Goal: Task Accomplishment & Management: Manage account settings

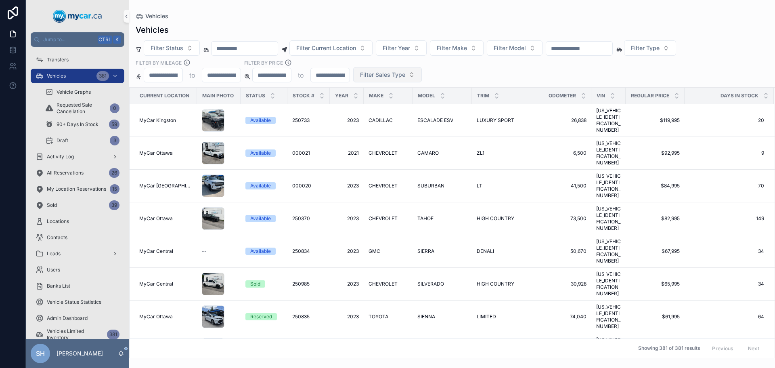
click at [374, 71] on span "Filter Sales Type" at bounding box center [382, 75] width 45 height 8
click at [366, 106] on div "Wholesale" at bounding box center [387, 107] width 97 height 13
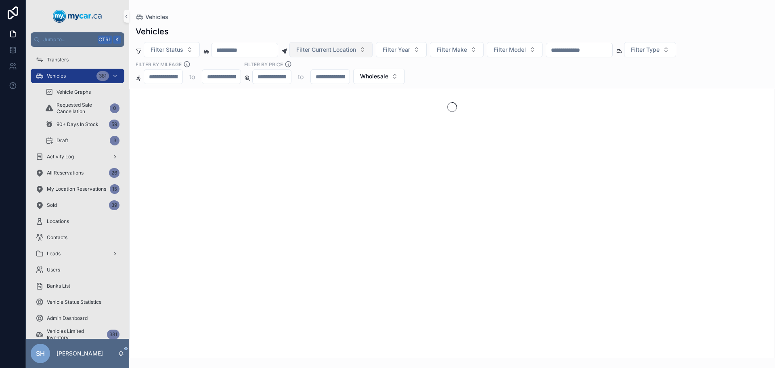
click at [335, 50] on span "Filter Current Location" at bounding box center [326, 50] width 60 height 8
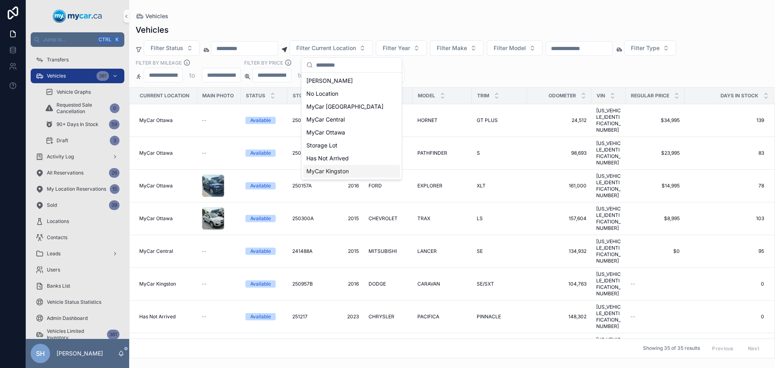
click at [330, 175] on div "MyCar Kingston" at bounding box center [351, 171] width 97 height 13
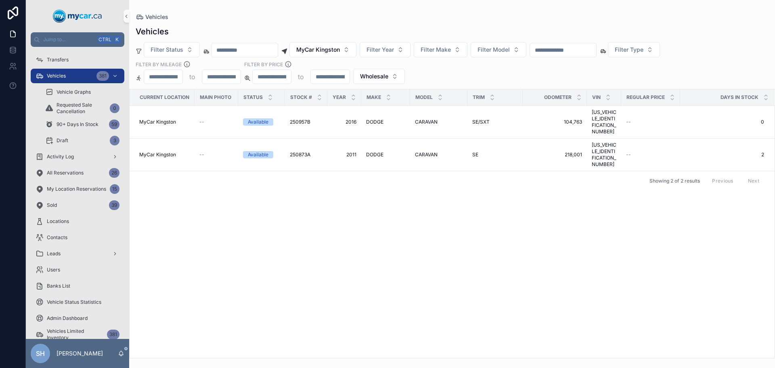
click at [343, 26] on div "Vehicles Filter Status MyCar Kingston Filter Year Filter Make Filter Model Filt…" at bounding box center [452, 189] width 646 height 337
click at [382, 79] on span "Wholesale" at bounding box center [374, 76] width 28 height 8
click at [343, 23] on div "Vehicles Filter Status MyCar Kingston Filter Year Filter Make Filter Model Filt…" at bounding box center [452, 189] width 646 height 337
click at [367, 77] on span "Wholesale" at bounding box center [374, 76] width 28 height 8
click at [376, 29] on div "Vehicles" at bounding box center [452, 31] width 633 height 11
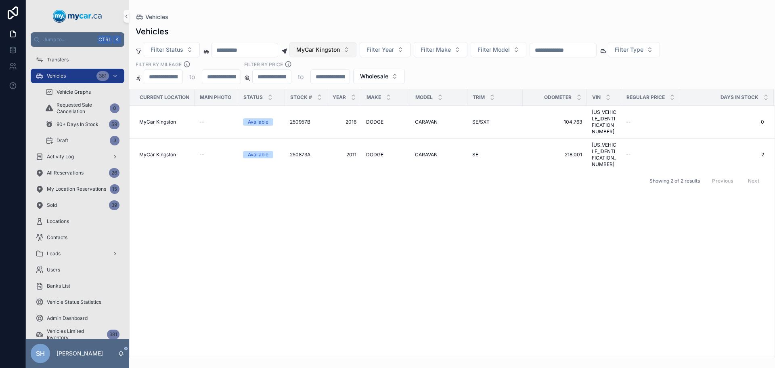
click at [329, 46] on span "MyCar Kingston" at bounding box center [318, 50] width 44 height 8
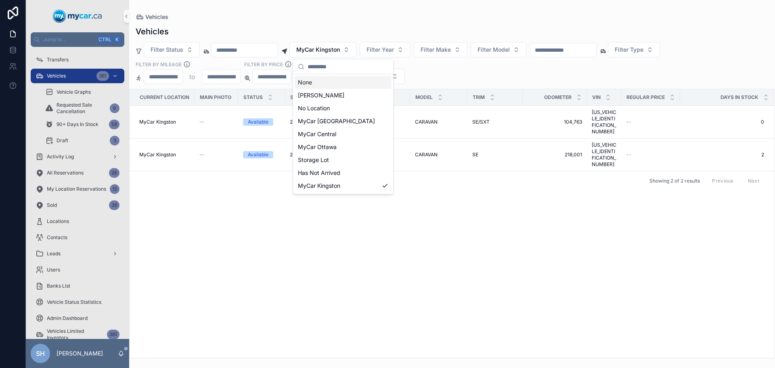
click at [314, 78] on div "None" at bounding box center [343, 82] width 97 height 13
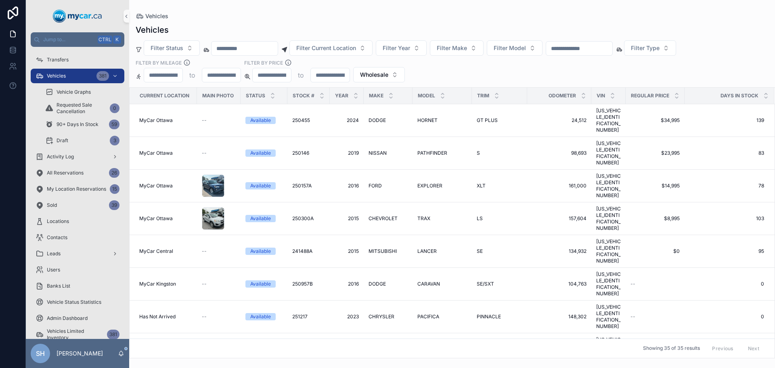
click at [406, 75] on div "Filter Status Filter Current Location Filter Year Filter Make Filter Model Filt…" at bounding box center [452, 61] width 646 height 42
click at [383, 69] on button "Wholesale" at bounding box center [379, 74] width 52 height 15
click at [355, 109] on div "None" at bounding box center [379, 107] width 97 height 13
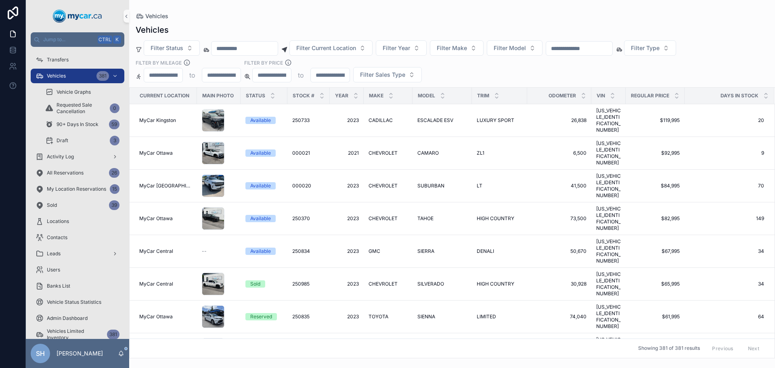
click at [588, 52] on input "scrollable content" at bounding box center [579, 48] width 66 height 11
type input "******"
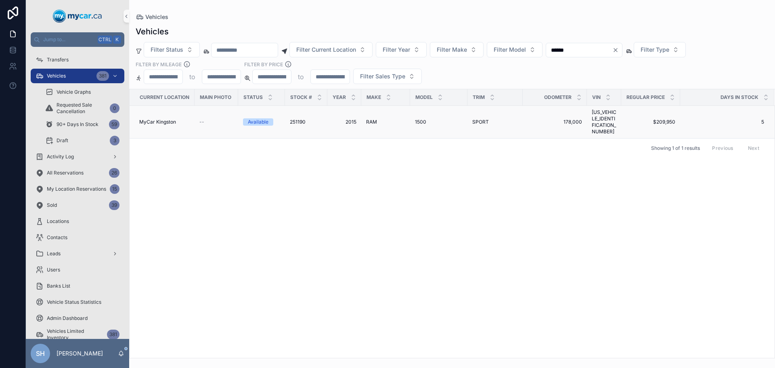
click at [418, 119] on span "1500" at bounding box center [420, 122] width 11 height 6
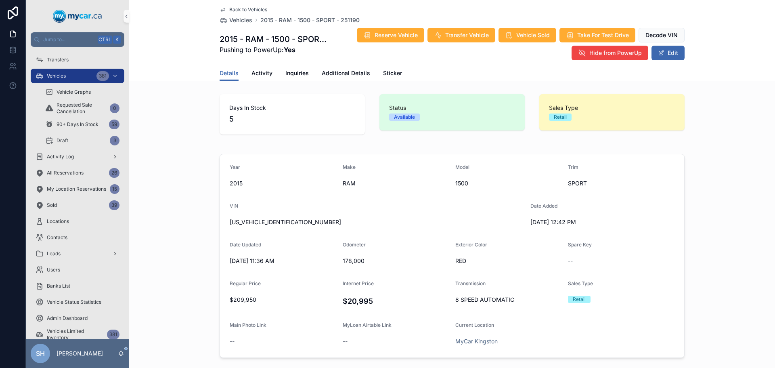
click at [666, 65] on div "Back to Vehicles Vehicles 2015 - RAM - 1500 - SPORT - 251190 2015 - RAM - 1500 …" at bounding box center [452, 32] width 465 height 65
click at [680, 53] on button "Edit" at bounding box center [668, 53] width 33 height 15
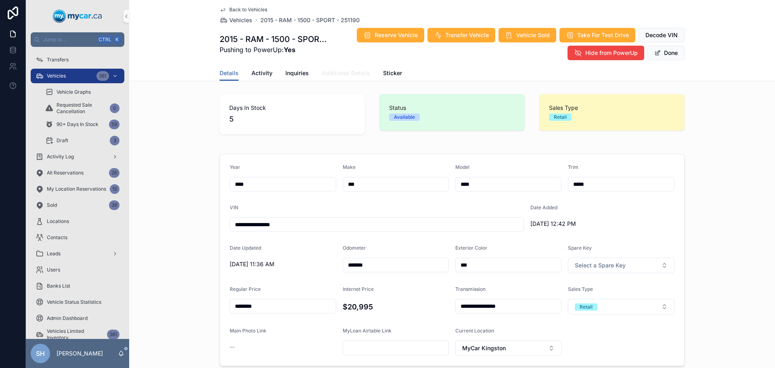
click at [338, 70] on span "Additional Details" at bounding box center [346, 73] width 48 height 8
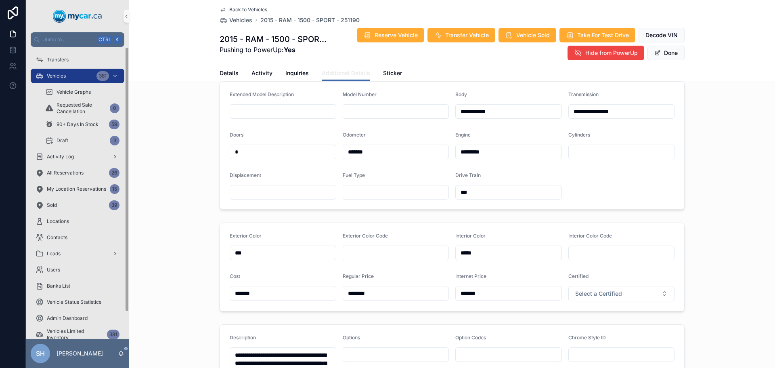
scroll to position [162, 0]
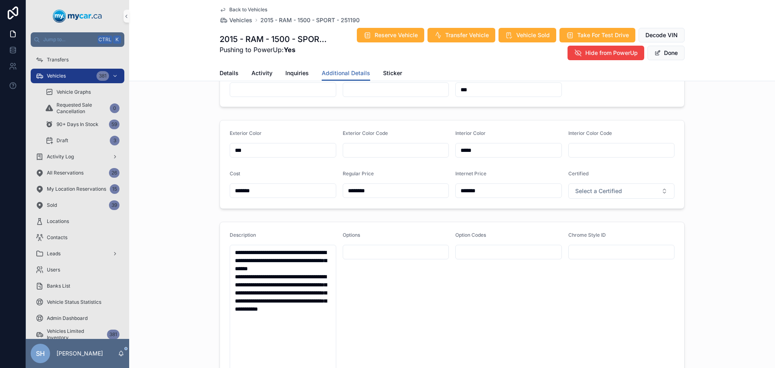
click at [377, 191] on input "********" at bounding box center [396, 190] width 106 height 11
type input "*******"
click at [718, 199] on div "Exterior Color *** Exterior Color Code Interior Color ***** Interior Color Code…" at bounding box center [452, 164] width 646 height 95
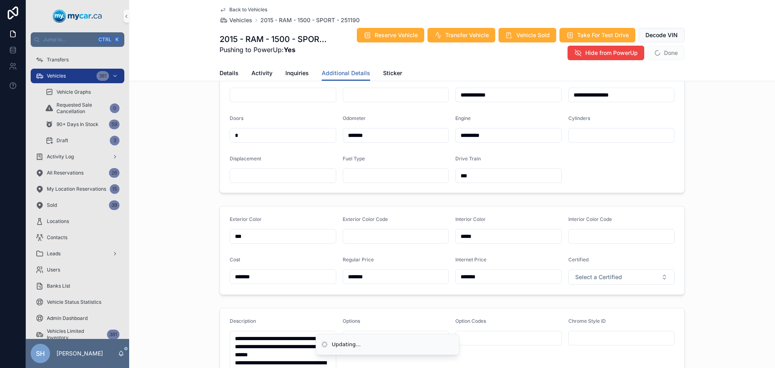
scroll to position [40, 0]
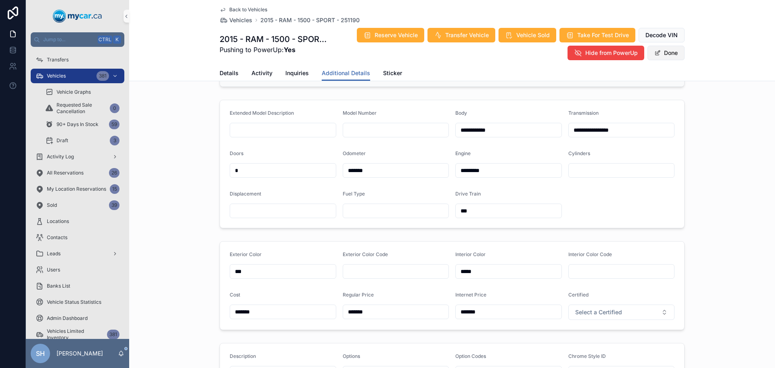
click at [660, 57] on button "Done" at bounding box center [666, 53] width 37 height 15
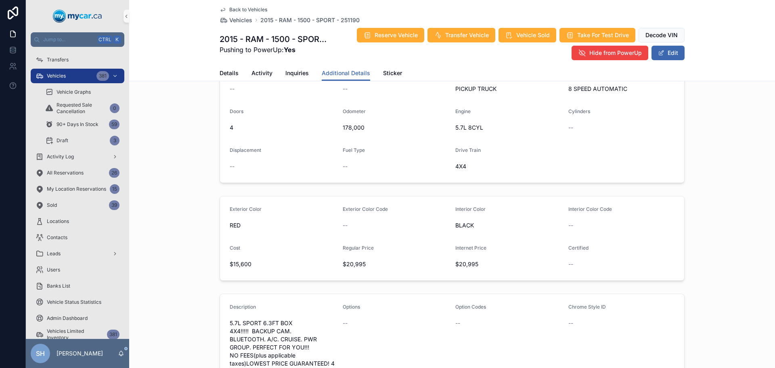
scroll to position [0, 0]
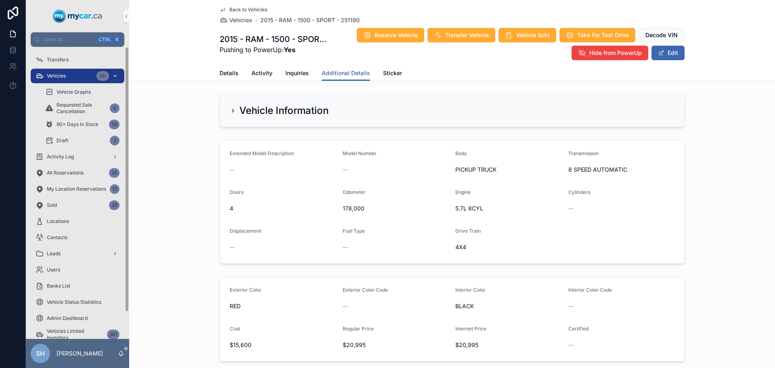
click at [71, 74] on div "Vehicles 381" at bounding box center [78, 75] width 84 height 13
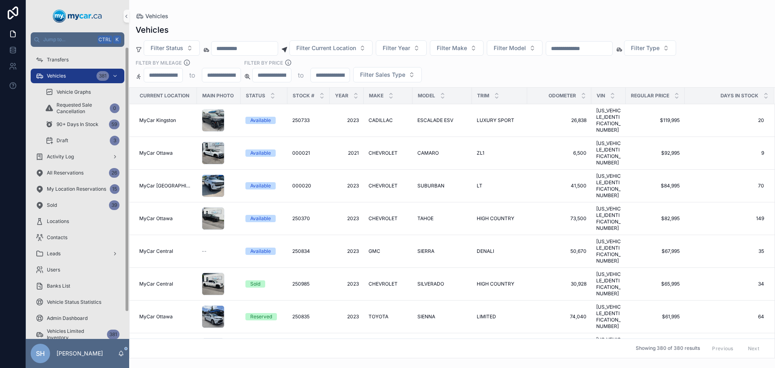
click at [289, 11] on div "Vehicles Vehicles Filter Status Filter Current Location Filter Year Filter Make…" at bounding box center [452, 179] width 646 height 358
click at [283, 13] on div "Vehicles" at bounding box center [452, 16] width 633 height 6
click at [293, 19] on div "Vehicles Filter Status Filter Current Location Filter Year Filter Make Filter M…" at bounding box center [452, 188] width 646 height 339
click at [339, 27] on div "Vehicles" at bounding box center [452, 29] width 633 height 11
click at [389, 25] on div "Vehicles" at bounding box center [452, 29] width 633 height 11
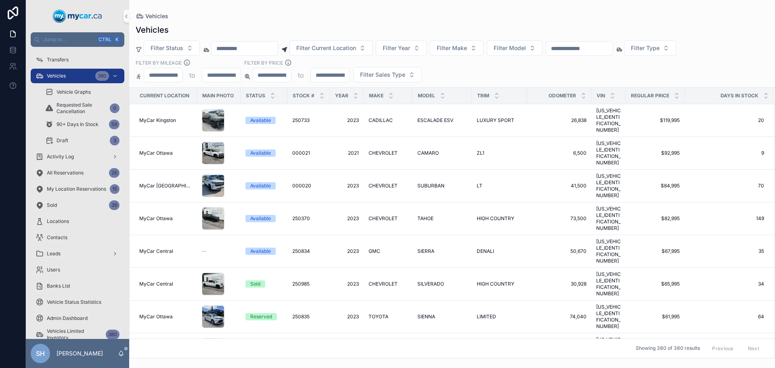
click at [397, 17] on div "Vehicles" at bounding box center [452, 16] width 633 height 6
click at [411, 14] on div "Vehicles" at bounding box center [452, 16] width 633 height 6
click at [403, 27] on div "Vehicles" at bounding box center [452, 29] width 633 height 11
click at [591, 53] on input "scrollable content" at bounding box center [579, 48] width 66 height 11
type input "******"
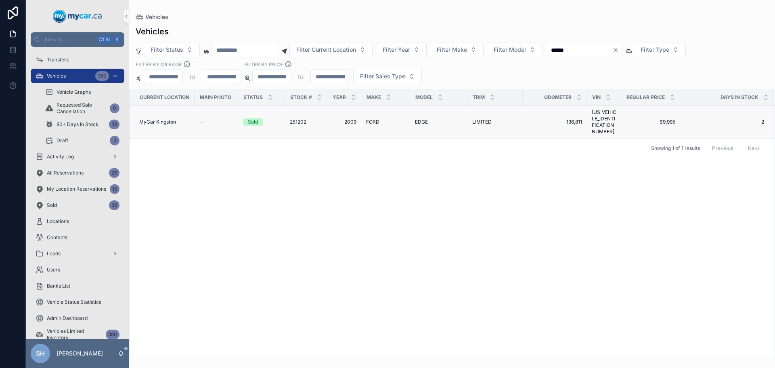
click at [374, 120] on span "FORD" at bounding box center [372, 122] width 13 height 6
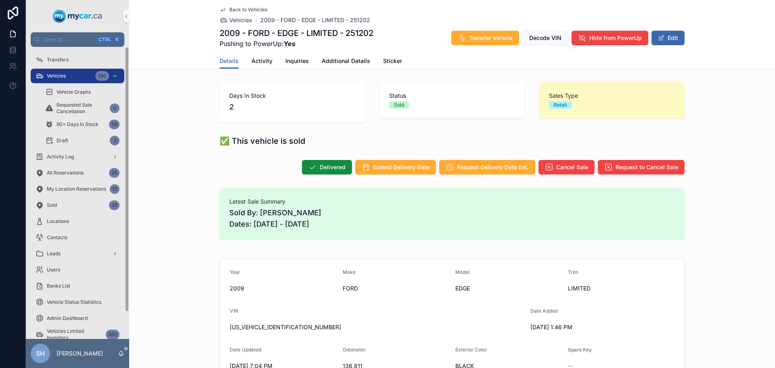
click at [195, 171] on div "Delivered Extend Delivery Date Request Delivery Date Ext. Cancel Sale Request t…" at bounding box center [452, 167] width 646 height 22
click at [68, 76] on div "Vehicles 380" at bounding box center [78, 75] width 84 height 13
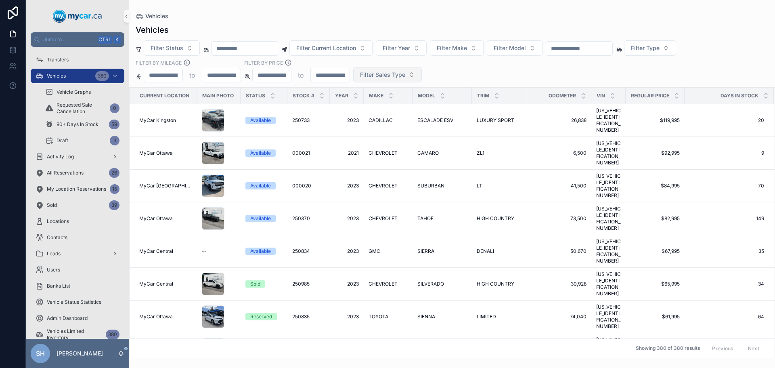
click at [387, 74] on span "Filter Sales Type" at bounding box center [382, 75] width 45 height 8
click at [367, 109] on div "Wholesale" at bounding box center [387, 107] width 97 height 13
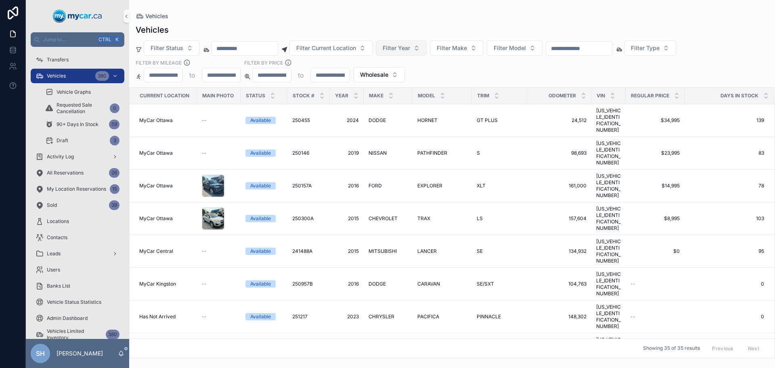
click at [410, 49] on span "Filter Year" at bounding box center [396, 48] width 27 height 8
click at [373, 9] on div "Vehicles Vehicles Filter Status Filter Current Location Filter Year Filter Make…" at bounding box center [452, 179] width 646 height 358
click at [323, 51] on span "Filter Current Location" at bounding box center [326, 48] width 60 height 8
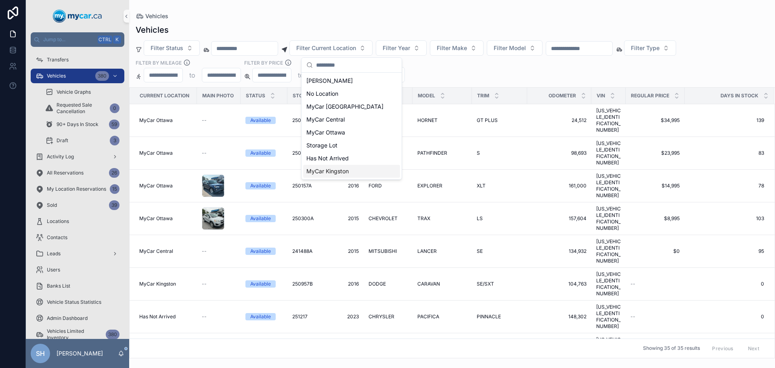
click at [335, 170] on span "MyCar Kingston" at bounding box center [328, 171] width 42 height 8
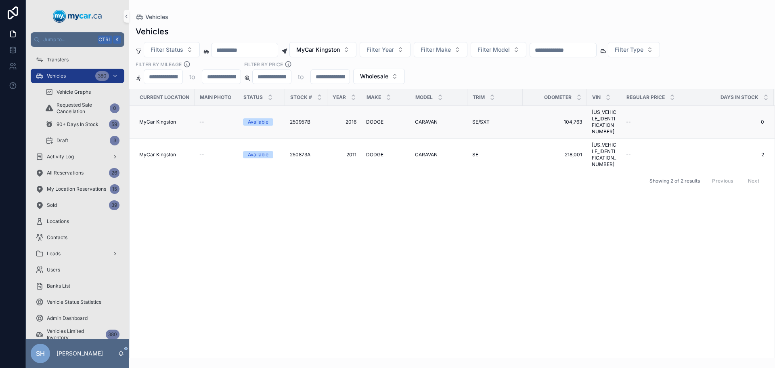
click at [374, 119] on span "DODGE" at bounding box center [374, 122] width 17 height 6
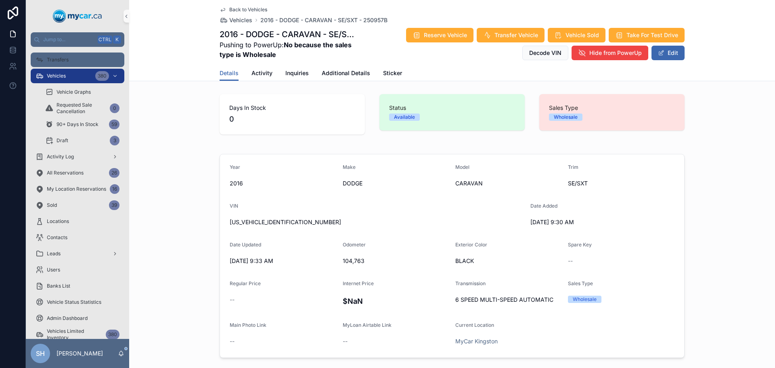
click at [69, 59] on div "Transfers" at bounding box center [78, 59] width 84 height 13
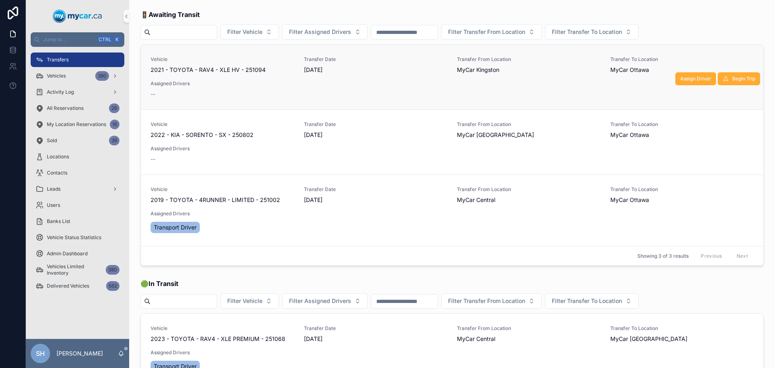
click at [325, 68] on span "[DATE]" at bounding box center [376, 70] width 144 height 8
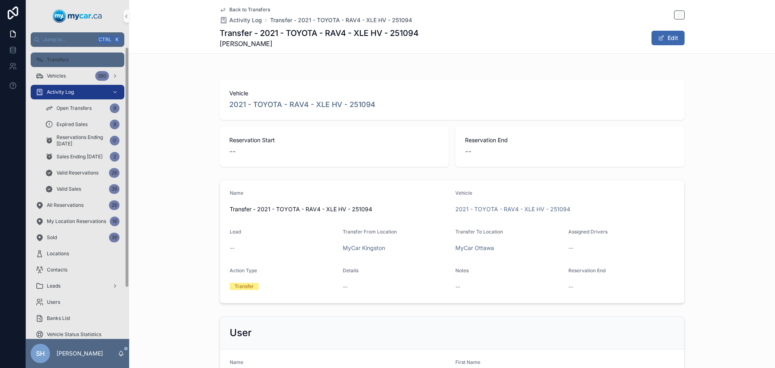
click at [71, 61] on div "Transfers" at bounding box center [78, 59] width 84 height 13
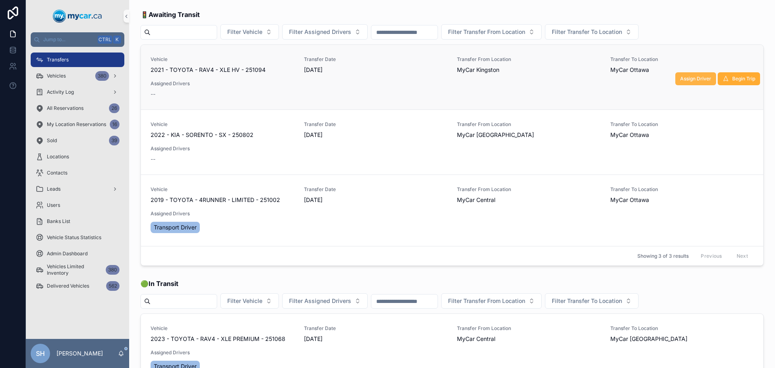
click at [692, 79] on span "Assign Driver" at bounding box center [696, 79] width 31 height 6
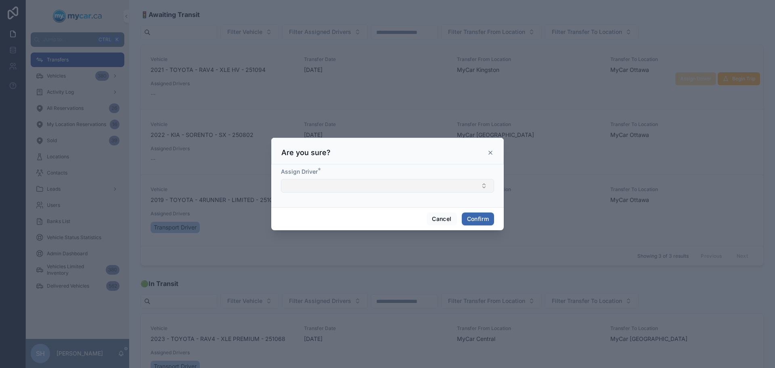
click at [325, 185] on button "Select Button" at bounding box center [387, 186] width 213 height 14
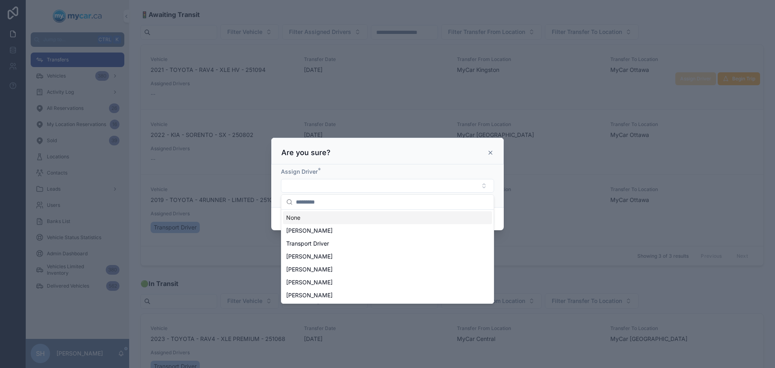
click at [306, 216] on div "None" at bounding box center [387, 217] width 209 height 13
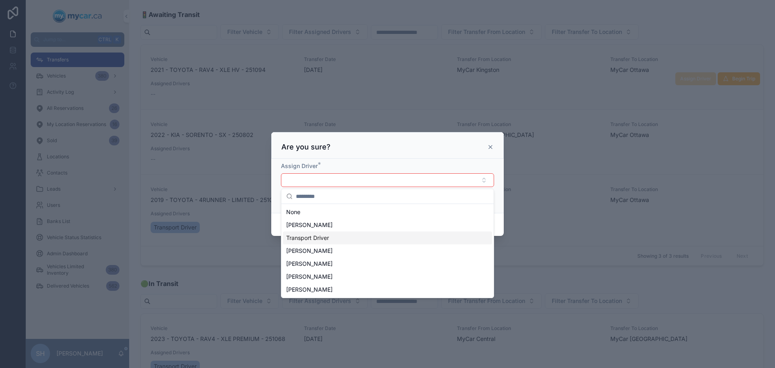
click at [325, 239] on span "Transport Driver" at bounding box center [307, 238] width 43 height 8
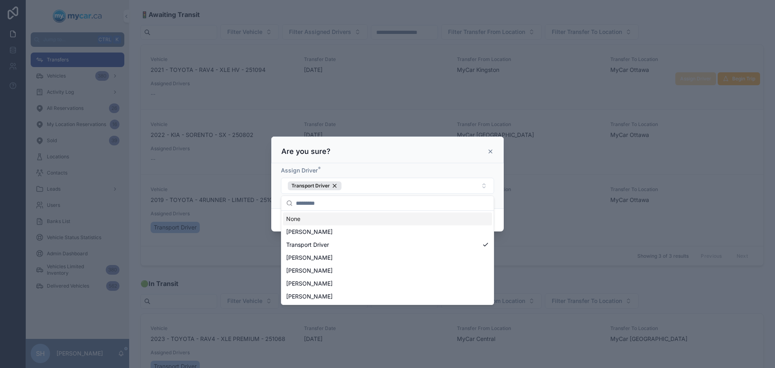
click at [587, 220] on div at bounding box center [387, 184] width 775 height 368
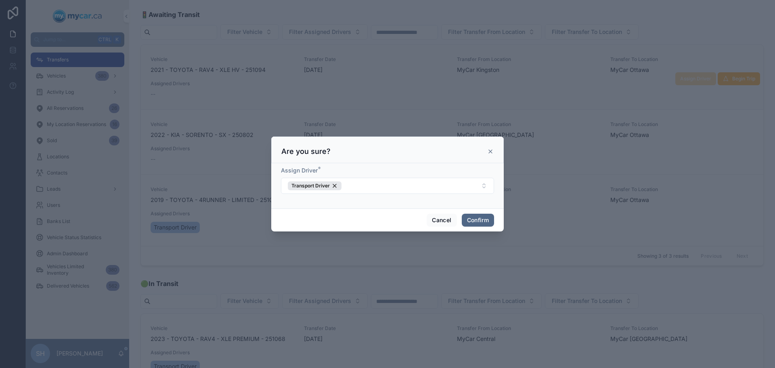
click at [485, 222] on button "Confirm" at bounding box center [478, 220] width 32 height 13
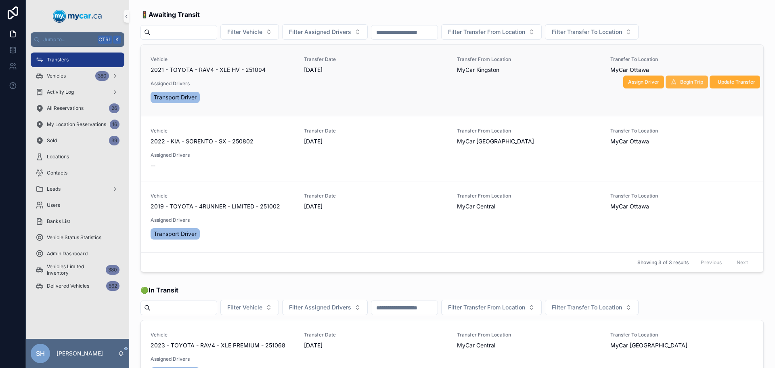
click at [681, 81] on span "Begin Trip" at bounding box center [692, 82] width 23 height 6
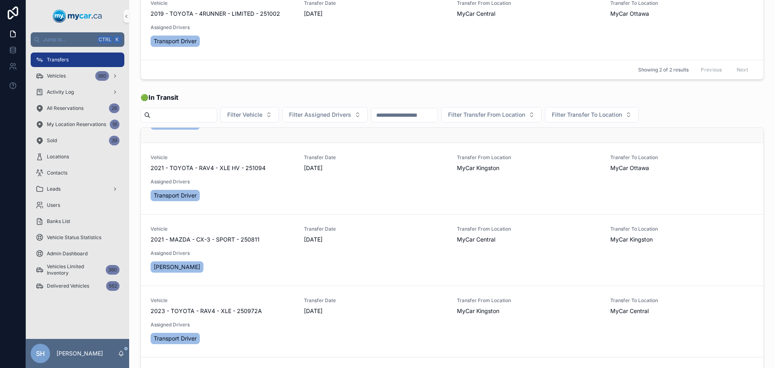
scroll to position [81, 0]
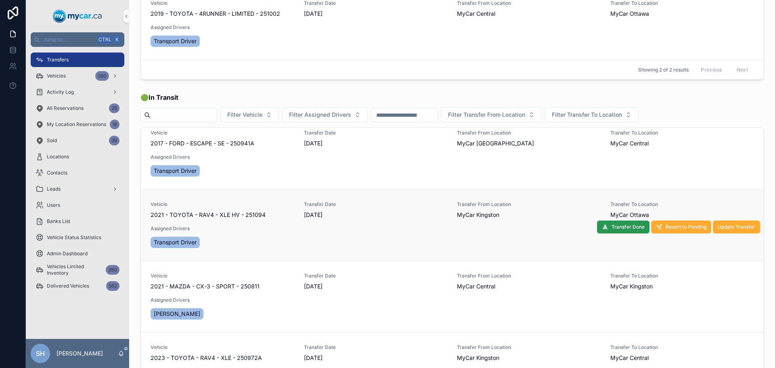
click at [612, 229] on span "Transfer Done" at bounding box center [628, 227] width 33 height 6
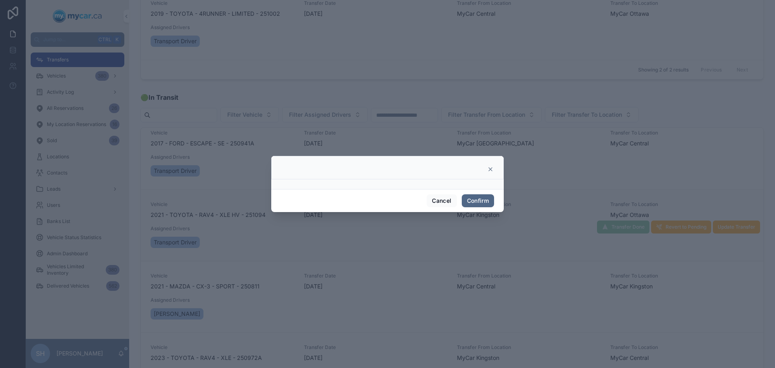
click at [477, 197] on button "Confirm" at bounding box center [478, 200] width 32 height 13
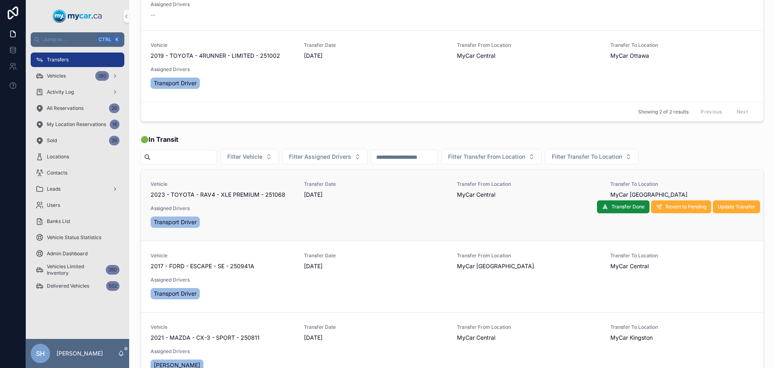
scroll to position [0, 0]
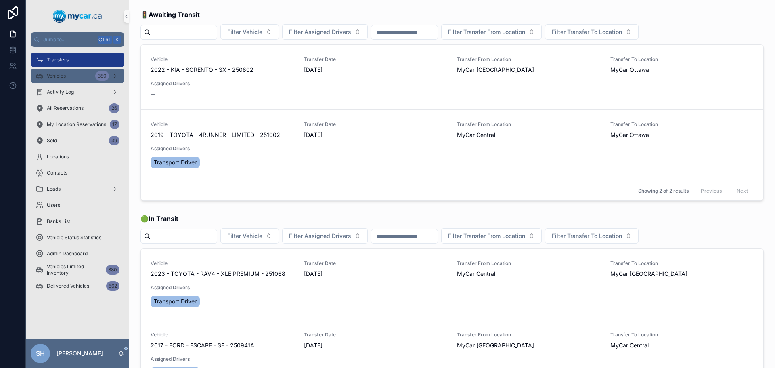
click at [62, 74] on span "Vehicles" at bounding box center [56, 76] width 19 height 6
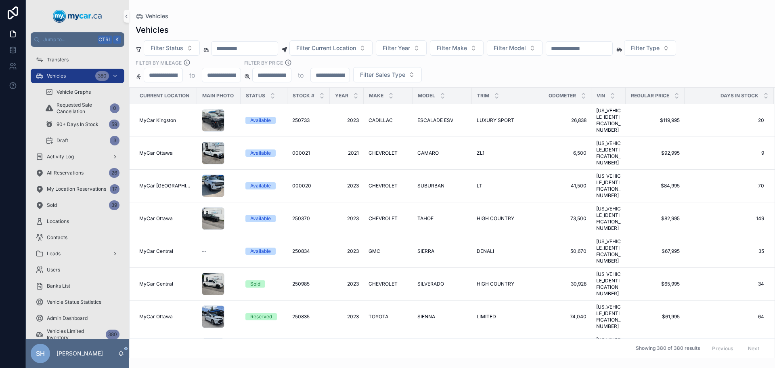
click at [595, 44] on input "scrollable content" at bounding box center [579, 48] width 66 height 11
type input "*******"
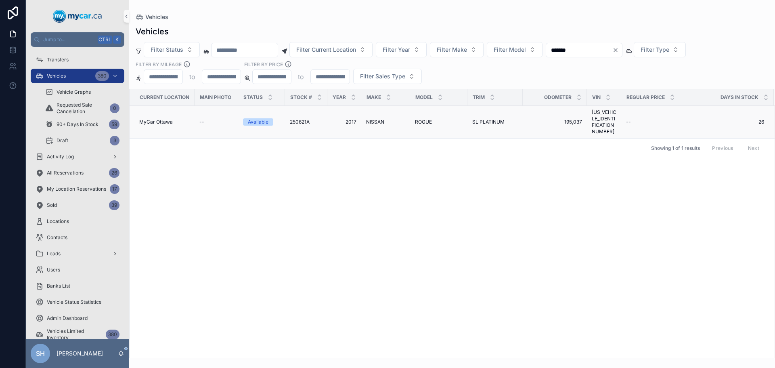
click at [370, 119] on span "NISSAN" at bounding box center [375, 122] width 18 height 6
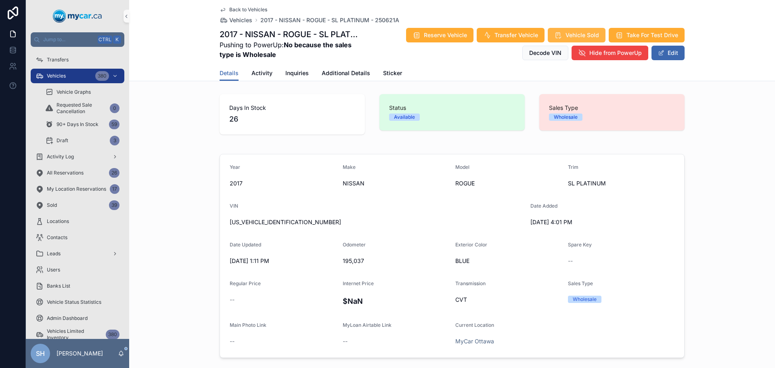
click at [580, 31] on button "Vehicle Sold" at bounding box center [577, 35] width 58 height 15
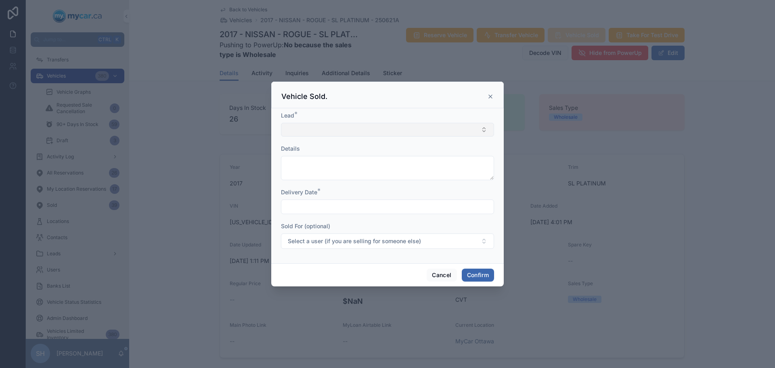
click at [295, 131] on button "Select Button" at bounding box center [387, 130] width 213 height 14
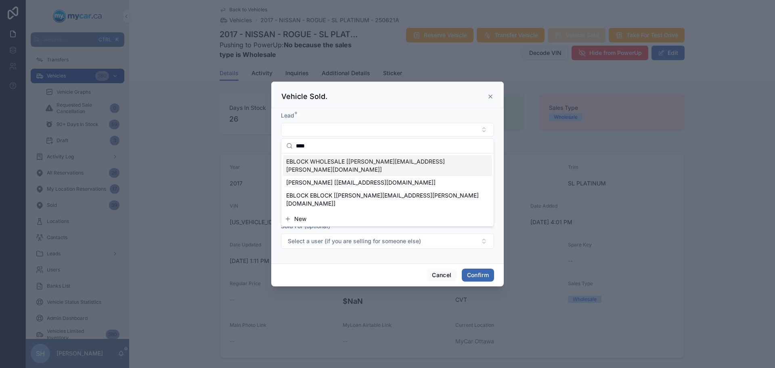
type input "****"
click at [319, 162] on span "EBLOCK WHOLESALE [erin.kohlsmith@mycar.ca]" at bounding box center [382, 166] width 193 height 16
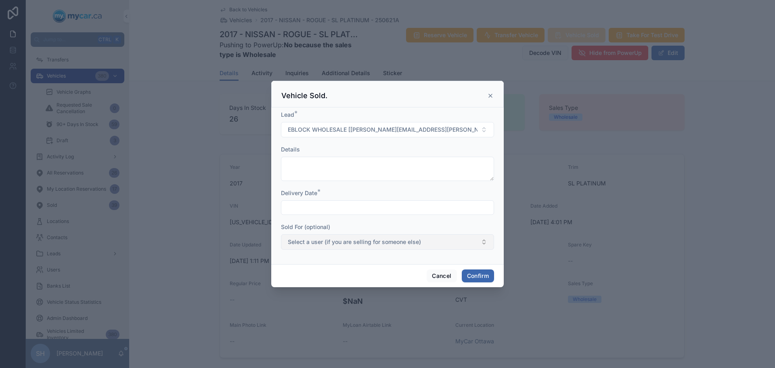
click at [333, 243] on span "Select a user (if you are selling for someone else)" at bounding box center [354, 242] width 133 height 8
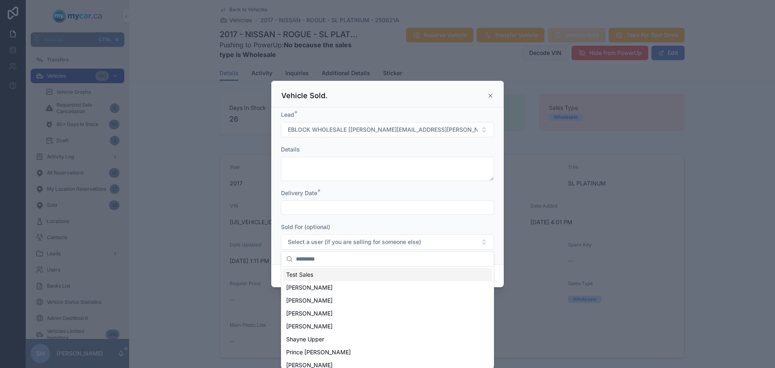
click at [595, 197] on div at bounding box center [387, 184] width 775 height 368
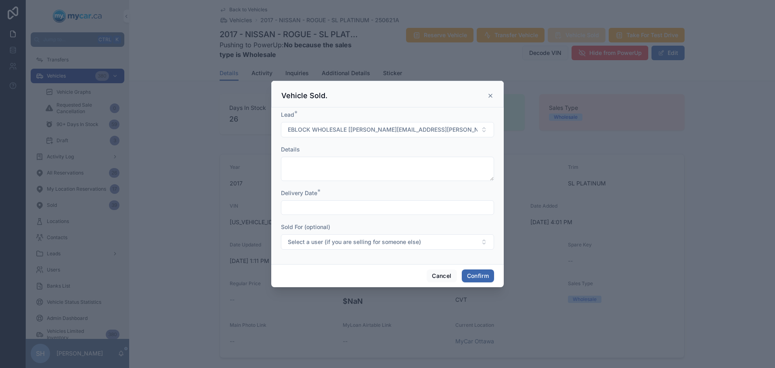
click at [353, 196] on div "Delivery Date *" at bounding box center [387, 193] width 213 height 8
click at [356, 204] on input "text" at bounding box center [388, 207] width 212 height 11
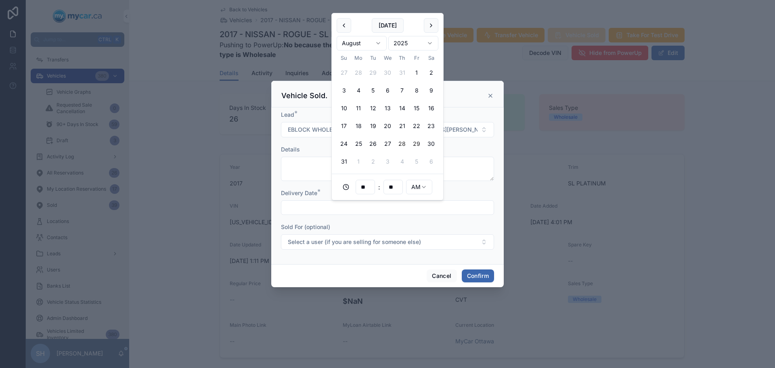
click at [419, 142] on button "29" at bounding box center [417, 144] width 15 height 15
type input "**********"
click at [477, 278] on button "Confirm" at bounding box center [478, 275] width 32 height 13
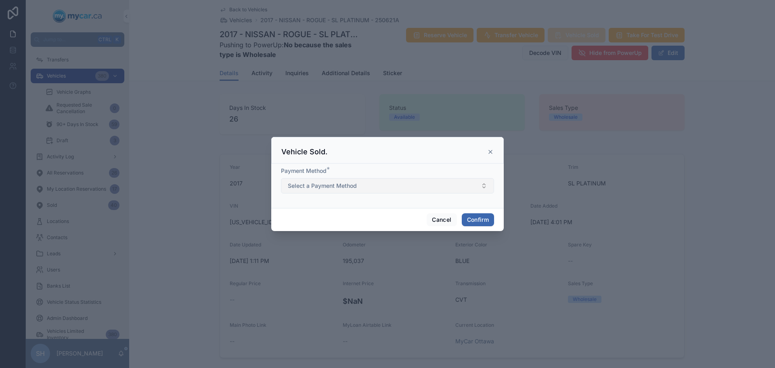
click at [399, 183] on button "Select a Payment Method" at bounding box center [387, 185] width 213 height 15
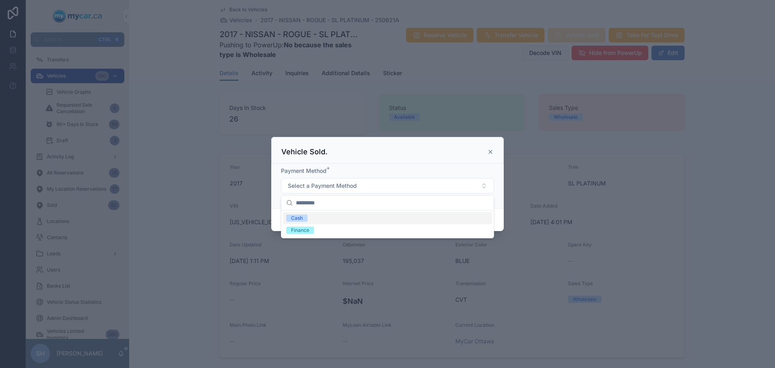
click at [288, 219] on span "Cash" at bounding box center [296, 217] width 21 height 7
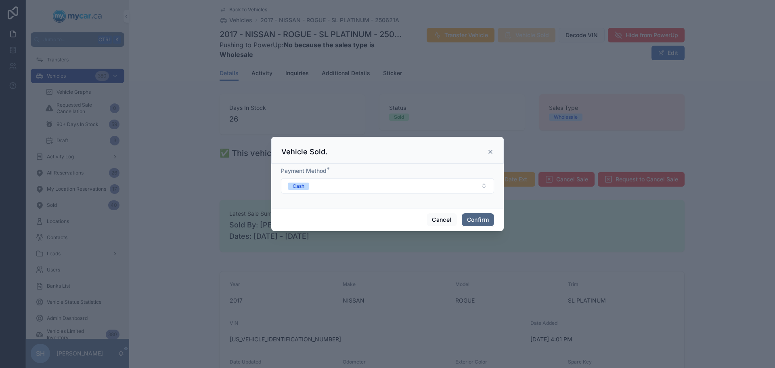
click at [473, 217] on button "Confirm" at bounding box center [478, 219] width 32 height 13
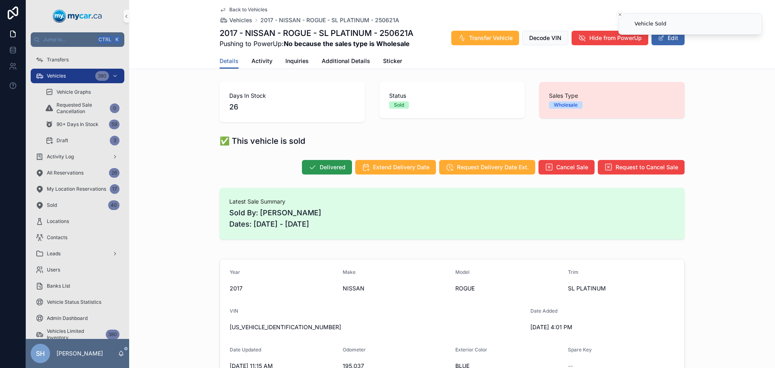
click at [332, 171] on span "Delivered" at bounding box center [333, 167] width 26 height 8
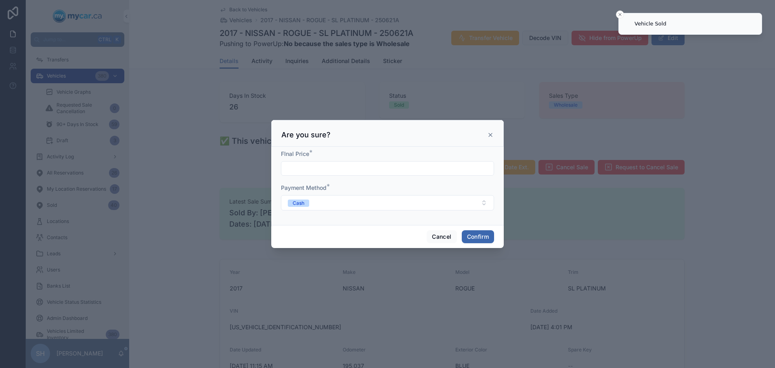
click at [327, 166] on input "text" at bounding box center [388, 168] width 212 height 11
type input "*****"
click at [479, 244] on div "Cancel Confirm" at bounding box center [387, 236] width 233 height 23
click at [479, 237] on button "Confirm" at bounding box center [478, 236] width 32 height 13
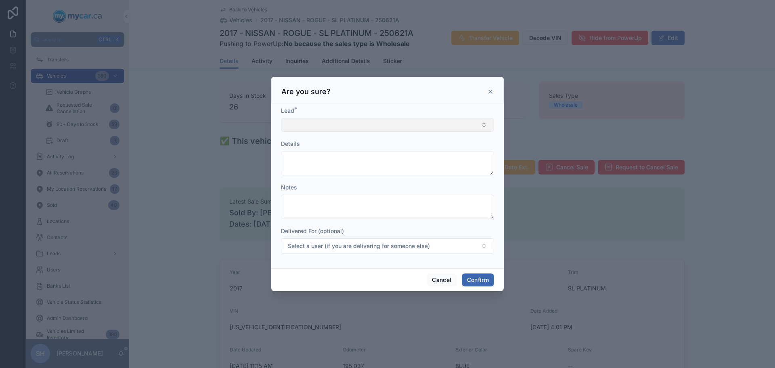
click at [336, 129] on button "Select Button" at bounding box center [387, 125] width 213 height 14
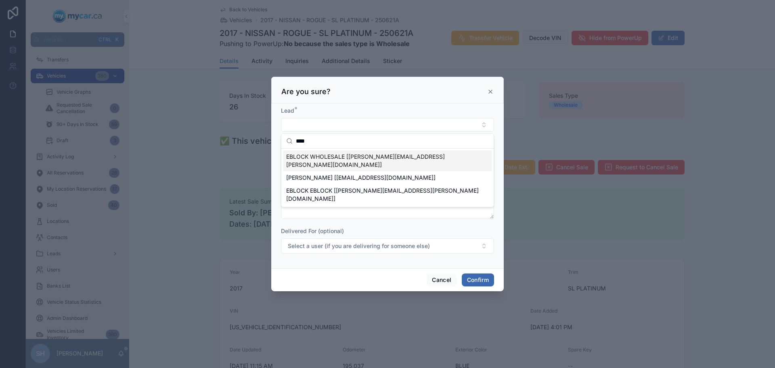
type input "****"
click at [339, 157] on span "EBLOCK WHOLESALE [erin.kohlsmith@mycar.ca]" at bounding box center [382, 161] width 193 height 16
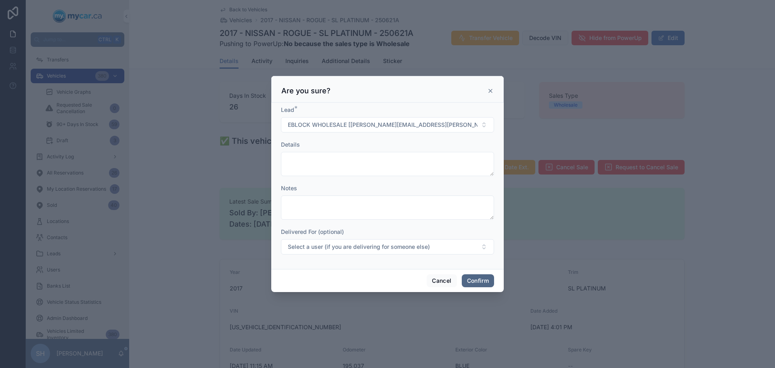
click at [474, 277] on button "Confirm" at bounding box center [478, 280] width 32 height 13
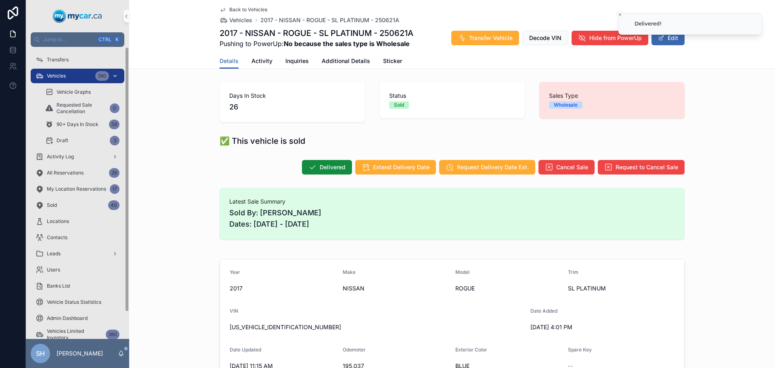
click at [84, 76] on div "Vehicles 380" at bounding box center [78, 75] width 84 height 13
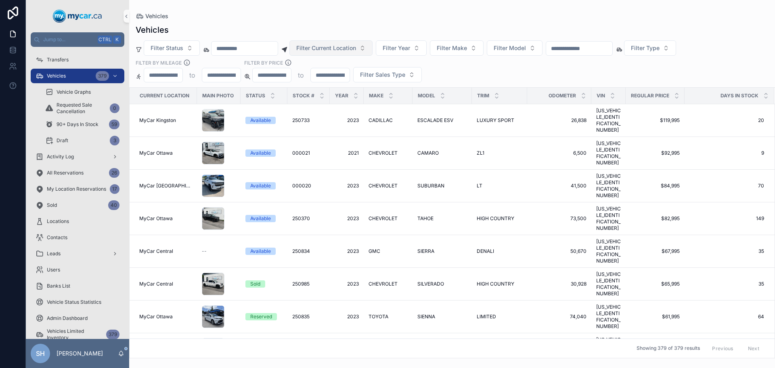
click at [326, 49] on span "Filter Current Location" at bounding box center [326, 48] width 60 height 8
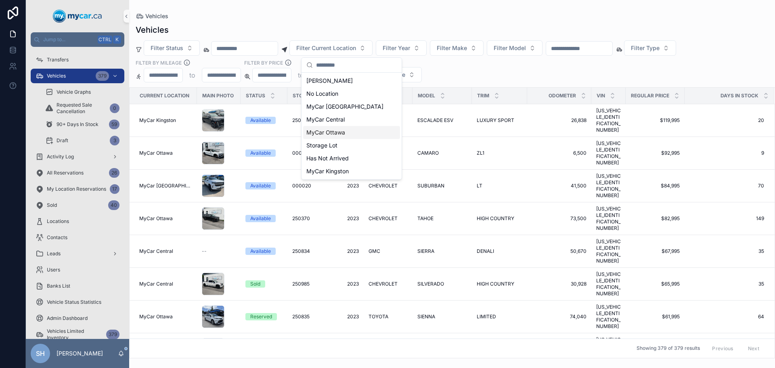
click at [330, 132] on span "MyCar Ottawa" at bounding box center [326, 132] width 39 height 8
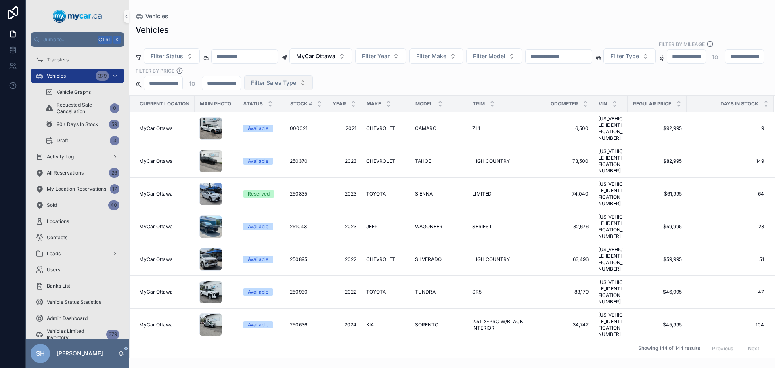
click at [296, 79] on span "Filter Sales Type" at bounding box center [273, 83] width 45 height 8
click at [372, 107] on div "Wholesale" at bounding box center [387, 107] width 97 height 13
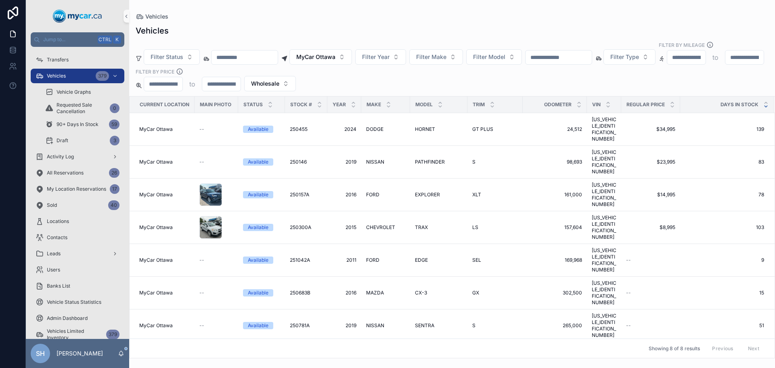
click at [767, 104] on icon "scrollable content" at bounding box center [766, 106] width 5 height 5
click at [387, 159] on span "CHEVROLET" at bounding box center [380, 162] width 29 height 6
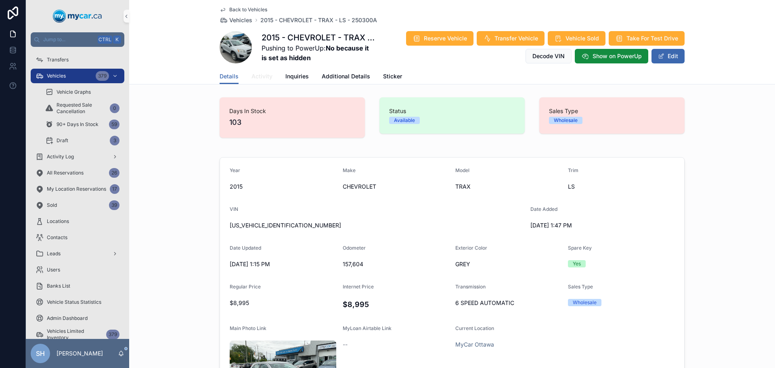
click at [261, 75] on span "Activity" at bounding box center [262, 76] width 21 height 8
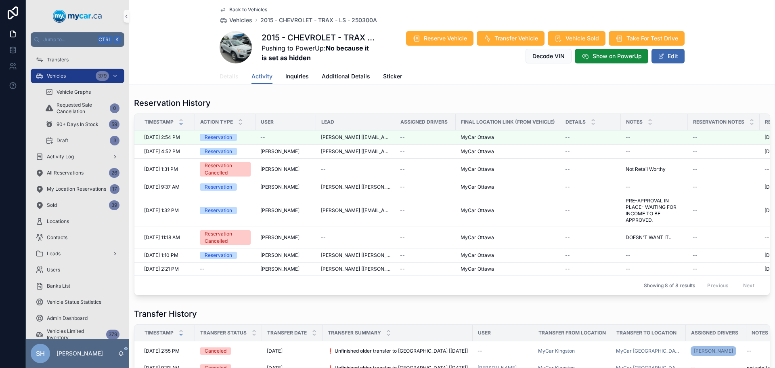
click at [225, 77] on span "Details" at bounding box center [229, 76] width 19 height 8
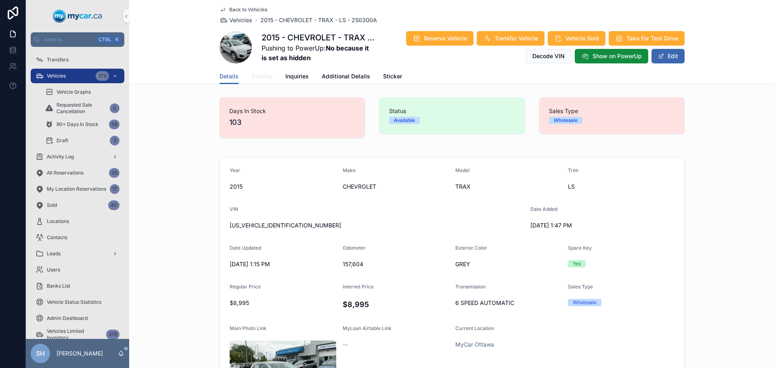
click at [262, 75] on span "Activity" at bounding box center [262, 76] width 21 height 8
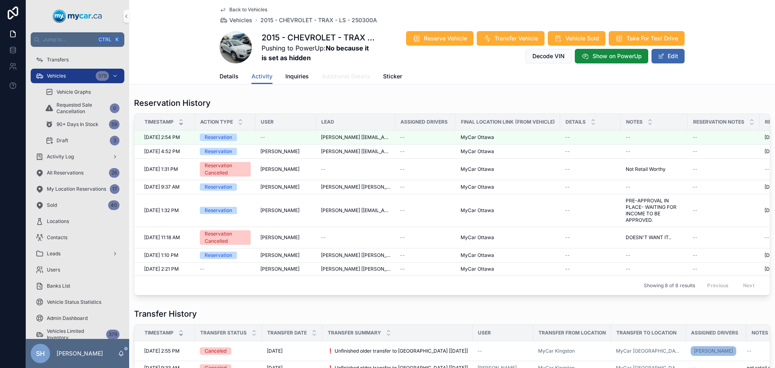
click at [336, 78] on span "Additional Details" at bounding box center [346, 76] width 48 height 8
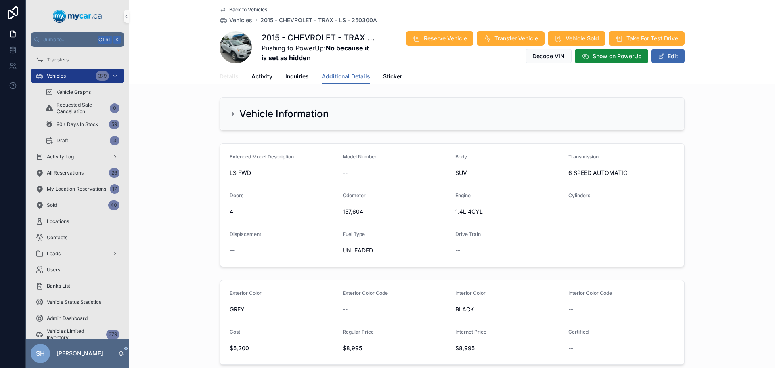
click at [229, 74] on span "Details" at bounding box center [229, 76] width 19 height 8
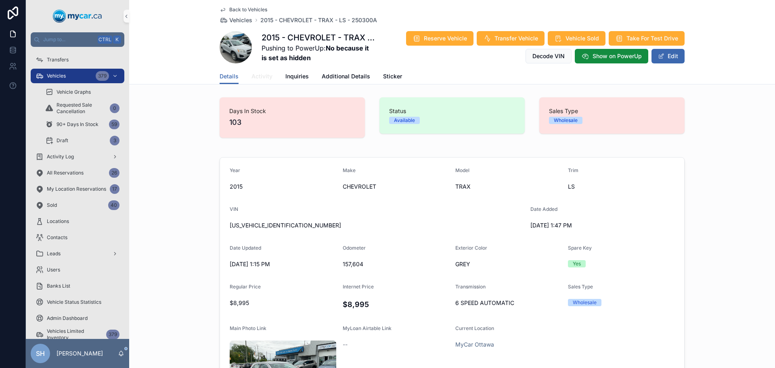
click at [265, 76] on span "Activity" at bounding box center [262, 76] width 21 height 8
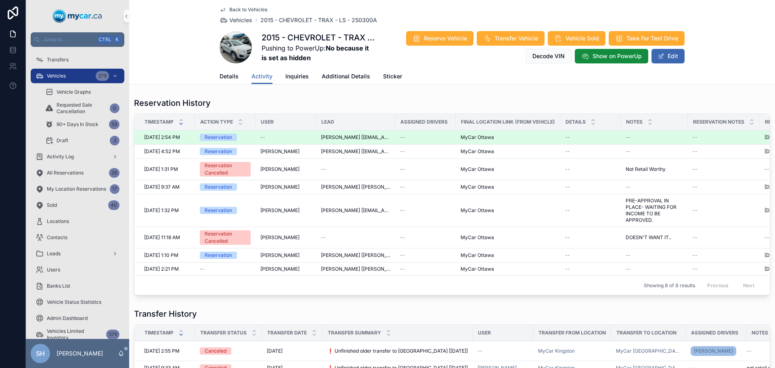
click at [224, 136] on div "Reservation" at bounding box center [218, 137] width 27 height 7
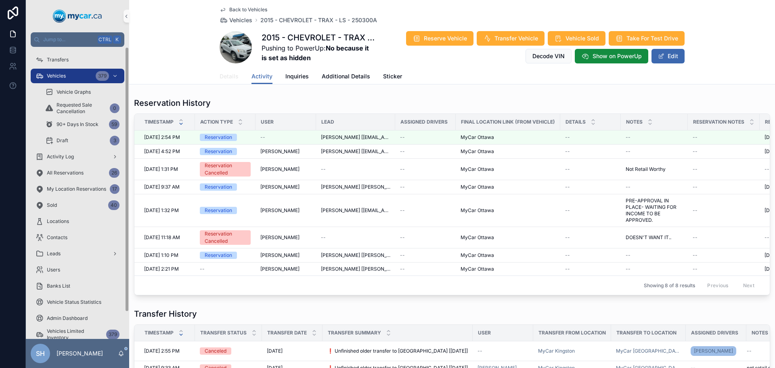
click at [226, 75] on span "Details" at bounding box center [229, 76] width 19 height 8
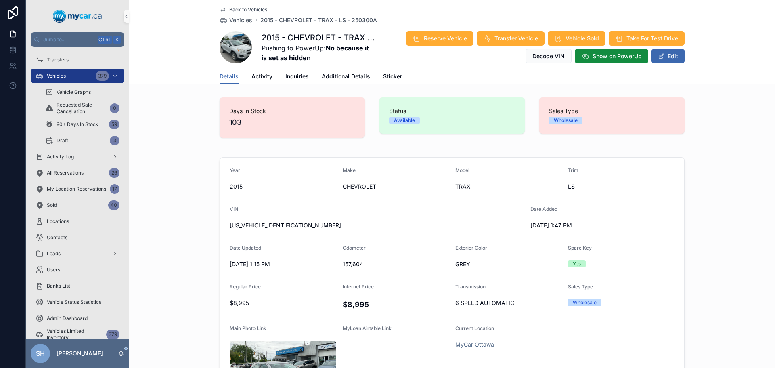
click at [60, 74] on span "Vehicles" at bounding box center [56, 76] width 19 height 6
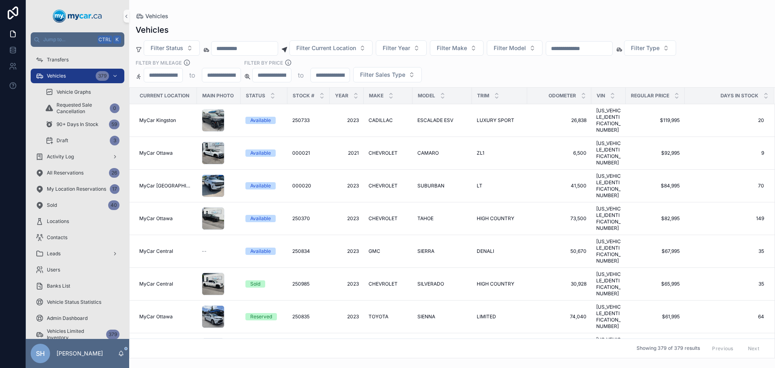
click at [592, 50] on input "scrollable content" at bounding box center [579, 48] width 66 height 11
type input "******"
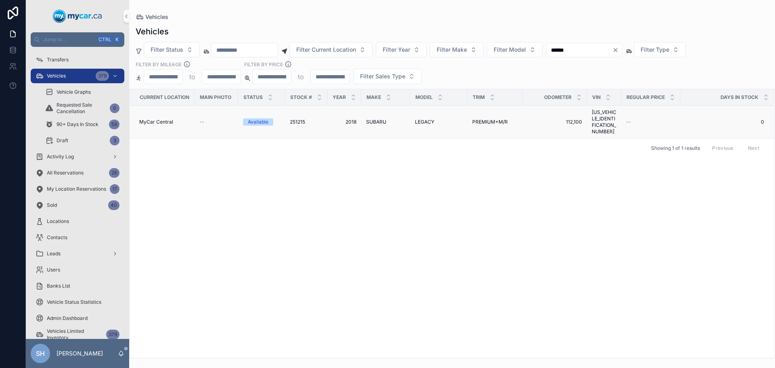
click at [374, 119] on span "SUBARU" at bounding box center [376, 122] width 20 height 6
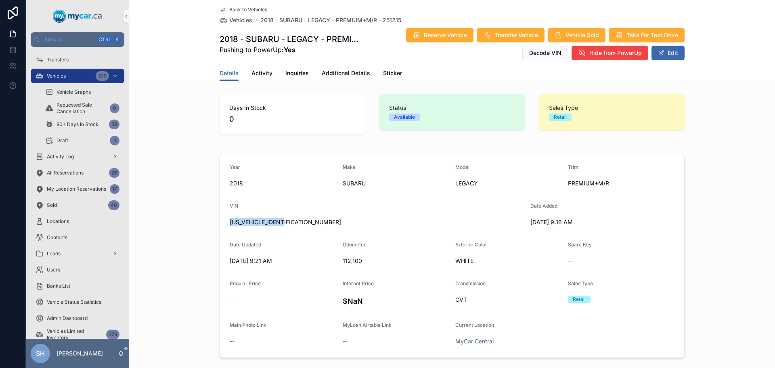
drag, startPoint x: 286, startPoint y: 222, endPoint x: 224, endPoint y: 223, distance: 61.8
click at [212, 227] on div "Year 2018 Make SUBARU Model LEGACY Trim PREMIUM+M/R VIN 4S3BNDD66J3021306 Date …" at bounding box center [452, 256] width 646 height 210
copy span "4S3BNDD66J3021306"
click at [667, 53] on button "Edit" at bounding box center [668, 53] width 33 height 15
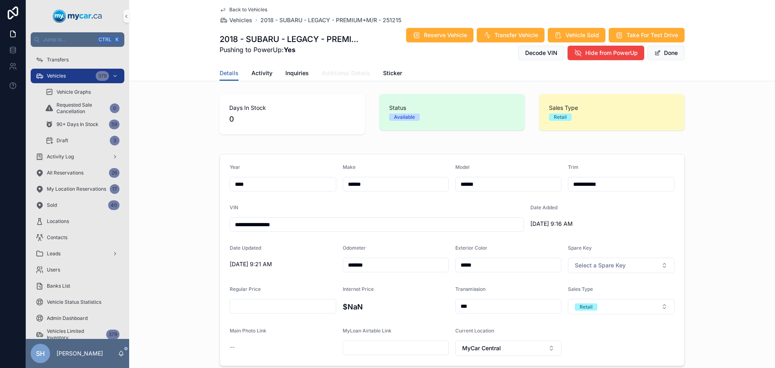
click at [340, 73] on span "Additional Details" at bounding box center [346, 73] width 48 height 8
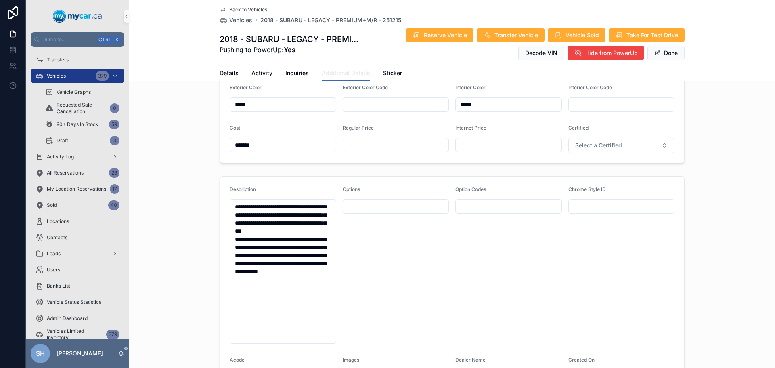
scroll to position [242, 0]
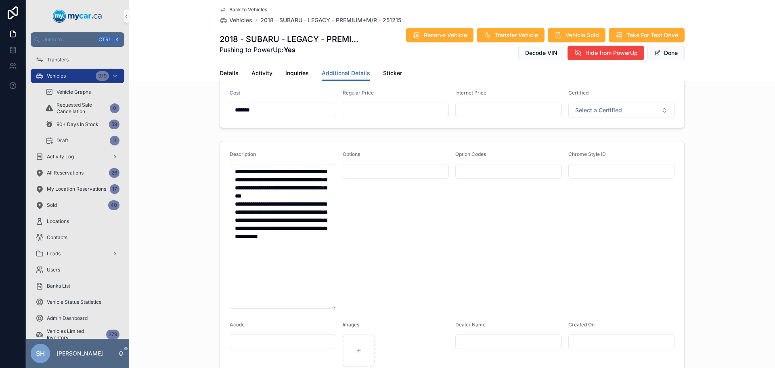
click at [366, 116] on div "scrollable content" at bounding box center [396, 110] width 107 height 15
click at [368, 111] on input "scrollable content" at bounding box center [396, 109] width 106 height 11
type input "**"
drag, startPoint x: 386, startPoint y: 115, endPoint x: 336, endPoint y: 117, distance: 49.7
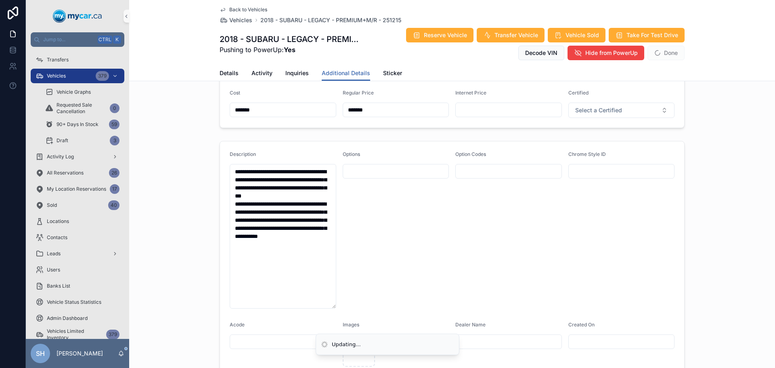
click at [336, 117] on form "Exterior Color ***** Exterior Color Code Interior Color ***** Interior Color Co…" at bounding box center [452, 84] width 464 height 88
click at [366, 108] on input "******" at bounding box center [396, 109] width 106 height 11
drag, startPoint x: 366, startPoint y: 108, endPoint x: 305, endPoint y: 110, distance: 60.2
click at [303, 111] on form "Exterior Color ***** Exterior Color Code Interior Color ***** Interior Color Co…" at bounding box center [452, 84] width 464 height 88
type input "*******"
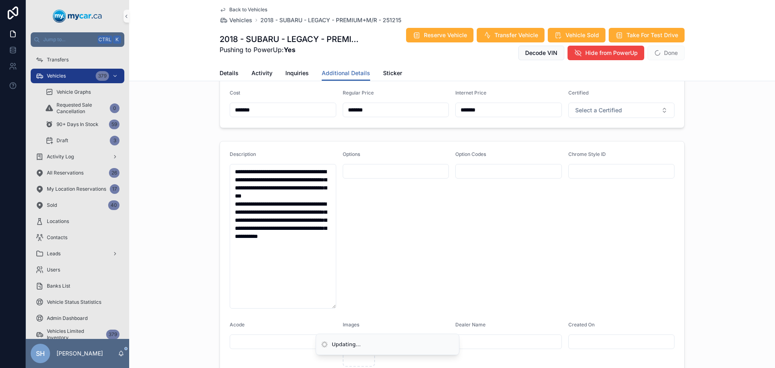
type input "*******"
click at [721, 103] on div "Exterior Color ***** Exterior Color Code Interior Color ***** Interior Color Co…" at bounding box center [452, 83] width 646 height 95
click at [666, 51] on button "Done" at bounding box center [666, 53] width 37 height 15
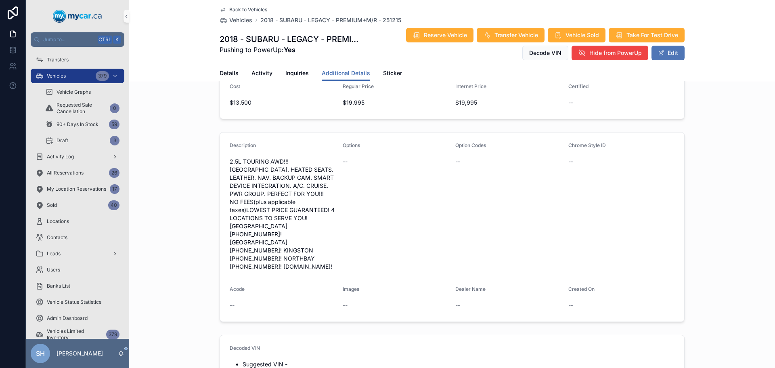
scroll to position [239, 0]
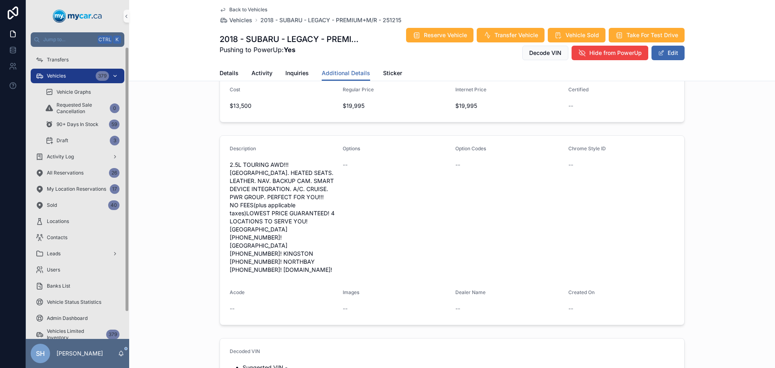
click at [80, 75] on div "Vehicles 379" at bounding box center [78, 75] width 84 height 13
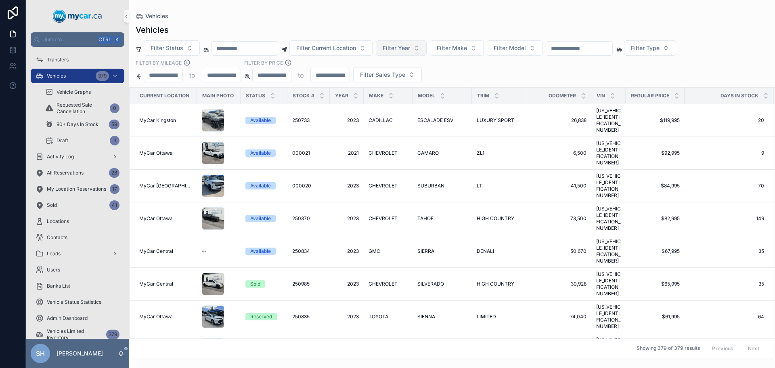
click at [397, 48] on button "Filter Year" at bounding box center [401, 47] width 51 height 15
click at [394, 121] on div "2015" at bounding box center [422, 119] width 97 height 13
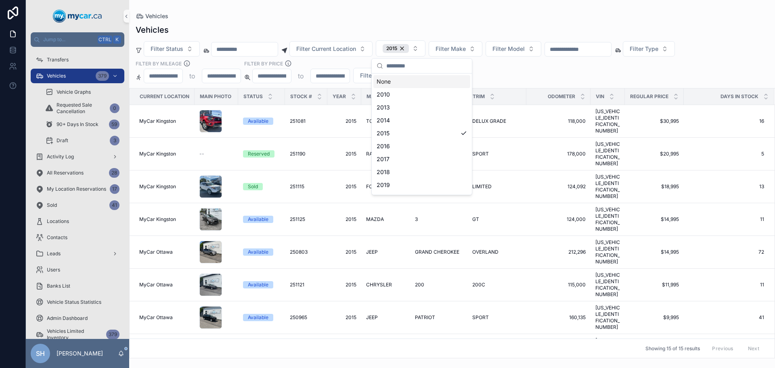
click at [375, 14] on div "Vehicles" at bounding box center [452, 16] width 633 height 6
click at [350, 151] on span "2015" at bounding box center [344, 154] width 24 height 6
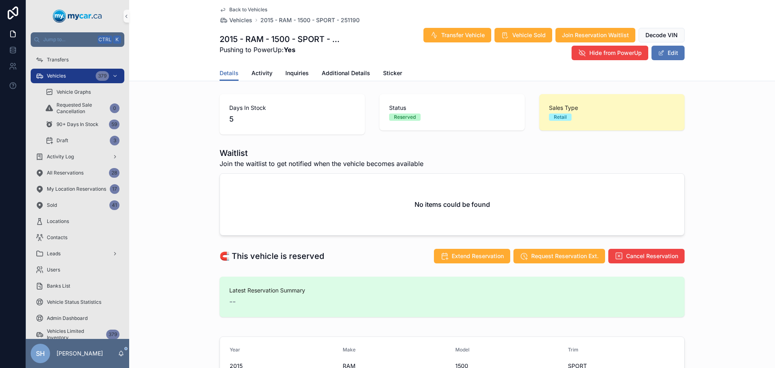
click at [674, 52] on button "Edit" at bounding box center [668, 53] width 33 height 15
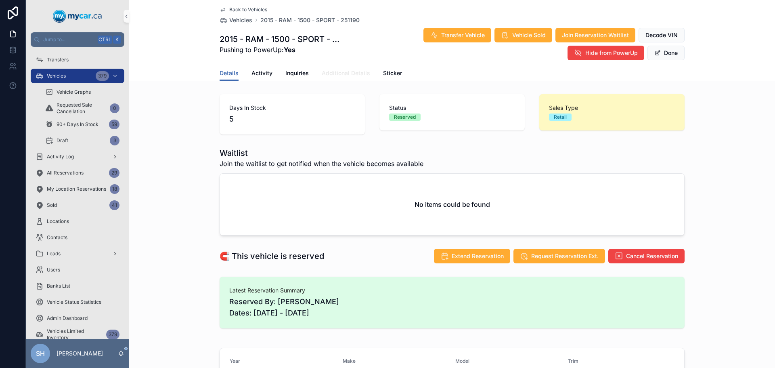
click at [349, 72] on span "Additional Details" at bounding box center [346, 73] width 48 height 8
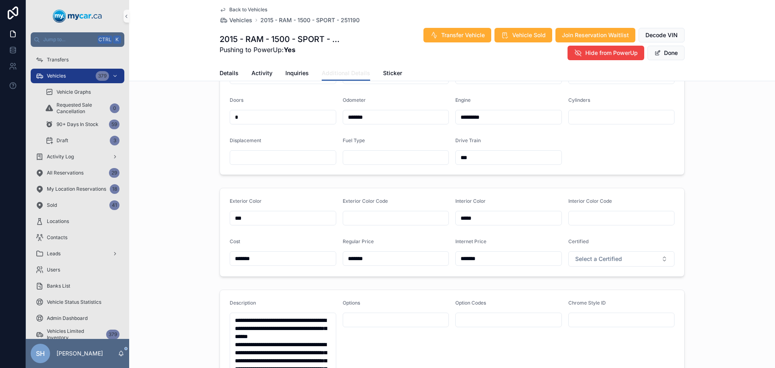
scroll to position [162, 0]
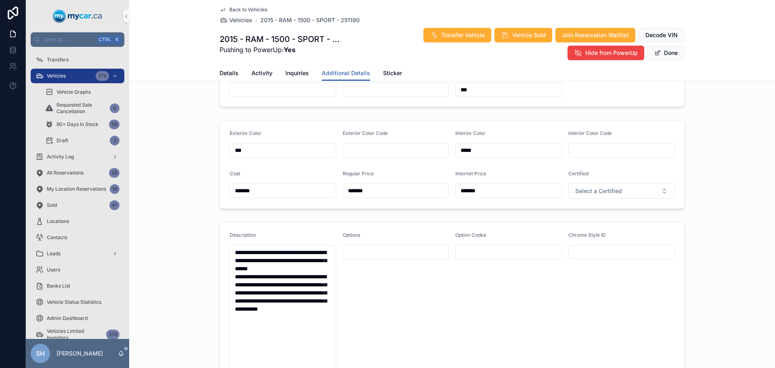
drag, startPoint x: 376, startPoint y: 193, endPoint x: 322, endPoint y: 199, distance: 54.4
click at [322, 199] on form "Exterior Color *** Exterior Color Code Interior Color ***** Interior Color Code…" at bounding box center [452, 164] width 464 height 88
type input "*******"
click at [703, 116] on div "**********" at bounding box center [452, 222] width 646 height 586
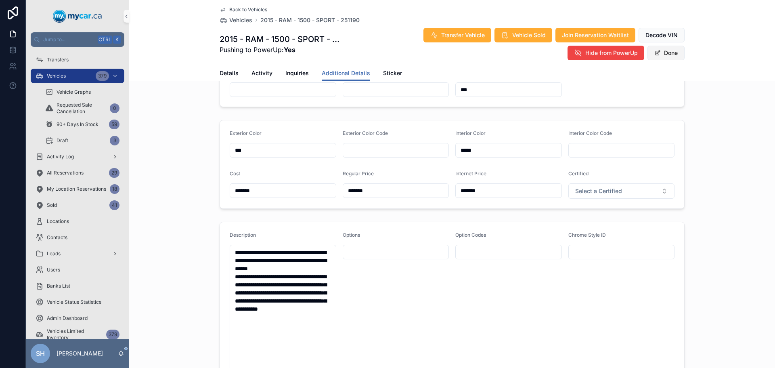
click at [677, 53] on button "Done" at bounding box center [666, 53] width 37 height 15
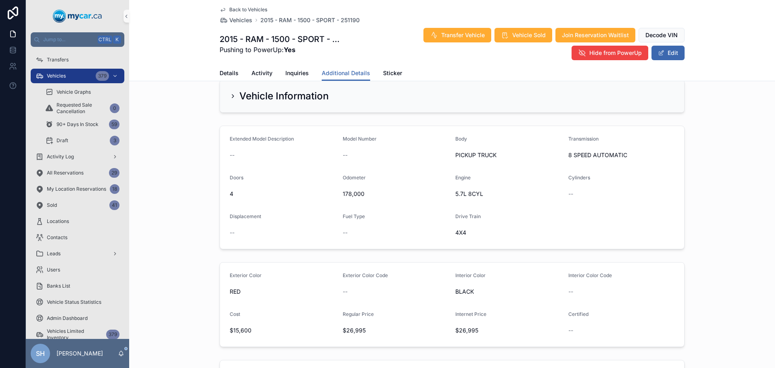
scroll to position [0, 0]
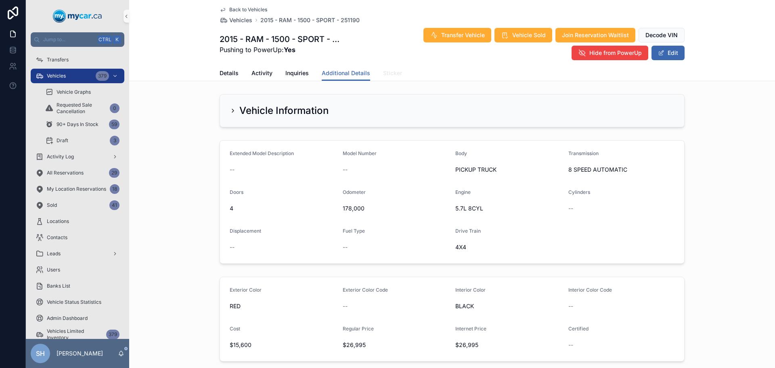
click at [389, 74] on span "Sticker" at bounding box center [392, 73] width 19 height 8
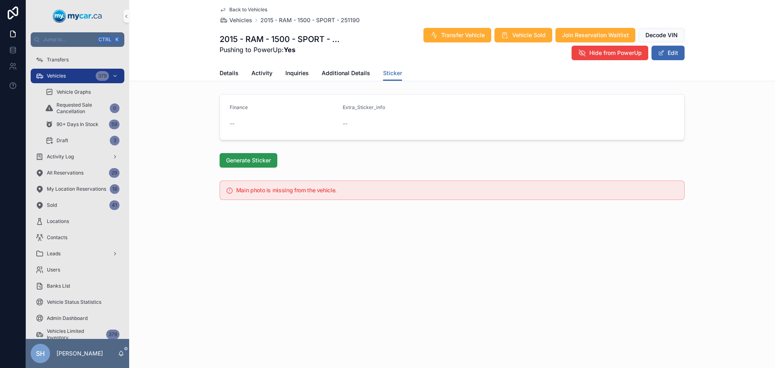
click at [252, 163] on span "Generate Sticker" at bounding box center [248, 160] width 45 height 8
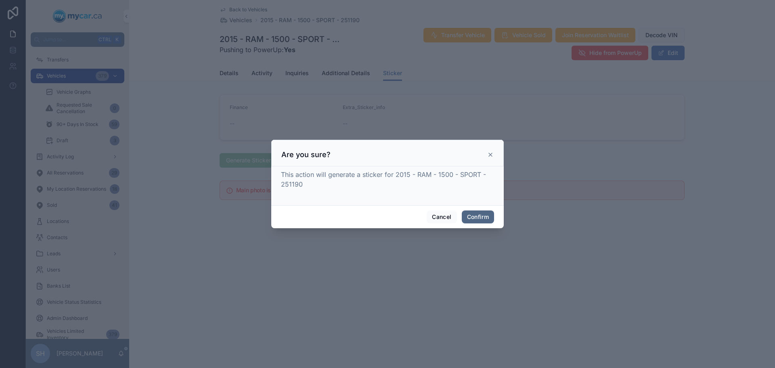
click at [478, 215] on button "Confirm" at bounding box center [478, 216] width 32 height 13
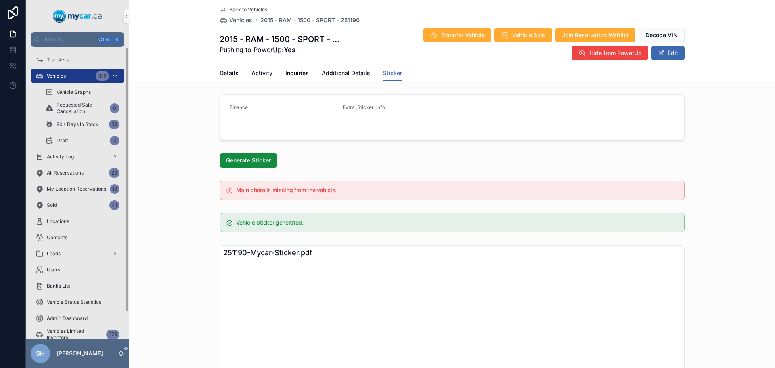
click at [60, 75] on span "Vehicles" at bounding box center [56, 76] width 19 height 6
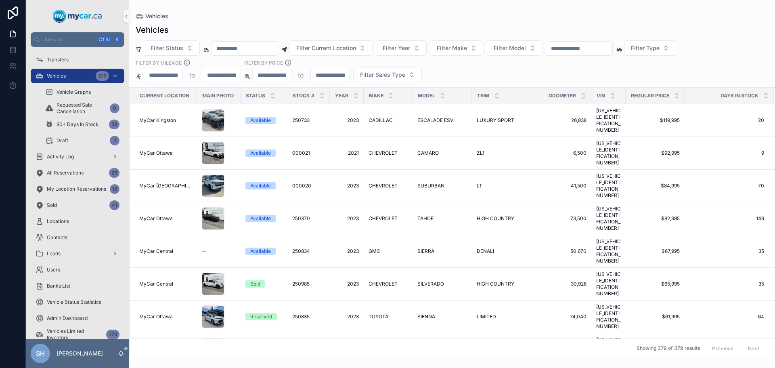
click at [574, 49] on input "scrollable content" at bounding box center [579, 48] width 66 height 11
type input "******"
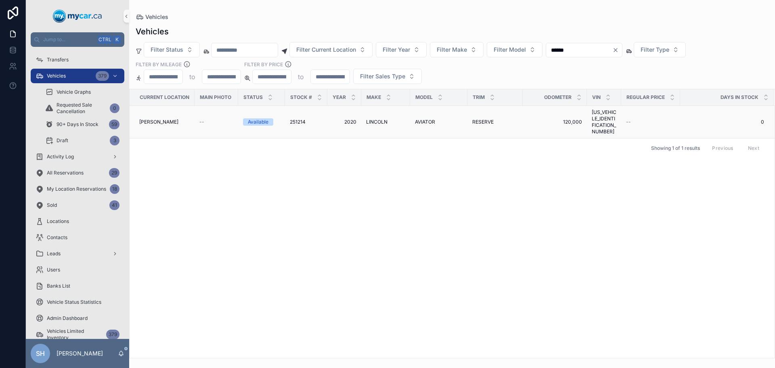
click at [356, 117] on td "2020 2020" at bounding box center [345, 122] width 34 height 33
click at [345, 119] on span "2020" at bounding box center [344, 122] width 24 height 6
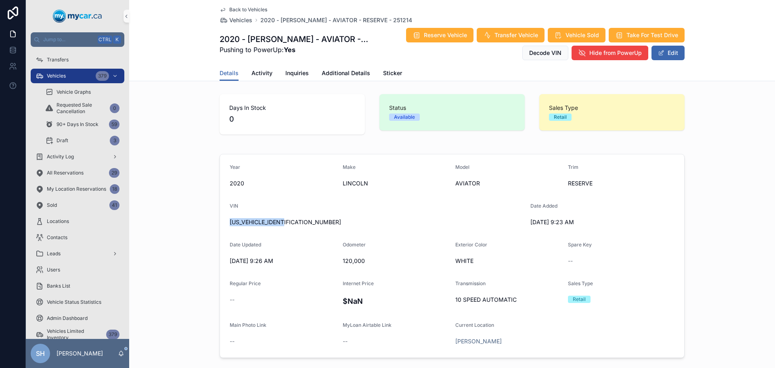
drag, startPoint x: 286, startPoint y: 225, endPoint x: 220, endPoint y: 227, distance: 66.7
click at [220, 227] on form "Year 2020 Make LINCOLN Model AVIATOR Trim RESERVE VIN 5LM5J7XC8LGL13233 Date Ad…" at bounding box center [452, 255] width 464 height 203
copy span "5LM5J7XC8LGL13233"
click at [331, 74] on span "Additional Details" at bounding box center [346, 73] width 48 height 8
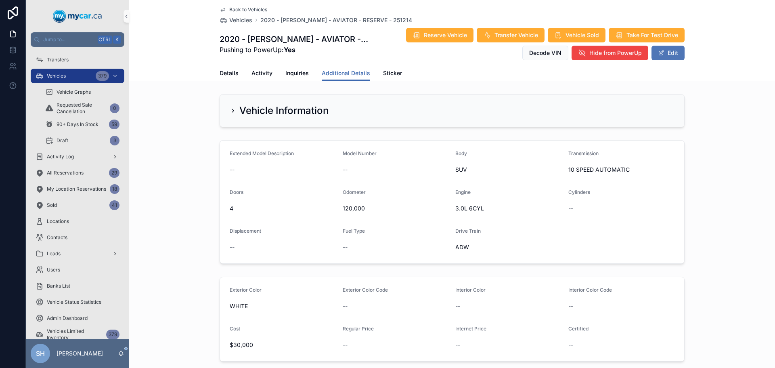
click at [670, 58] on button "Edit" at bounding box center [668, 53] width 33 height 15
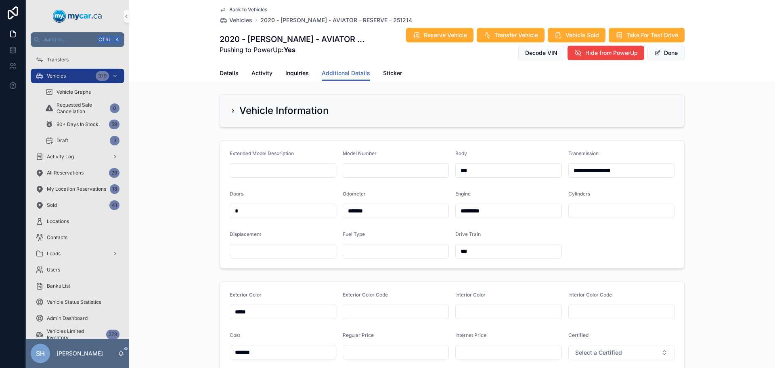
scroll to position [162, 0]
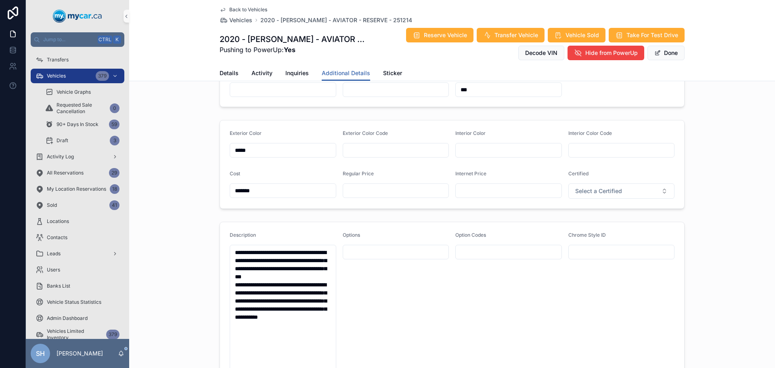
click at [366, 185] on div "scrollable content" at bounding box center [396, 190] width 107 height 15
click at [372, 193] on input "scrollable content" at bounding box center [396, 190] width 106 height 11
type input "*******"
click at [658, 52] on button "Done" at bounding box center [666, 53] width 37 height 15
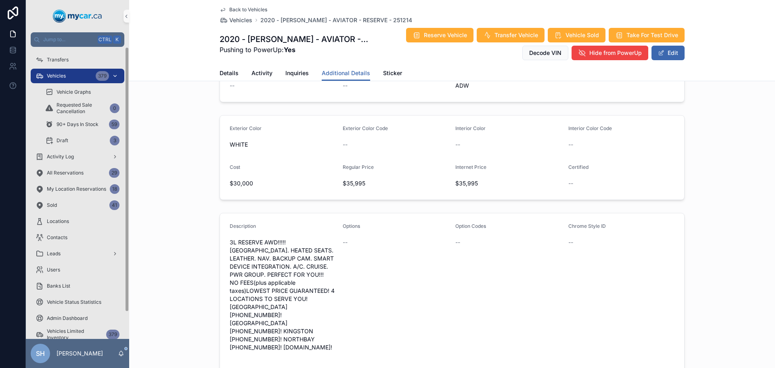
click at [78, 76] on div "Vehicles 379" at bounding box center [78, 75] width 84 height 13
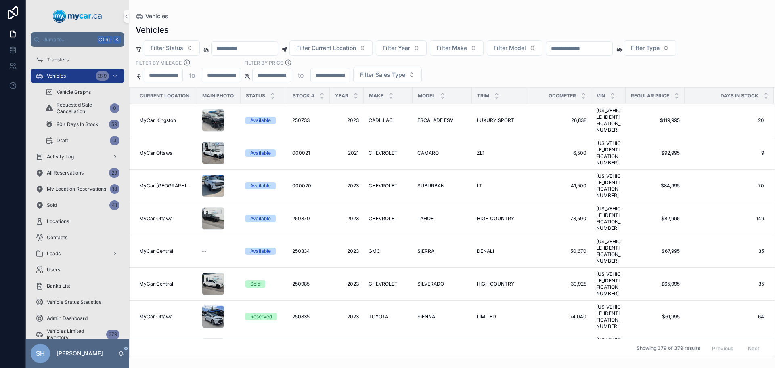
click at [602, 54] on input "scrollable content" at bounding box center [579, 48] width 66 height 11
type input "******"
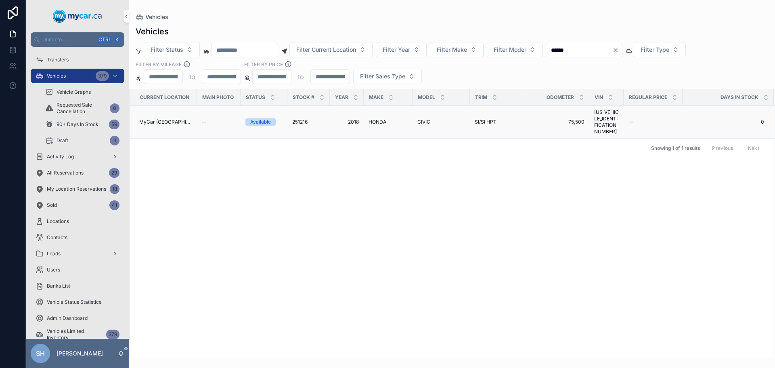
click at [374, 119] on span "HONDA" at bounding box center [378, 122] width 18 height 6
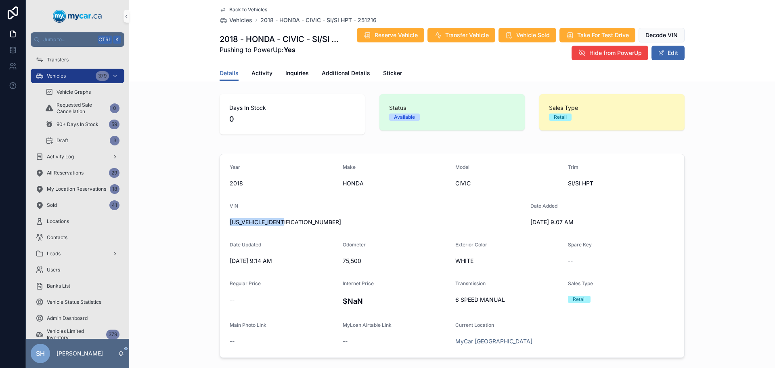
drag, startPoint x: 293, startPoint y: 221, endPoint x: 223, endPoint y: 222, distance: 70.3
click at [223, 222] on form "Year 2018 Make HONDA Model CIVIC Trim SI/SI HPT VIN 2HGFC1E53JH200865 Date Adde…" at bounding box center [452, 255] width 464 height 203
copy span "2HGFC1E53JH200865"
click at [326, 72] on span "Additional Details" at bounding box center [346, 73] width 48 height 8
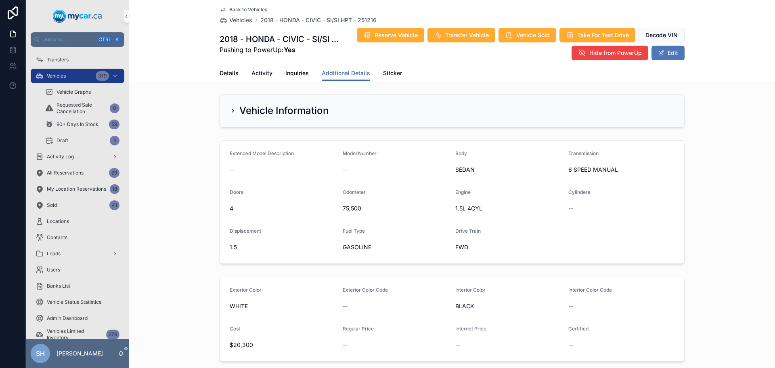
click at [666, 55] on button "Edit" at bounding box center [668, 53] width 33 height 15
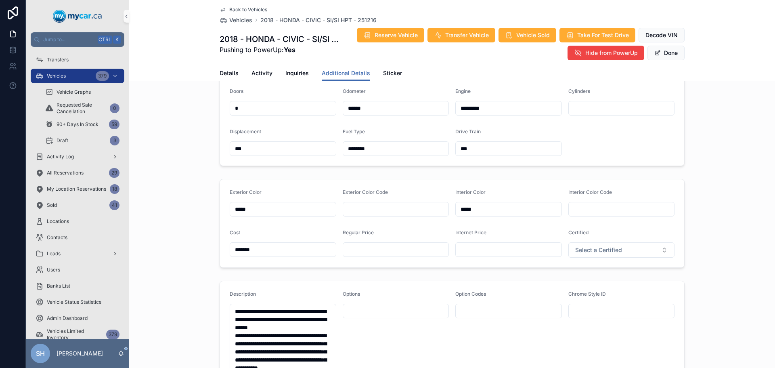
scroll to position [202, 0]
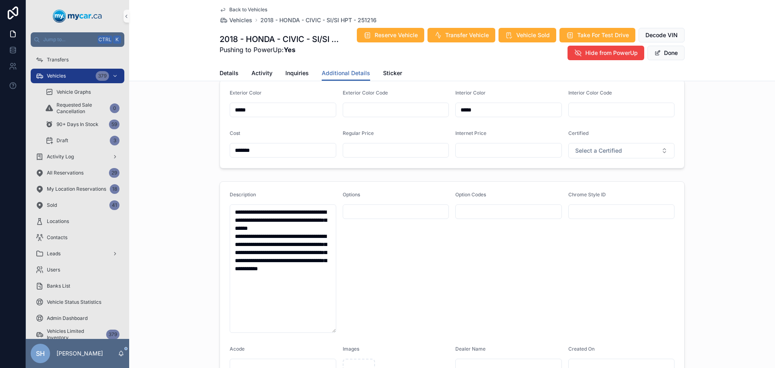
click at [364, 156] on div "scrollable content" at bounding box center [396, 150] width 107 height 15
click at [364, 155] on input "scrollable content" at bounding box center [396, 150] width 106 height 11
type input "*******"
click at [667, 55] on button "Done" at bounding box center [666, 53] width 37 height 15
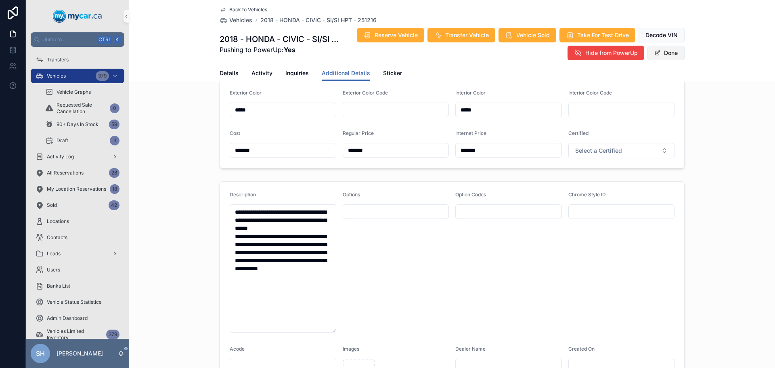
scroll to position [200, 0]
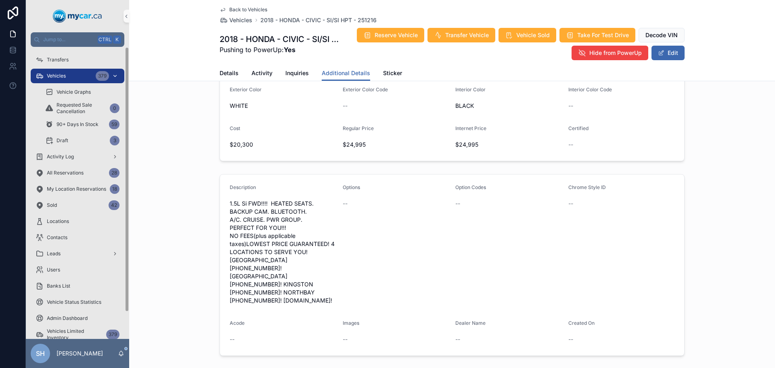
drag, startPoint x: 70, startPoint y: 75, endPoint x: 78, endPoint y: 75, distance: 7.3
click at [71, 75] on div "Vehicles 379" at bounding box center [78, 75] width 84 height 13
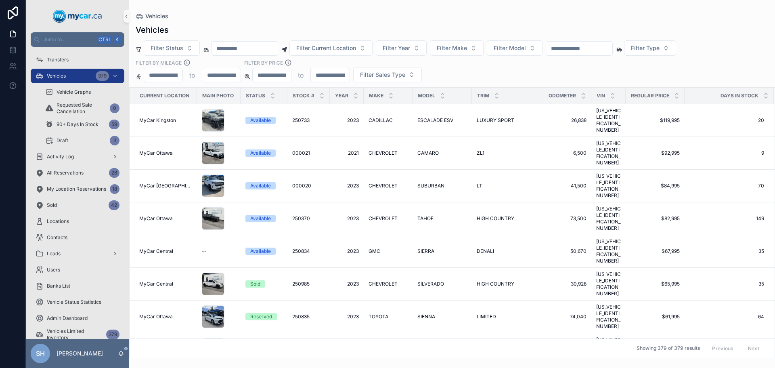
click at [582, 54] on div "scrollable content" at bounding box center [579, 48] width 67 height 15
click at [583, 48] on input "scrollable content" at bounding box center [579, 48] width 66 height 11
type input "******"
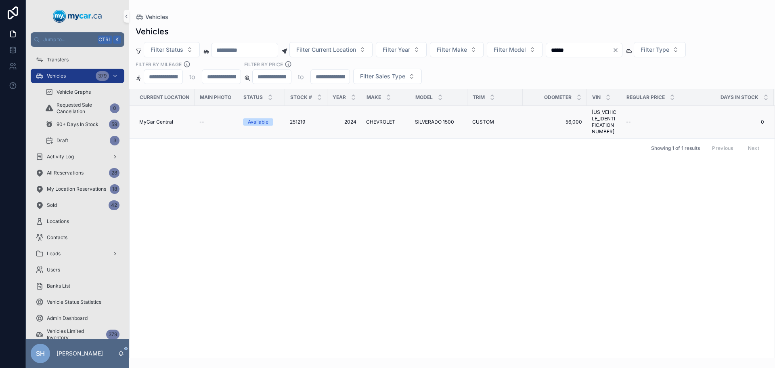
click at [379, 119] on span "CHEVROLET" at bounding box center [380, 122] width 29 height 6
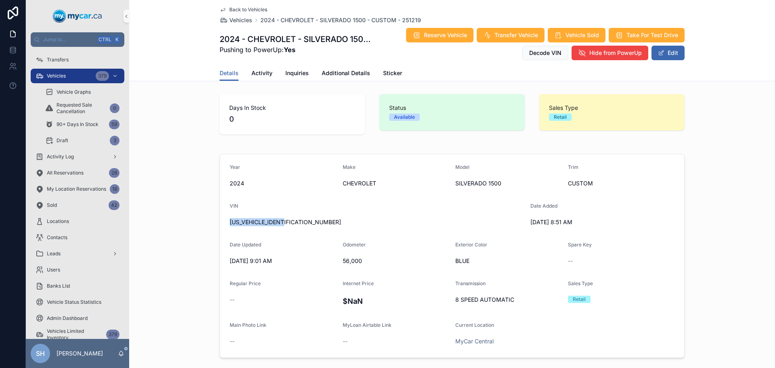
drag, startPoint x: 289, startPoint y: 220, endPoint x: 181, endPoint y: 221, distance: 107.4
click at [181, 221] on div "Year 2024 Make CHEVROLET Model SILVERADO 1500 Trim CUSTOM VIN 1GCPDBEKXRZ191847…" at bounding box center [452, 256] width 646 height 210
copy span "[US_VEHICLE_IDENTIFICATION_NUMBER]"
drag, startPoint x: 661, startPoint y: 52, endPoint x: 638, endPoint y: 55, distance: 23.5
click at [661, 52] on span "scrollable content" at bounding box center [661, 53] width 6 height 6
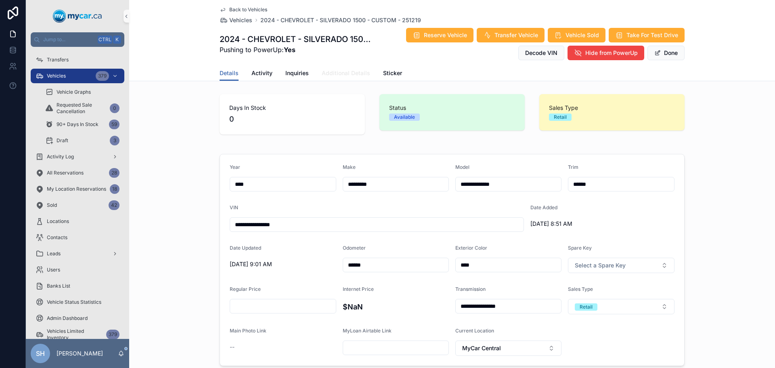
click at [351, 72] on span "Additional Details" at bounding box center [346, 73] width 48 height 8
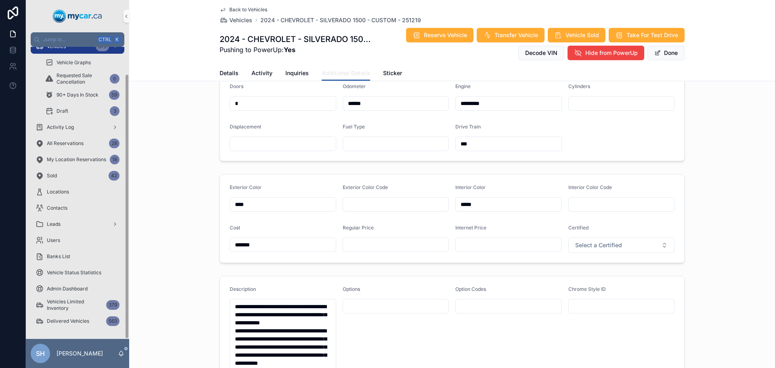
scroll to position [121, 0]
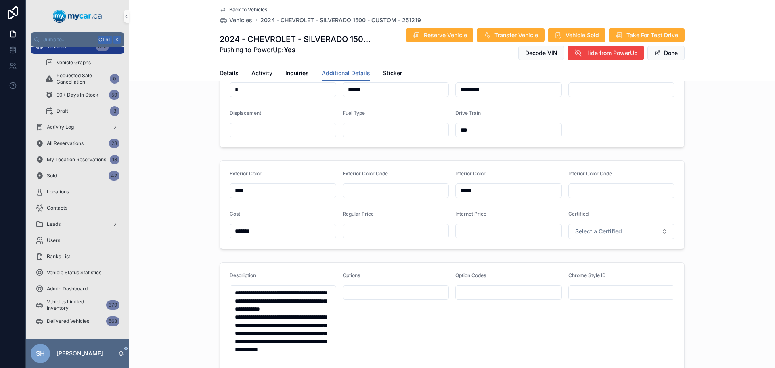
click at [359, 230] on input "scrollable content" at bounding box center [396, 230] width 106 height 11
type input "*******"
click at [668, 50] on span "Done" at bounding box center [666, 53] width 37 height 15
click at [668, 50] on button "Done" at bounding box center [666, 53] width 37 height 15
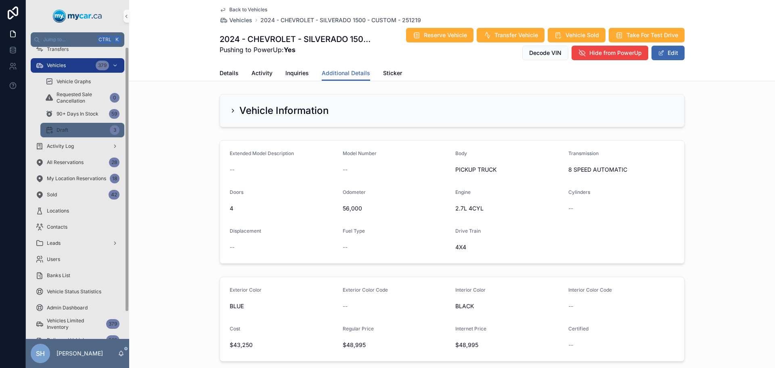
scroll to position [0, 0]
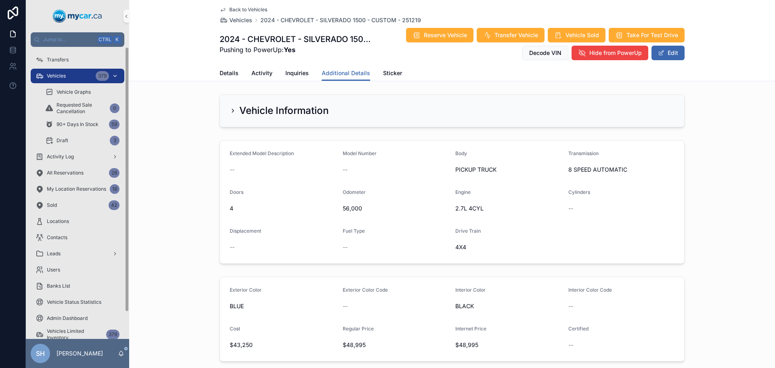
click at [65, 74] on span "Vehicles" at bounding box center [56, 76] width 19 height 6
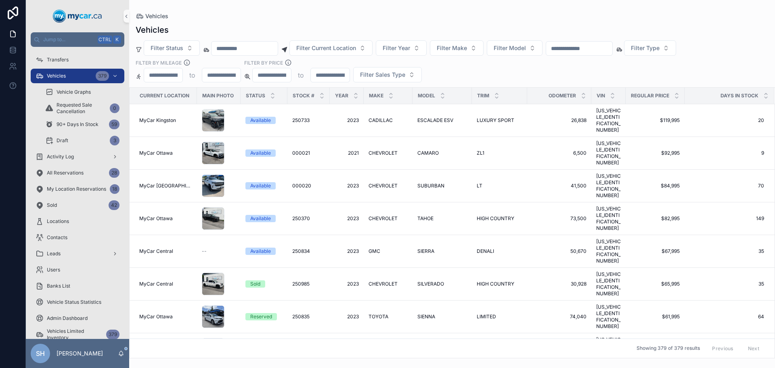
click at [613, 55] on div "scrollable content" at bounding box center [579, 48] width 67 height 15
click at [613, 52] on input "scrollable content" at bounding box center [579, 48] width 66 height 11
type input "******"
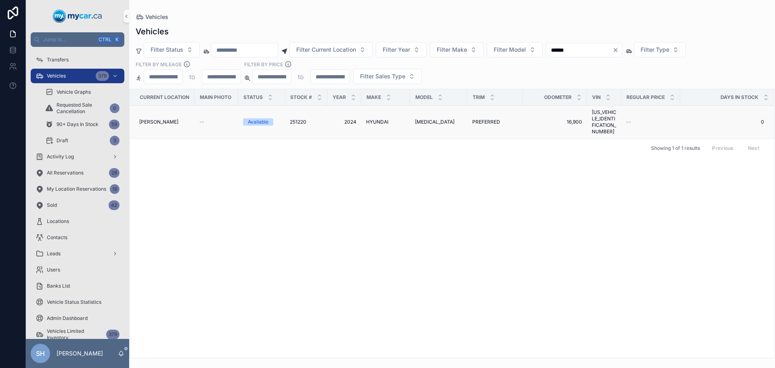
click at [423, 122] on td "SONATA SONATA" at bounding box center [438, 122] width 57 height 33
click at [424, 119] on span "SONATA" at bounding box center [435, 122] width 40 height 6
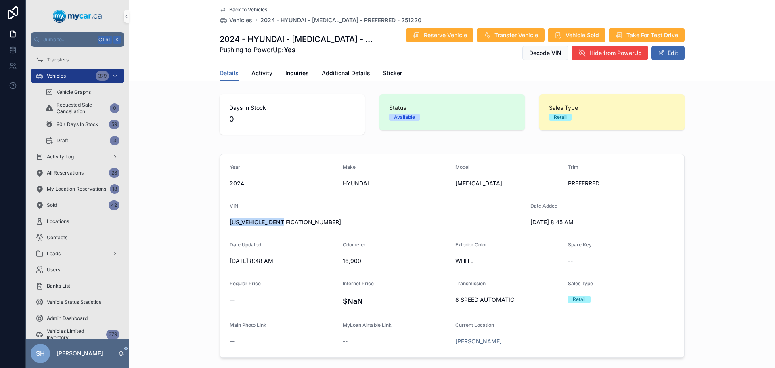
drag, startPoint x: 290, startPoint y: 223, endPoint x: 227, endPoint y: 227, distance: 63.6
click at [230, 227] on div "VIN KMHL44JA3RA413291" at bounding box center [377, 216] width 294 height 26
copy span "KMHL44JA3RA413291"
click at [676, 52] on button "Edit" at bounding box center [668, 53] width 33 height 15
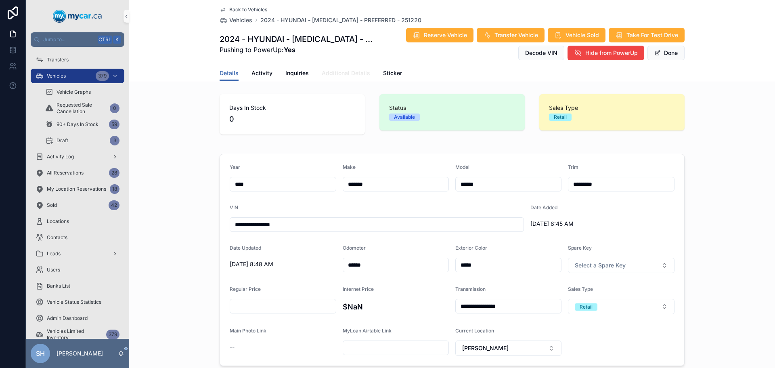
click at [342, 71] on span "Additional Details" at bounding box center [346, 73] width 48 height 8
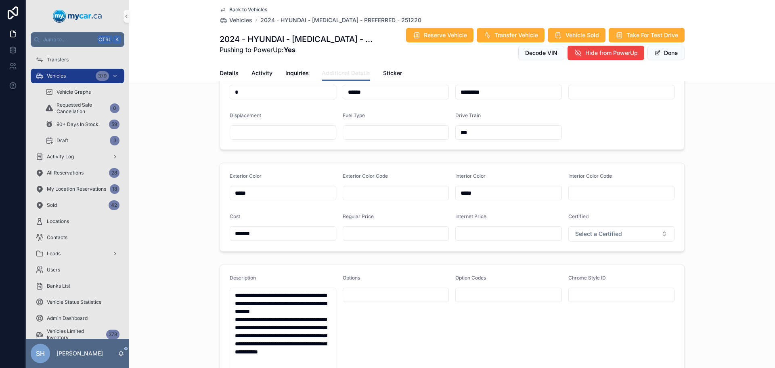
scroll to position [121, 0]
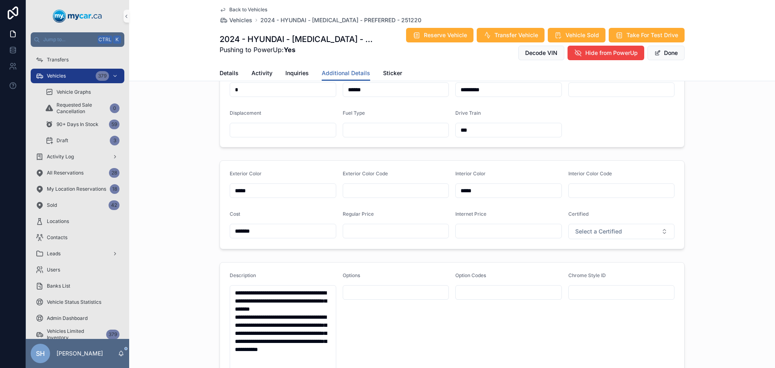
click at [371, 233] on input "scrollable content" at bounding box center [396, 230] width 106 height 11
type input "*******"
type input "**"
type input "********"
click at [493, 240] on form "Exterior Color ***** Exterior Color Code Interior Color ***** Interior Color Co…" at bounding box center [452, 205] width 464 height 88
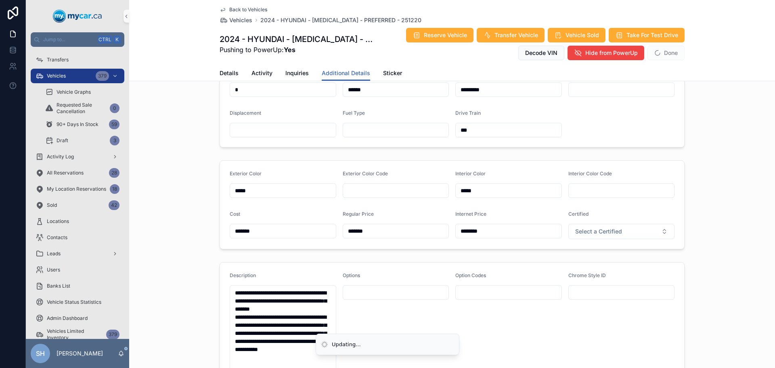
click at [496, 235] on input "********" at bounding box center [509, 230] width 106 height 11
type input "*******"
click at [737, 197] on div "Exterior Color ***** Exterior Color Code Interior Color ***** Interior Color Co…" at bounding box center [452, 204] width 646 height 95
click at [659, 48] on span "Done" at bounding box center [666, 53] width 37 height 15
click at [661, 53] on button "Done" at bounding box center [666, 53] width 37 height 15
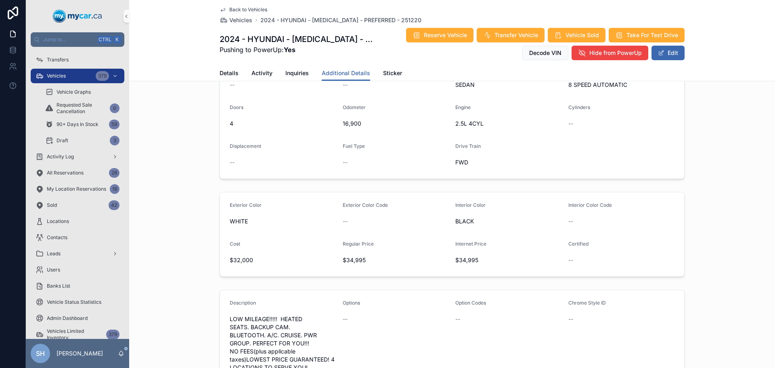
scroll to position [40, 0]
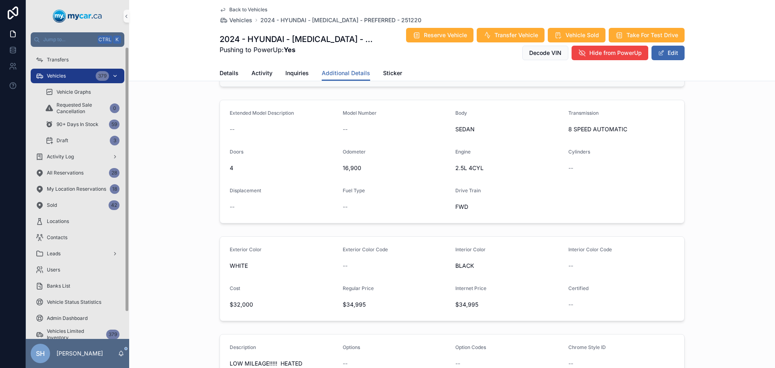
click at [65, 78] on span "Vehicles" at bounding box center [56, 76] width 19 height 6
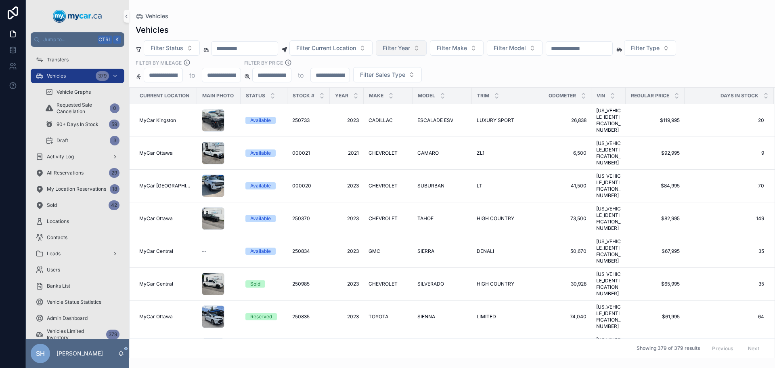
click at [413, 43] on button "Filter Year" at bounding box center [401, 47] width 51 height 15
click at [397, 118] on div "2015" at bounding box center [422, 119] width 97 height 13
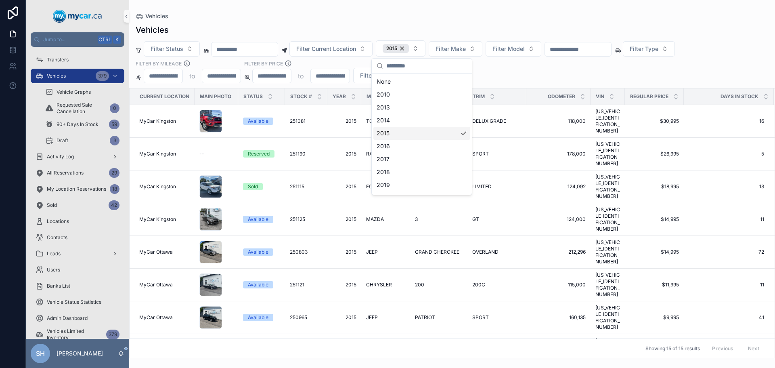
click at [330, 8] on div "Vehicles Vehicles Filter Status Filter Current Location 2015 Filter Make Filter…" at bounding box center [452, 179] width 646 height 358
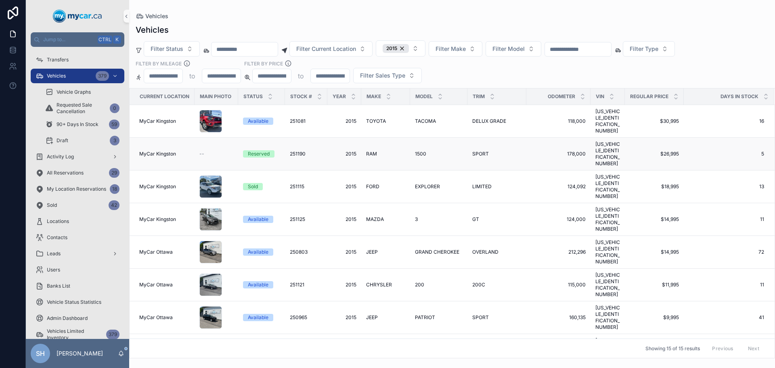
click at [354, 151] on span "2015" at bounding box center [344, 154] width 24 height 6
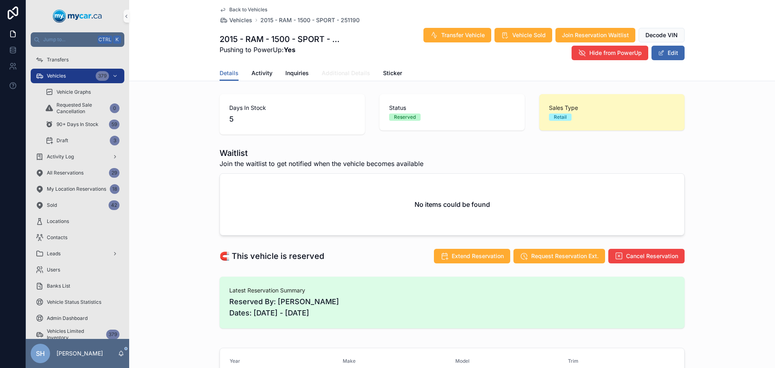
click at [346, 74] on span "Additional Details" at bounding box center [346, 73] width 48 height 8
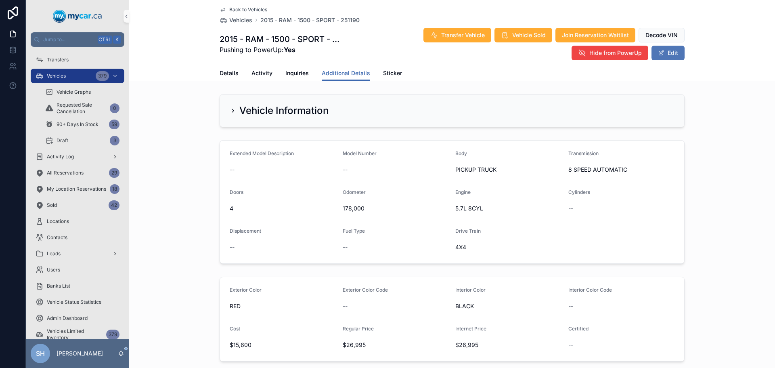
click at [677, 59] on button "Edit" at bounding box center [668, 53] width 33 height 15
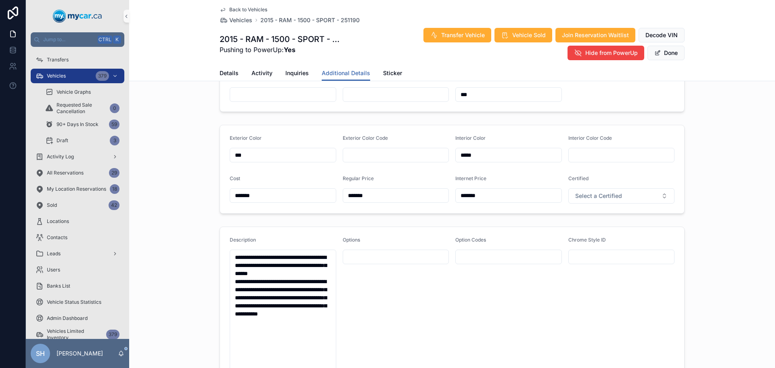
scroll to position [162, 0]
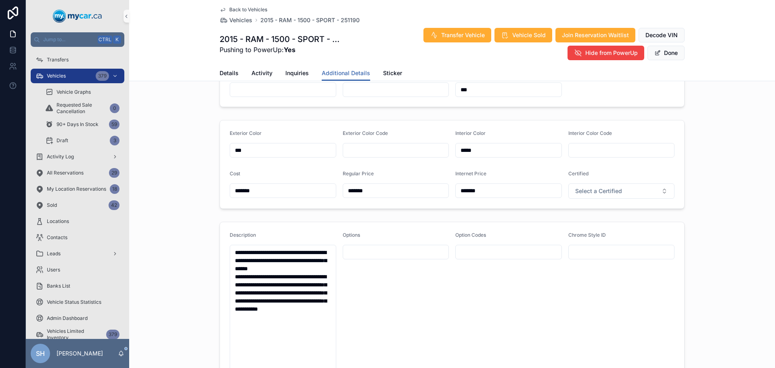
drag, startPoint x: 376, startPoint y: 189, endPoint x: 336, endPoint y: 195, distance: 40.9
click at [336, 195] on form "Exterior Color *** Exterior Color Code Interior Color ***** Interior Color Code…" at bounding box center [452, 164] width 464 height 88
type input "*******"
drag, startPoint x: 456, startPoint y: 192, endPoint x: 385, endPoint y: 191, distance: 71.5
click at [383, 192] on form "Exterior Color *** Exterior Color Code Interior Color ***** Interior Color Code…" at bounding box center [452, 164] width 464 height 88
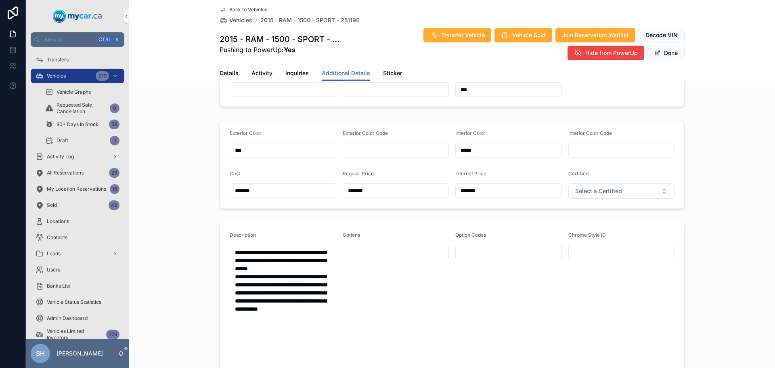
type input "*******"
click at [721, 130] on div "Exterior Color *** Exterior Color Code Interior Color ***** Interior Color Code…" at bounding box center [452, 164] width 646 height 95
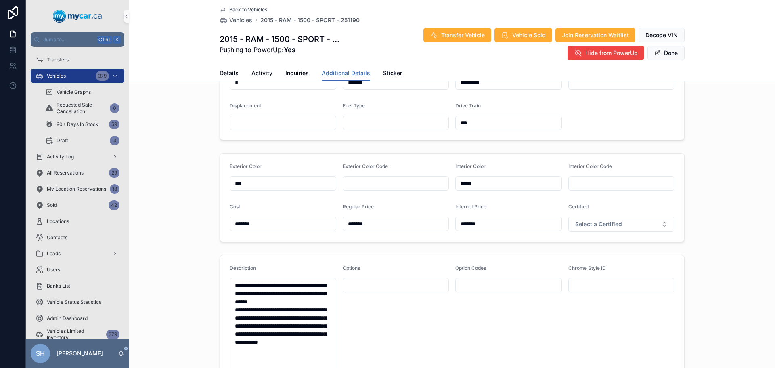
scroll to position [202, 0]
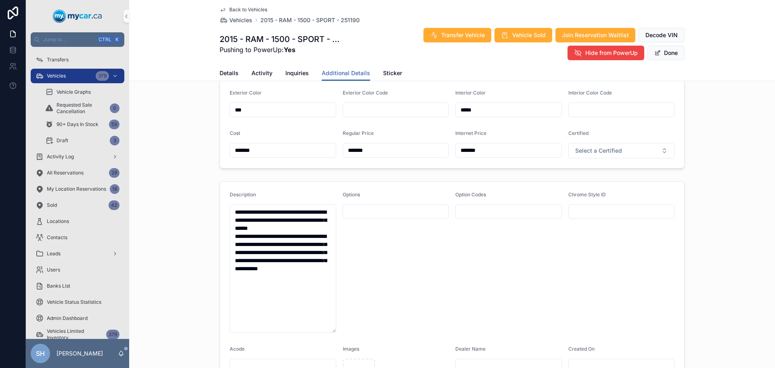
drag, startPoint x: 390, startPoint y: 153, endPoint x: 295, endPoint y: 160, distance: 95.2
click at [295, 160] on form "Exterior Color *** Exterior Color Code Interior Color ***** Interior Color Code…" at bounding box center [452, 124] width 464 height 88
type input "*******"
drag, startPoint x: 492, startPoint y: 154, endPoint x: 420, endPoint y: 156, distance: 71.9
click at [420, 156] on form "Exterior Color *** Exterior Color Code Interior Color ***** Interior Color Code…" at bounding box center [452, 124] width 464 height 88
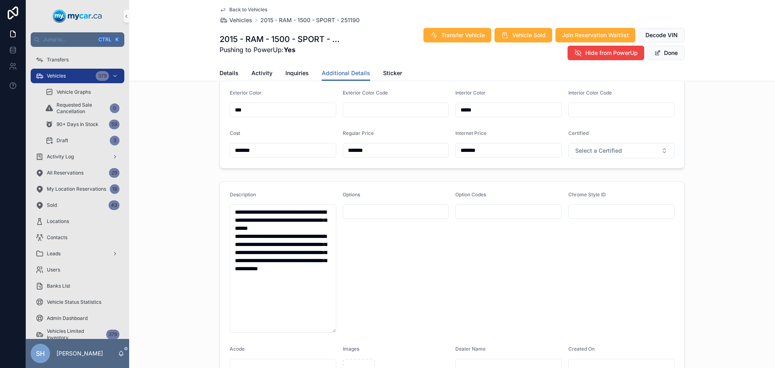
type input "*******"
click at [683, 162] on div "Exterior Color *** Exterior Color Code Interior Color ***** Interior Color Code…" at bounding box center [452, 123] width 646 height 95
click at [662, 56] on button "Done" at bounding box center [666, 53] width 37 height 15
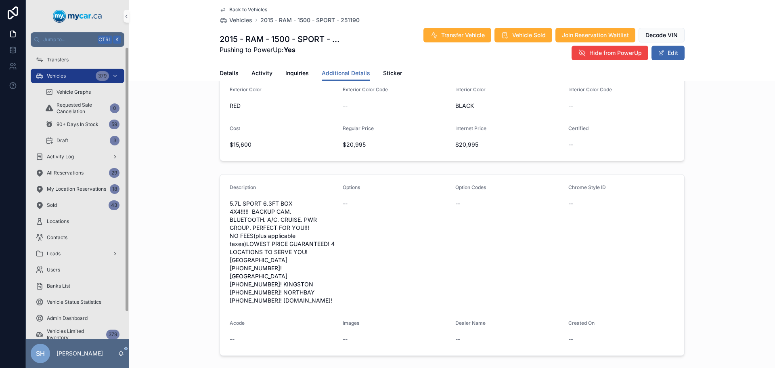
drag, startPoint x: 67, startPoint y: 74, endPoint x: 92, endPoint y: 68, distance: 25.6
click at [67, 74] on div "Vehicles 379" at bounding box center [78, 75] width 84 height 13
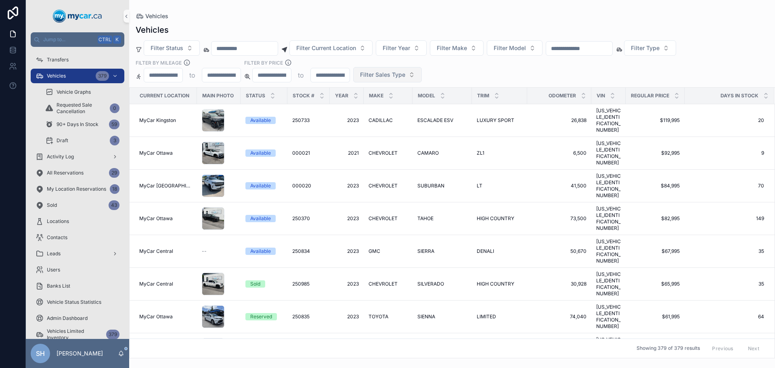
click at [395, 69] on button "Filter Sales Type" at bounding box center [387, 74] width 69 height 15
click at [361, 109] on div "Wholesale" at bounding box center [387, 107] width 97 height 13
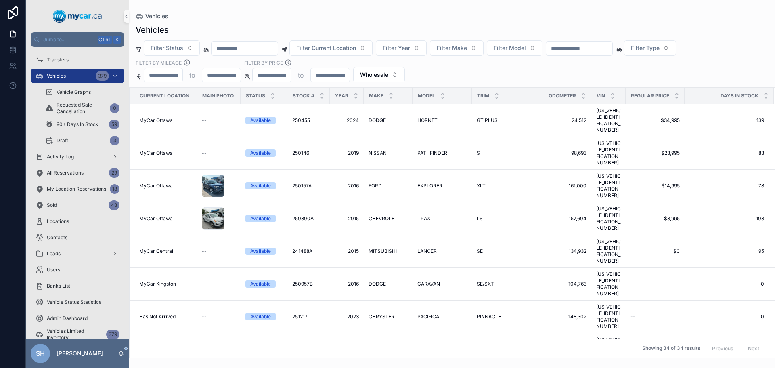
click at [375, 59] on div "Filter Status Filter Current Location Filter Year Filter Make Filter Model Filt…" at bounding box center [452, 61] width 646 height 42
click at [360, 53] on button "Filter Current Location" at bounding box center [331, 47] width 83 height 15
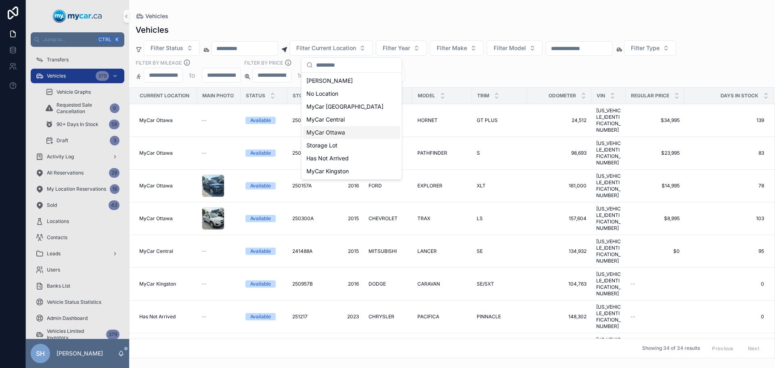
click at [339, 131] on span "MyCar Ottawa" at bounding box center [326, 132] width 39 height 8
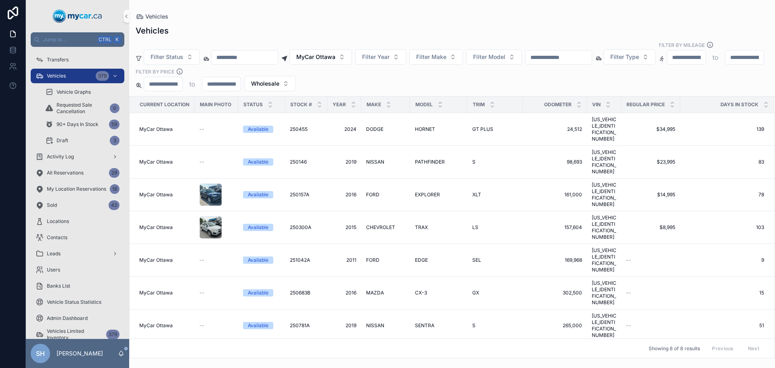
click at [375, 23] on div "Vehicles Filter Status MyCar Ottawa Filter Year Filter Make Filter Model Filter…" at bounding box center [452, 189] width 646 height 338
click at [764, 100] on icon "scrollable content" at bounding box center [766, 102] width 5 height 5
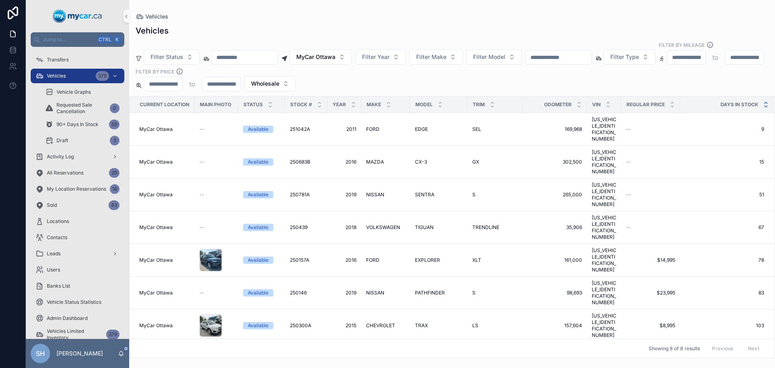
click at [766, 104] on icon "scrollable content" at bounding box center [766, 106] width 5 height 5
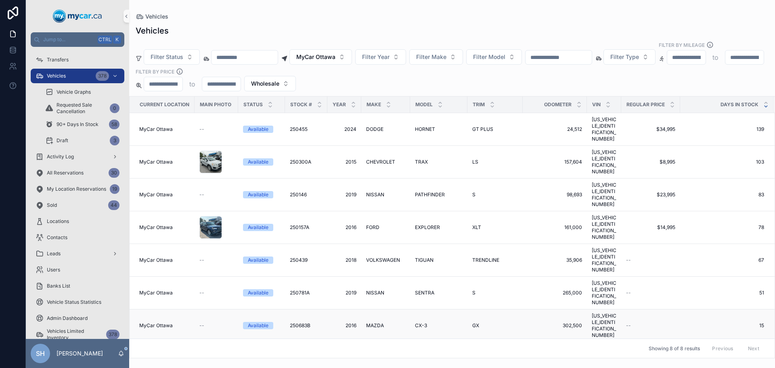
click at [764, 104] on button "scrollable content" at bounding box center [766, 106] width 5 height 5
click at [291, 10] on div "Vehicles Vehicles Filter Status MyCar Ottawa Filter Year Filter Make Filter Mod…" at bounding box center [452, 179] width 646 height 358
click at [296, 78] on button "Wholesale" at bounding box center [270, 83] width 52 height 15
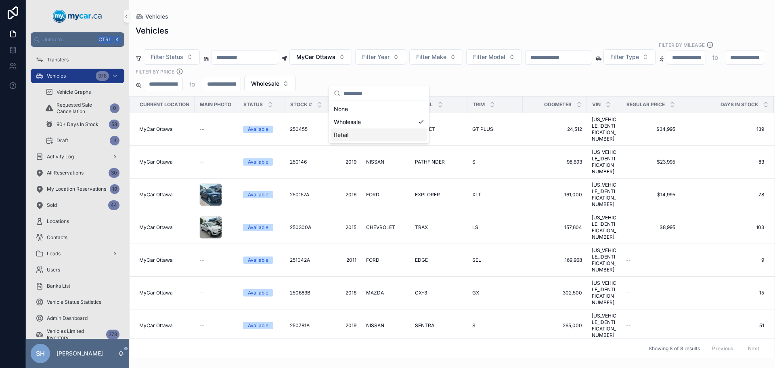
click at [350, 137] on div "Retail" at bounding box center [379, 134] width 97 height 13
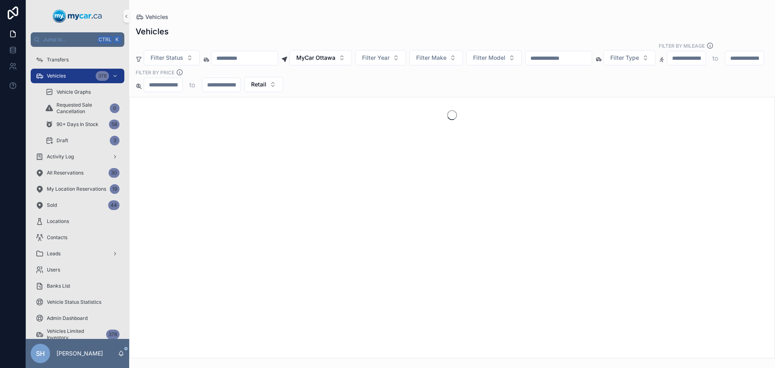
click at [344, 19] on div "Vehicles" at bounding box center [452, 17] width 633 height 8
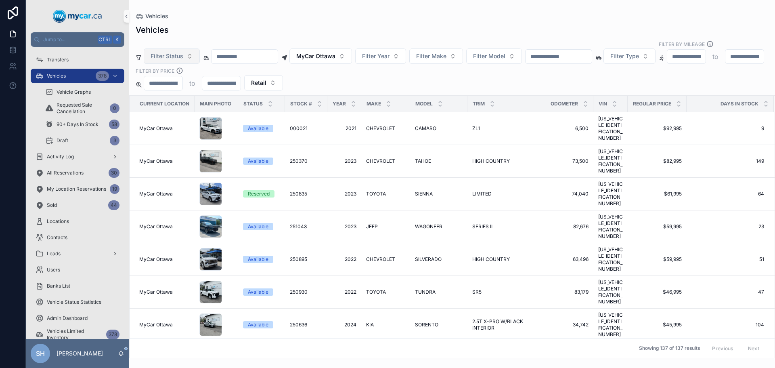
click at [179, 52] on span "Filter Status" at bounding box center [167, 56] width 33 height 8
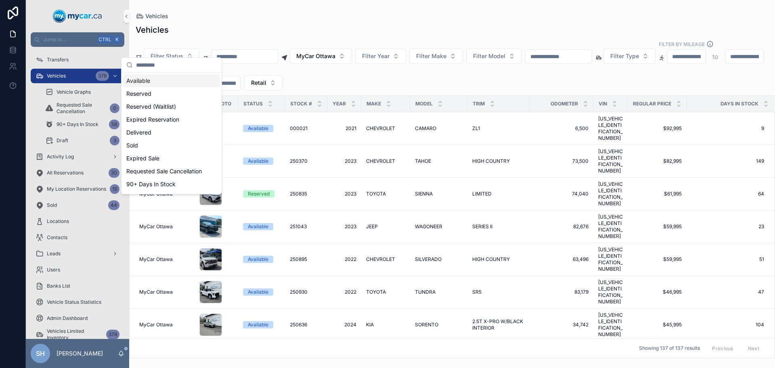
click at [204, 26] on div "Vehicles" at bounding box center [452, 29] width 633 height 11
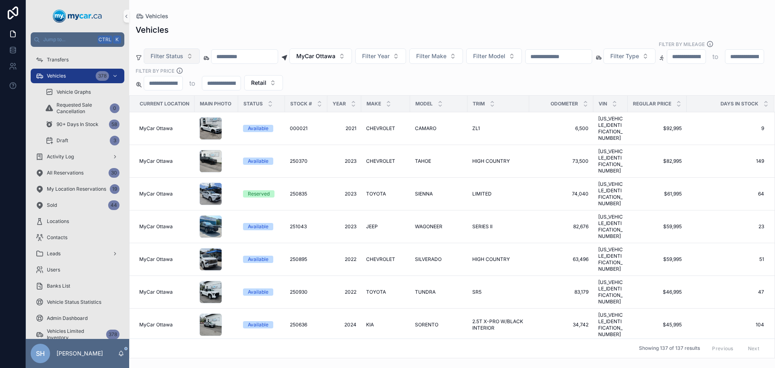
click at [170, 52] on span "Filter Status" at bounding box center [167, 56] width 33 height 8
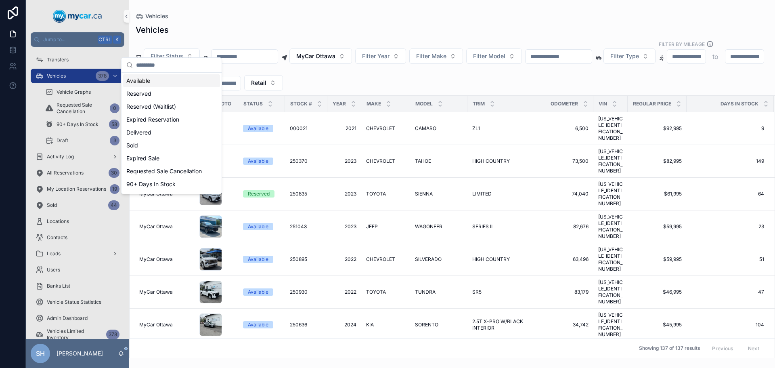
click at [146, 79] on div "Available" at bounding box center [171, 80] width 97 height 13
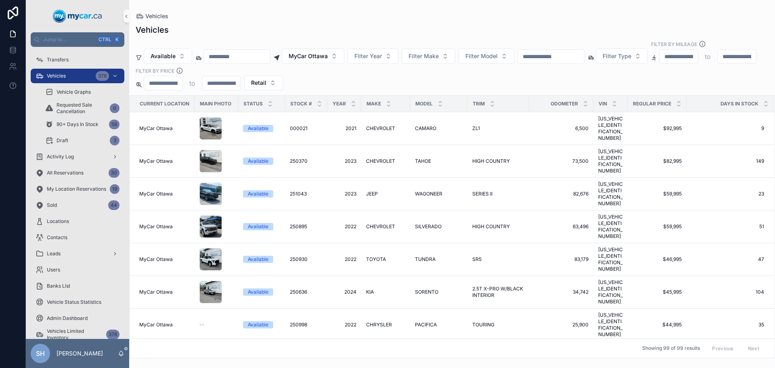
click at [433, 15] on div "Vehicles" at bounding box center [452, 16] width 633 height 6
click at [764, 99] on icon "scrollable content" at bounding box center [766, 101] width 5 height 5
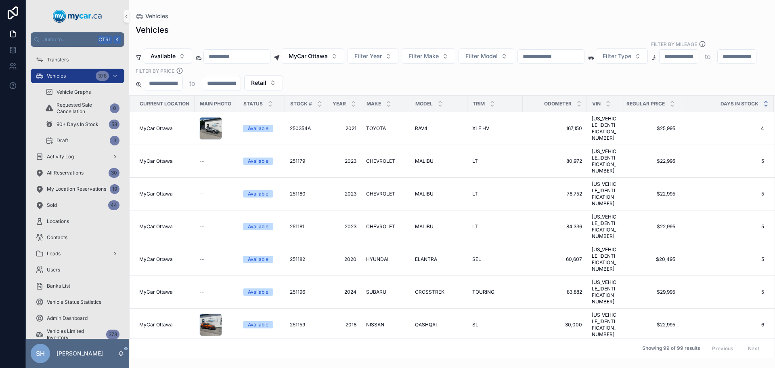
click at [765, 105] on icon "scrollable content" at bounding box center [766, 105] width 3 height 1
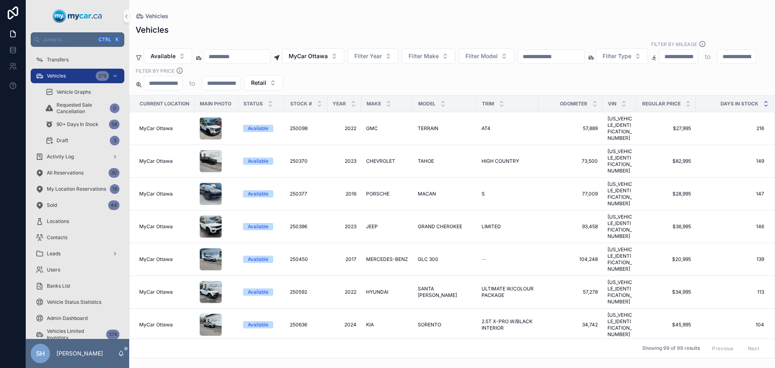
click at [765, 101] on icon "scrollable content" at bounding box center [766, 101] width 3 height 1
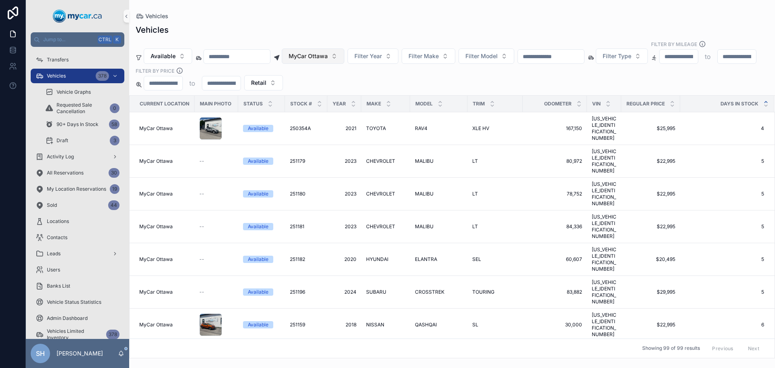
click at [328, 52] on span "MyCar Ottawa" at bounding box center [308, 56] width 39 height 8
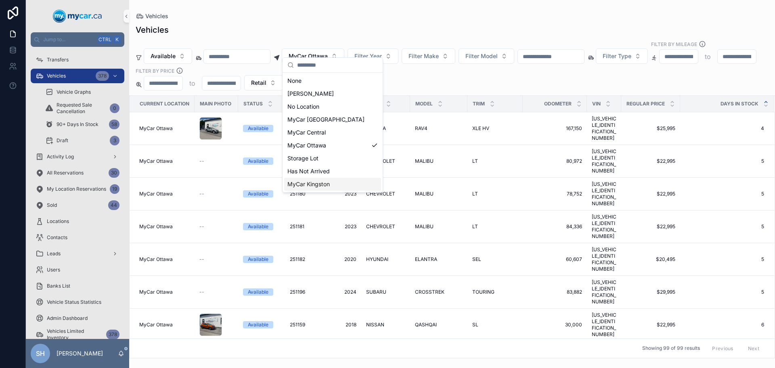
click at [322, 182] on span "MyCar Kingston" at bounding box center [309, 184] width 42 height 8
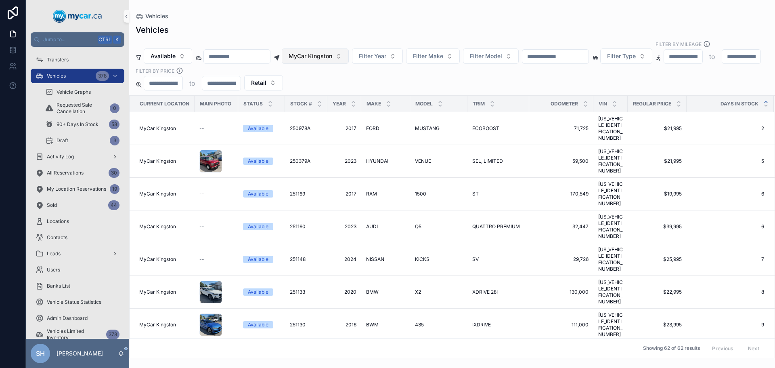
click at [330, 52] on span "MyCar Kingston" at bounding box center [311, 56] width 44 height 8
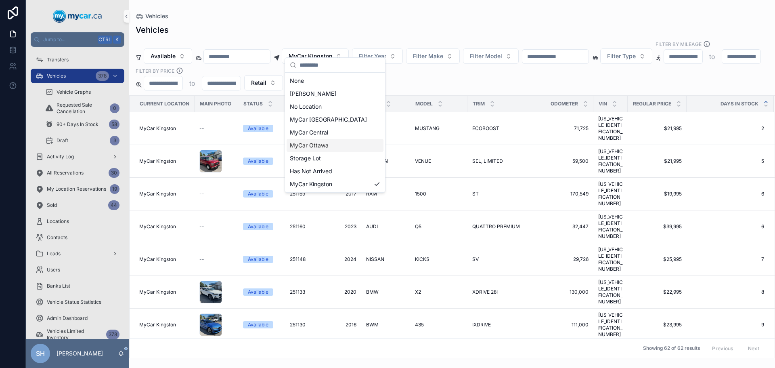
drag, startPoint x: 329, startPoint y: 147, endPoint x: 341, endPoint y: 94, distance: 53.9
click at [329, 146] on div "MyCar Ottawa" at bounding box center [335, 145] width 97 height 13
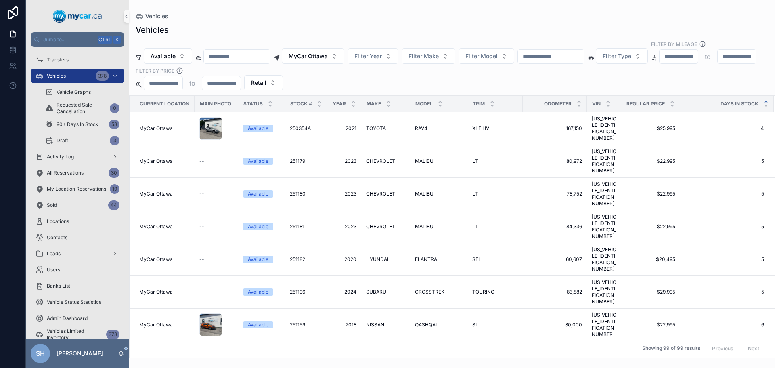
click at [352, 13] on div "Vehicles" at bounding box center [452, 16] width 633 height 6
click at [419, 24] on div "Vehicles" at bounding box center [452, 29] width 633 height 11
click at [448, 15] on div "Vehicles" at bounding box center [452, 16] width 633 height 6
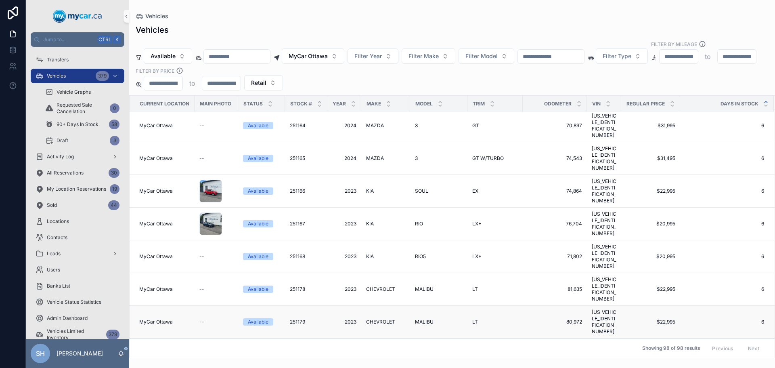
scroll to position [323, 0]
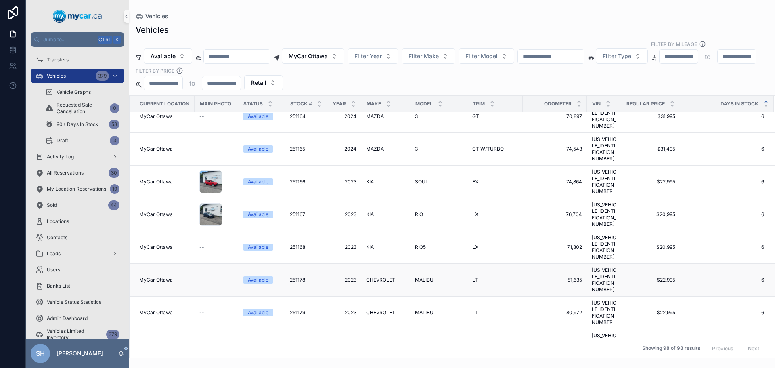
click at [429, 264] on td "MALIBU MALIBU" at bounding box center [438, 280] width 57 height 33
click at [426, 277] on span "MALIBU" at bounding box center [424, 280] width 19 height 6
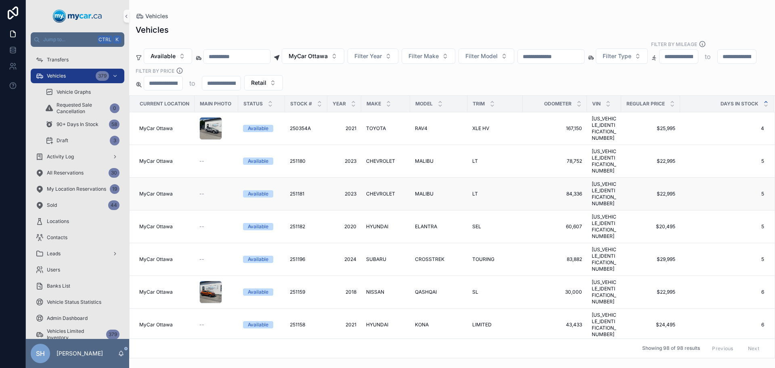
click at [388, 191] on span "CHEVROLET" at bounding box center [380, 194] width 29 height 6
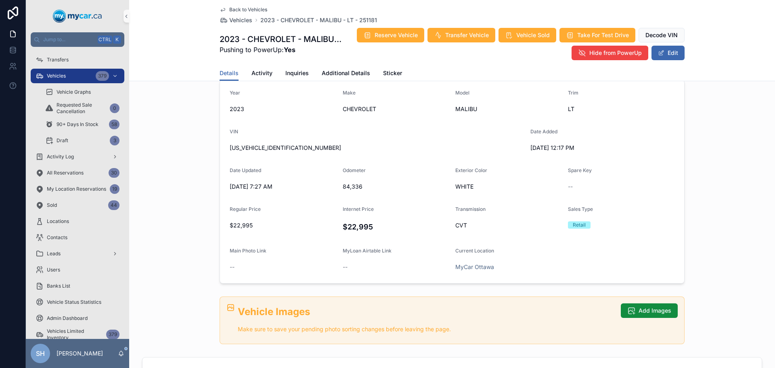
scroll to position [81, 0]
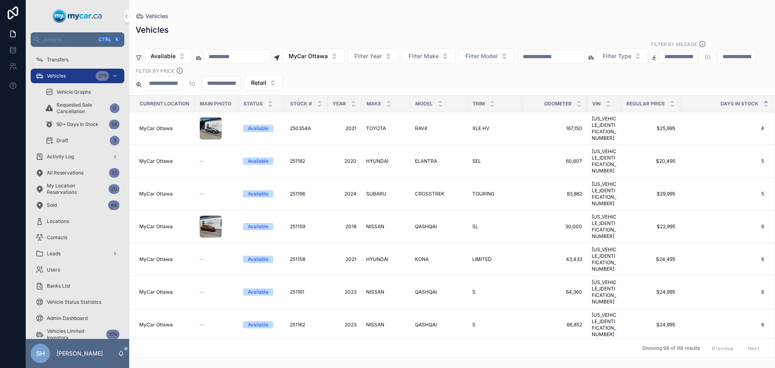
click at [765, 101] on icon "scrollable content" at bounding box center [766, 101] width 3 height 1
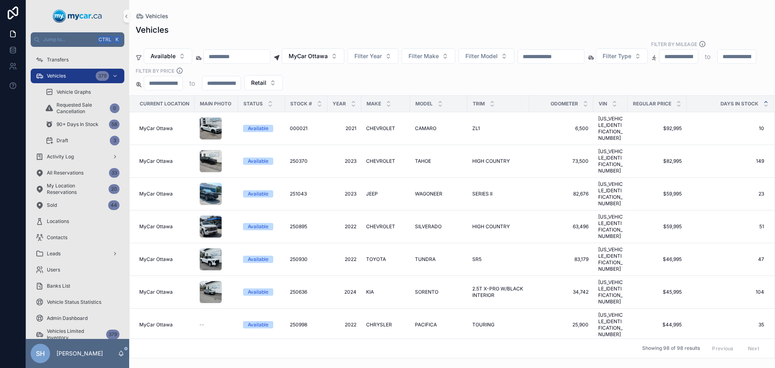
click at [765, 101] on icon "scrollable content" at bounding box center [766, 101] width 3 height 1
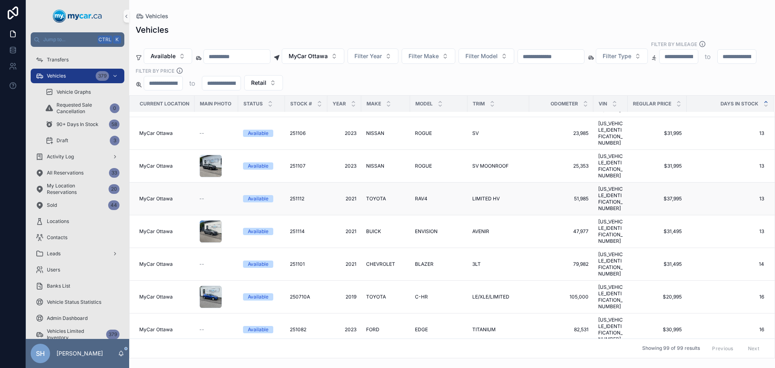
scroll to position [1047, 0]
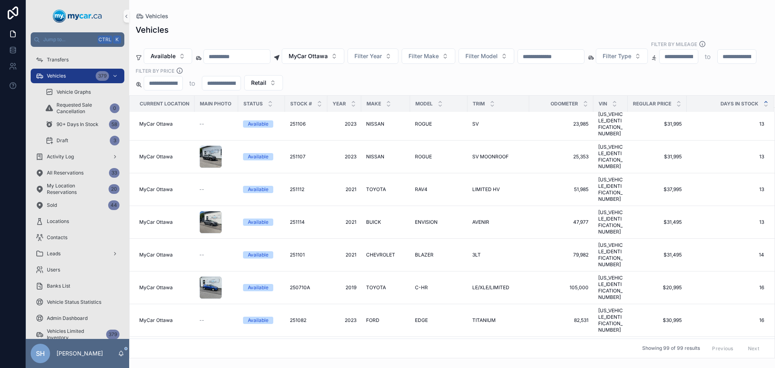
click at [563, 53] on input "scrollable content" at bounding box center [551, 56] width 66 height 11
click at [476, 7] on div "Vehicles Vehicles Available MyCar Ottawa Filter Year Filter Make Filter Model F…" at bounding box center [452, 179] width 646 height 358
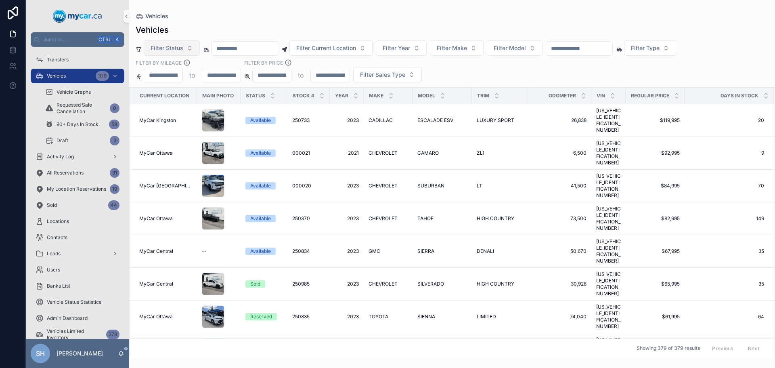
click at [171, 44] on span "Filter Status" at bounding box center [167, 48] width 33 height 8
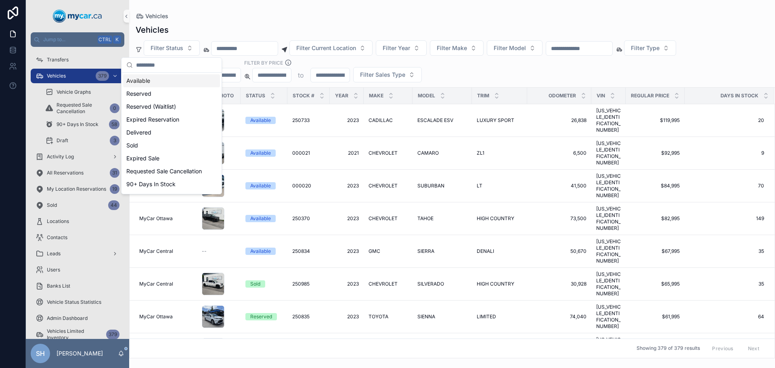
click at [144, 81] on div "Available" at bounding box center [171, 80] width 97 height 13
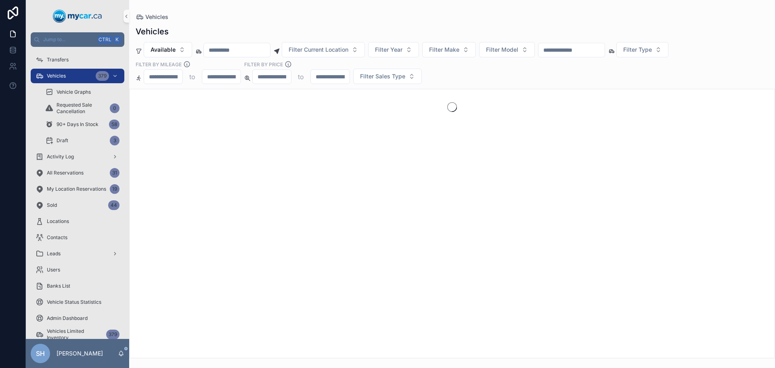
click at [354, 17] on div "Vehicles" at bounding box center [452, 17] width 633 height 8
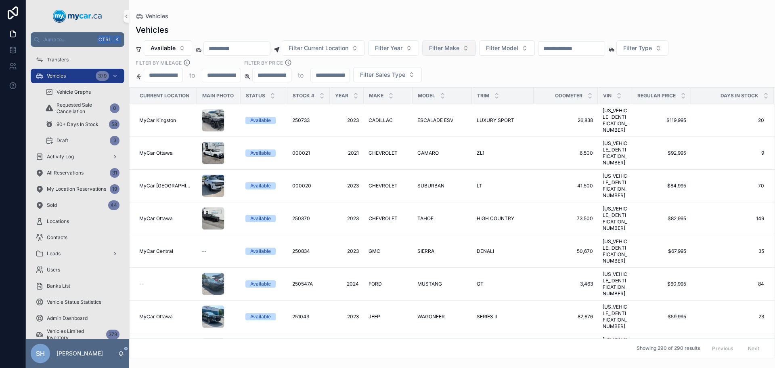
click at [460, 49] on span "Filter Make" at bounding box center [444, 48] width 30 height 8
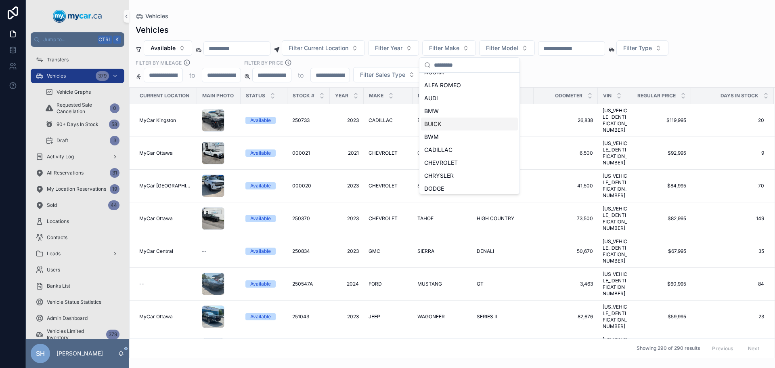
scroll to position [40, 0]
click at [439, 143] on span "CHEVROLET" at bounding box center [441, 144] width 34 height 8
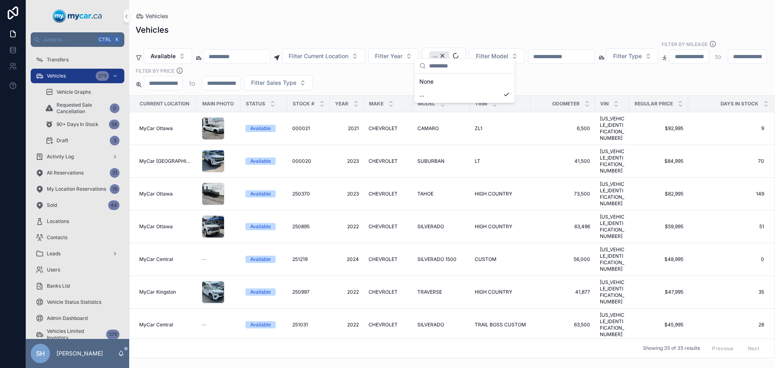
click at [480, 19] on div "Vehicles" at bounding box center [452, 16] width 633 height 6
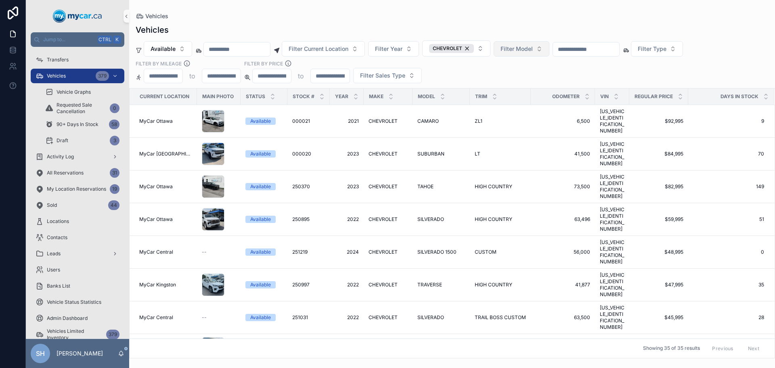
click at [533, 48] on span "Filter Model" at bounding box center [517, 49] width 32 height 8
type input "****"
click at [514, 83] on span "MALIBU" at bounding box center [508, 82] width 22 height 8
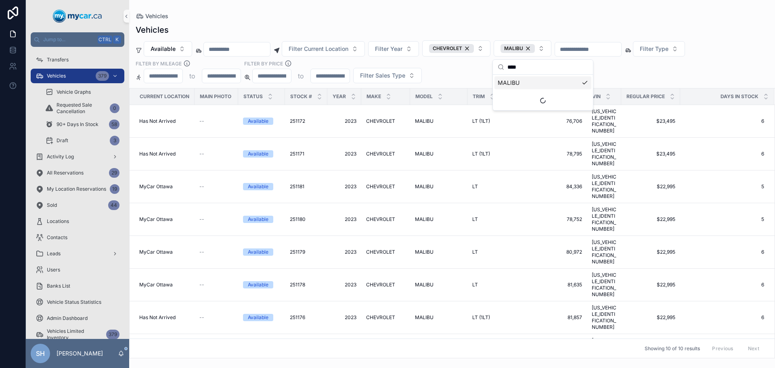
click at [478, 19] on div "Vehicles" at bounding box center [452, 16] width 633 height 6
click at [344, 50] on span "Filter Current Location" at bounding box center [319, 49] width 60 height 8
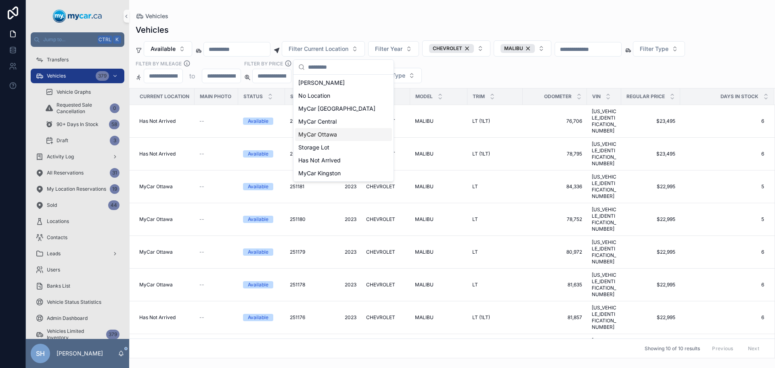
click at [336, 131] on span "MyCar Ottawa" at bounding box center [317, 134] width 39 height 8
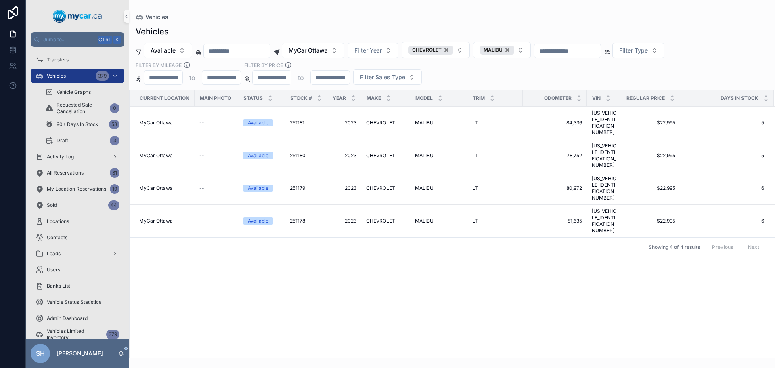
click at [373, 27] on div "Vehicles" at bounding box center [452, 31] width 633 height 11
click at [384, 120] on span "CHEVROLET" at bounding box center [380, 123] width 29 height 6
click at [303, 152] on span "251180" at bounding box center [298, 155] width 16 height 6
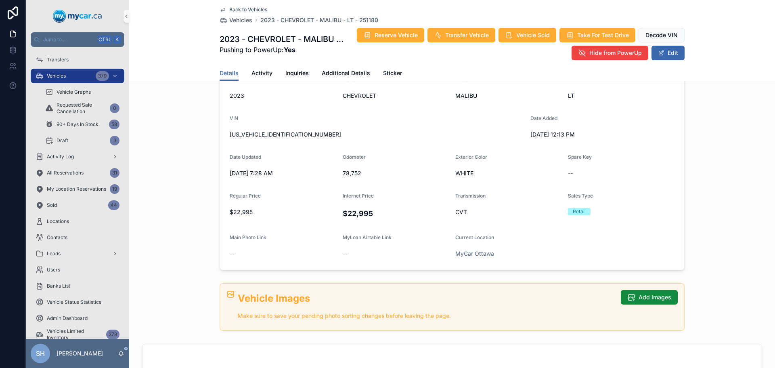
scroll to position [81, 0]
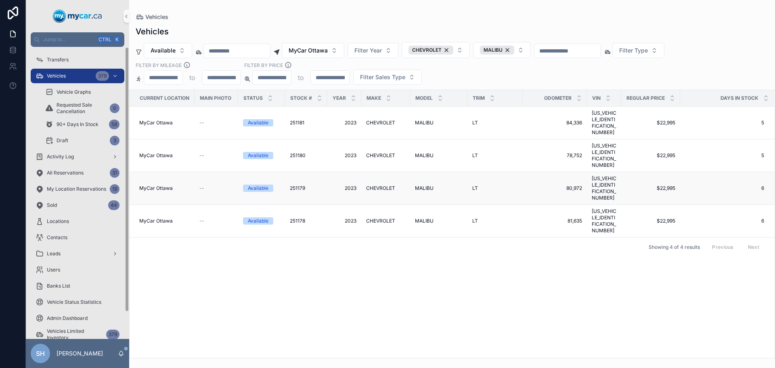
click at [265, 185] on div "Available" at bounding box center [258, 188] width 21 height 7
click at [256, 217] on div "Available" at bounding box center [258, 220] width 21 height 7
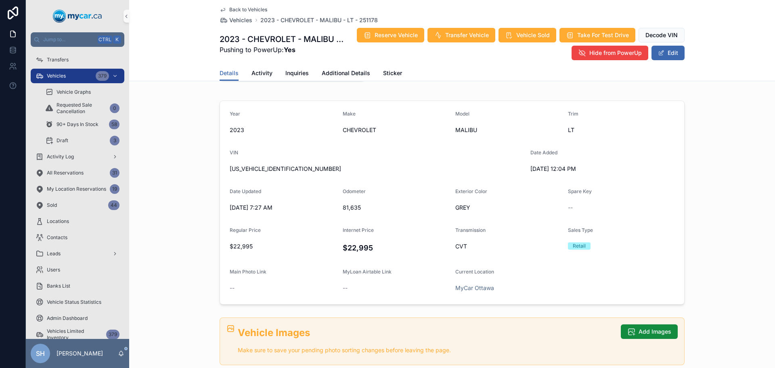
scroll to position [81, 0]
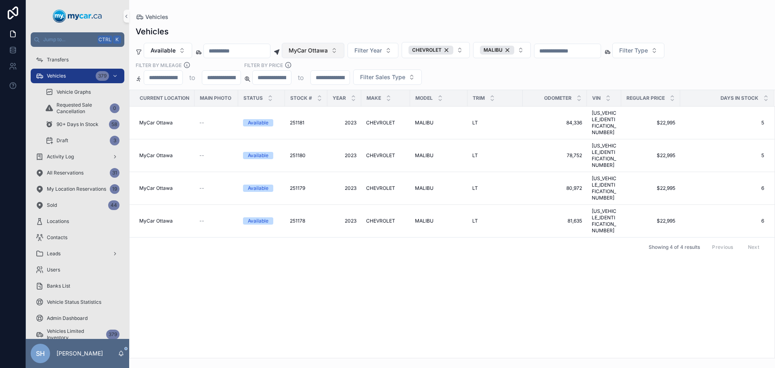
click at [328, 51] on span "MyCar Ottawa" at bounding box center [308, 50] width 39 height 8
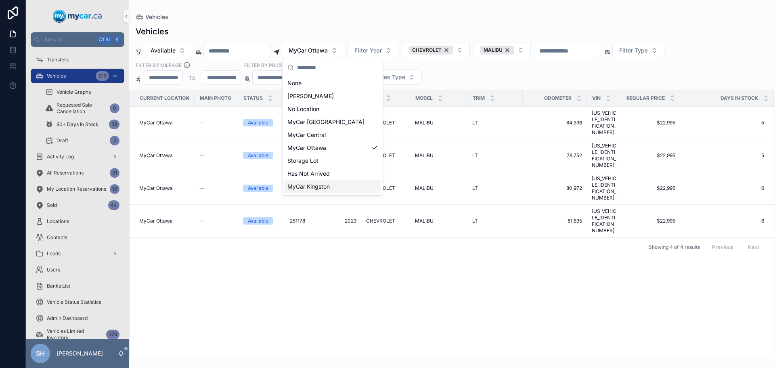
click at [323, 186] on span "MyCar Kingston" at bounding box center [309, 187] width 42 height 8
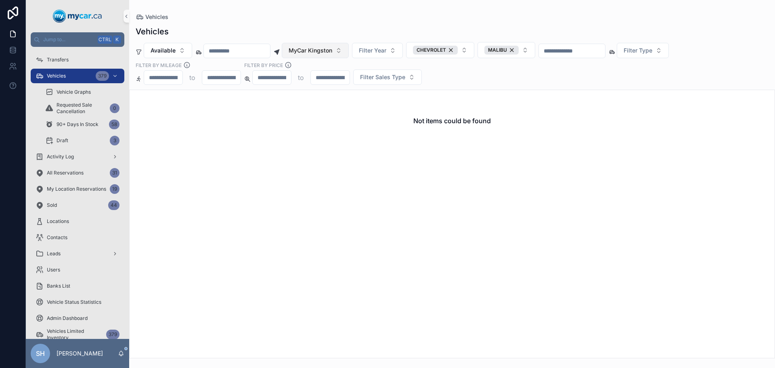
click at [332, 53] on span "MyCar Kingston" at bounding box center [311, 50] width 44 height 8
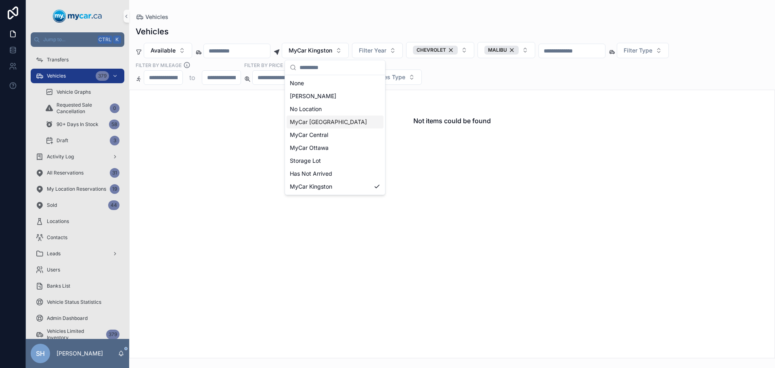
click at [328, 123] on span "MyCar [GEOGRAPHIC_DATA]" at bounding box center [328, 122] width 77 height 8
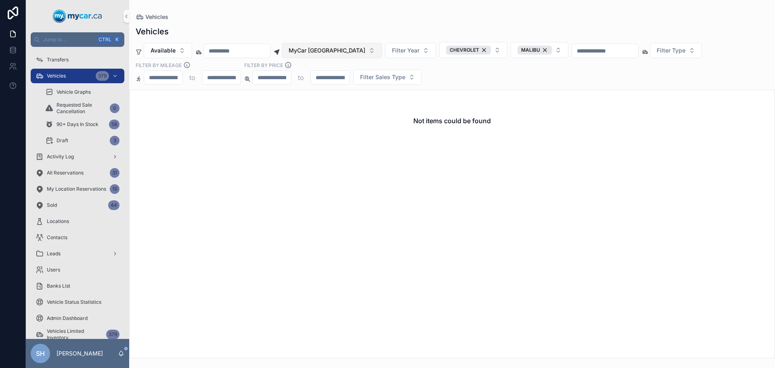
click at [326, 53] on span "MyCar [GEOGRAPHIC_DATA]" at bounding box center [327, 50] width 77 height 8
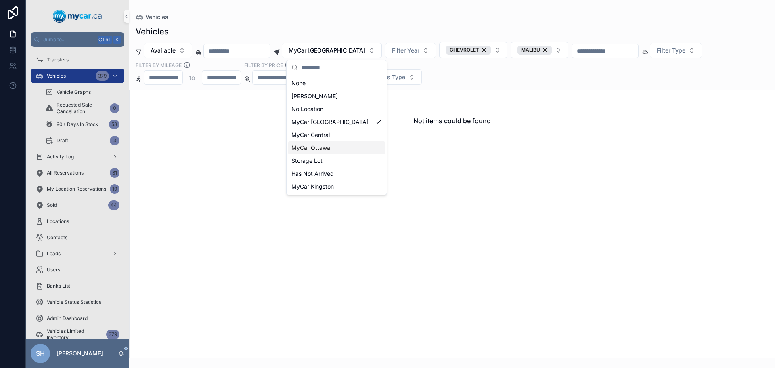
click at [333, 149] on div "MyCar Ottawa" at bounding box center [336, 147] width 97 height 13
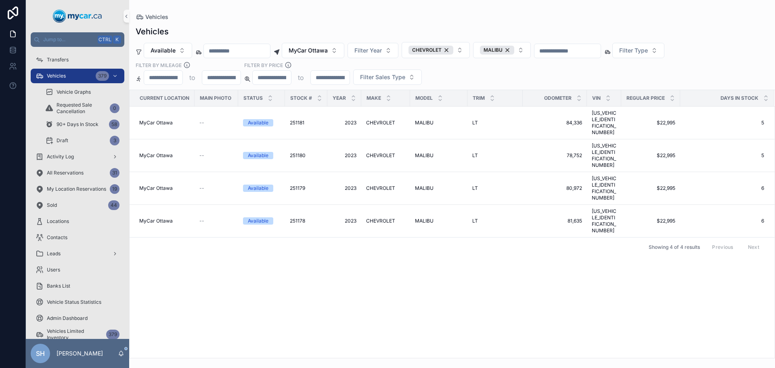
click at [349, 22] on div "Vehicles Available MyCar [GEOGRAPHIC_DATA] Filter Year CHEVROLET MALIBU Filter …" at bounding box center [452, 189] width 646 height 337
click at [454, 48] on div "CHEVROLET" at bounding box center [431, 50] width 45 height 9
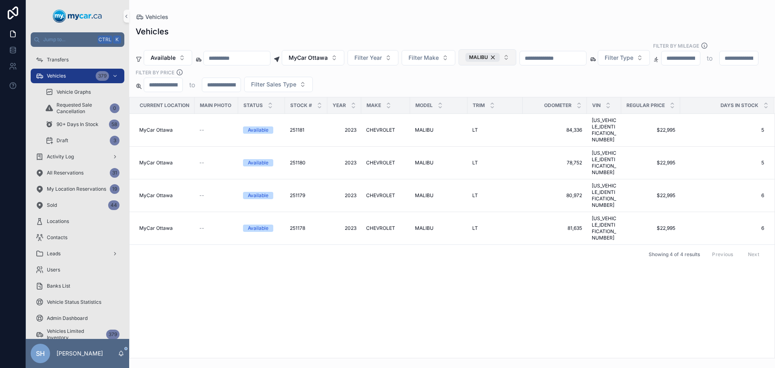
click at [500, 53] on div "MALIBU" at bounding box center [483, 57] width 34 height 9
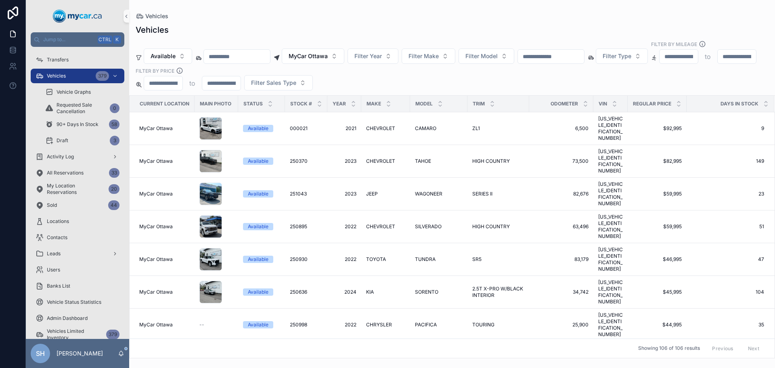
click at [364, 18] on div "Vehicles" at bounding box center [452, 16] width 633 height 6
click at [439, 52] on span "Filter Make" at bounding box center [424, 56] width 30 height 8
type input "**"
click at [419, 107] on span "NISSAN" at bounding box center [414, 107] width 22 height 8
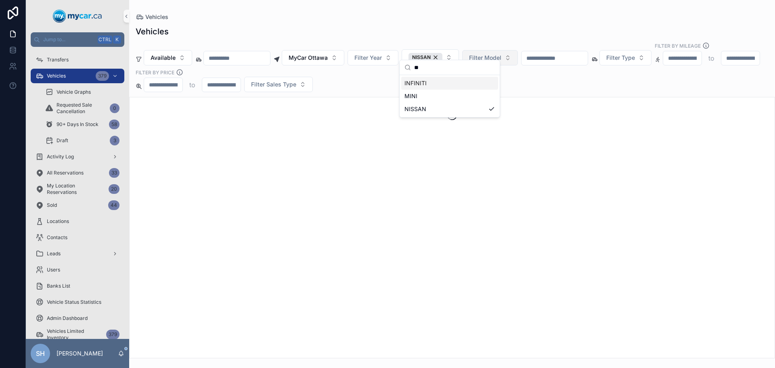
click at [500, 54] on span "Filter Model" at bounding box center [485, 58] width 32 height 8
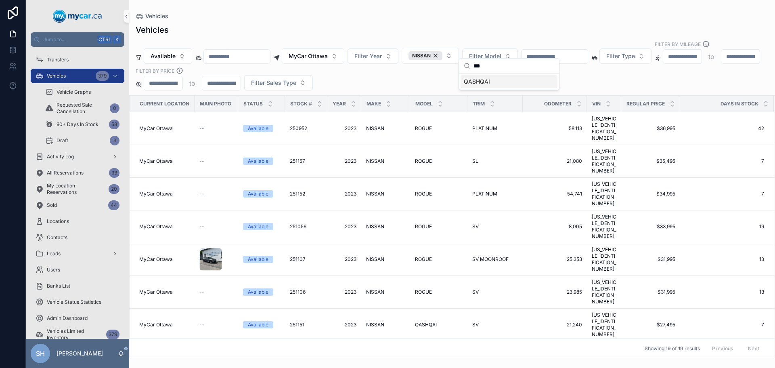
type input "***"
click at [485, 84] on span "QASHQAI" at bounding box center [477, 82] width 26 height 8
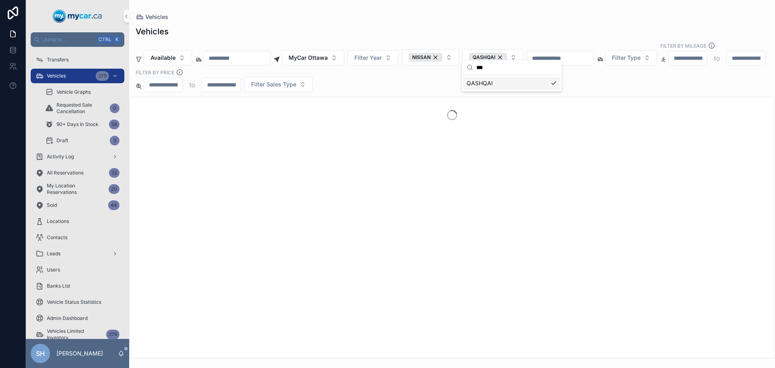
click at [482, 18] on div "Vehicles" at bounding box center [452, 17] width 633 height 8
click at [382, 54] on span "Filter Year" at bounding box center [368, 58] width 27 height 8
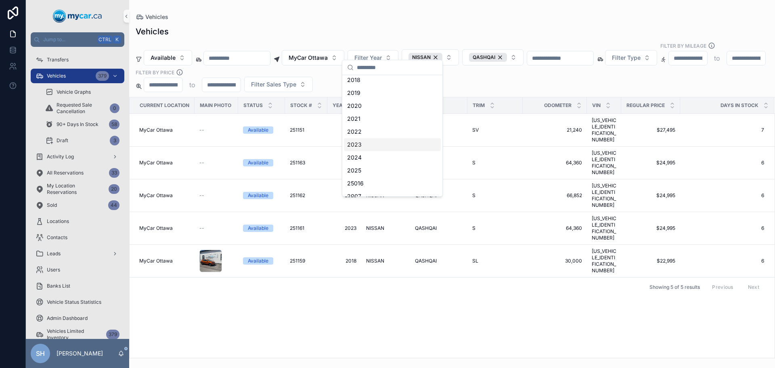
click at [365, 148] on div "2023" at bounding box center [392, 144] width 97 height 13
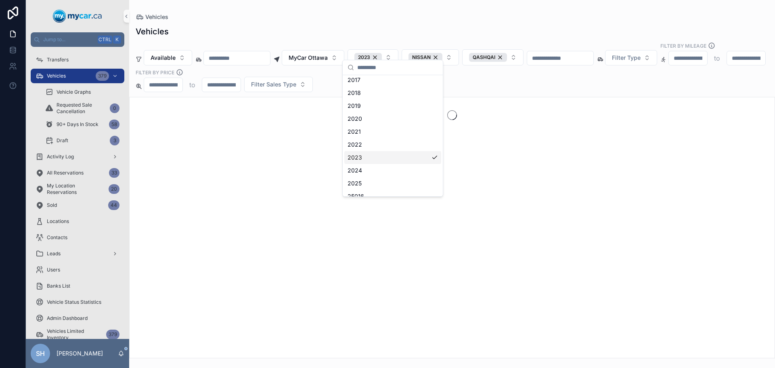
scroll to position [94, 0]
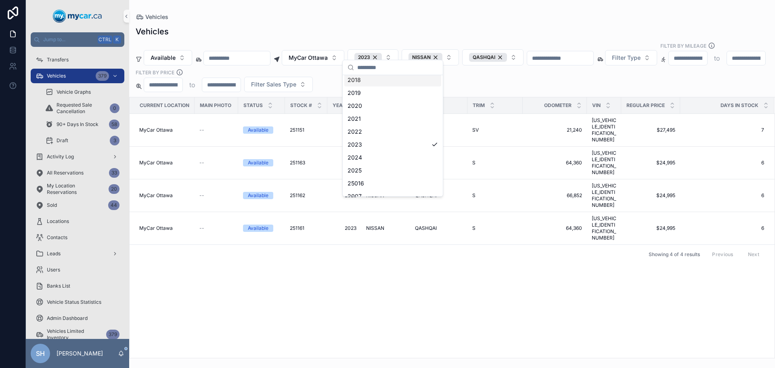
click at [392, 18] on div "Vehicles" at bounding box center [452, 17] width 633 height 8
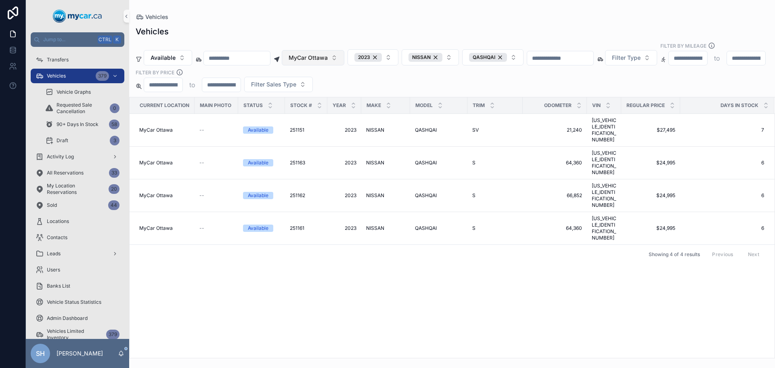
click at [328, 54] on span "MyCar Ottawa" at bounding box center [308, 58] width 39 height 8
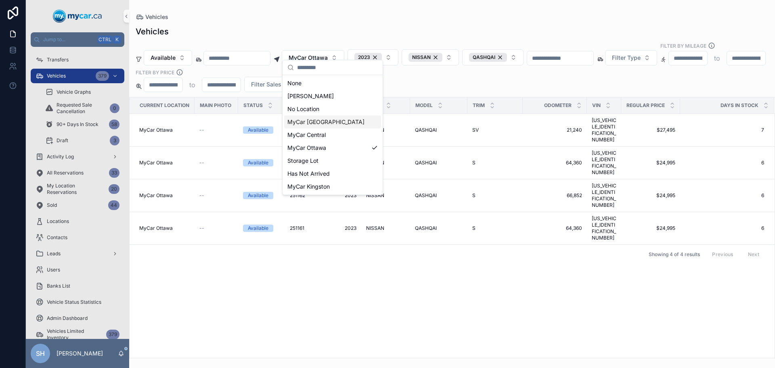
click at [322, 120] on span "MyCar [GEOGRAPHIC_DATA]" at bounding box center [326, 122] width 77 height 8
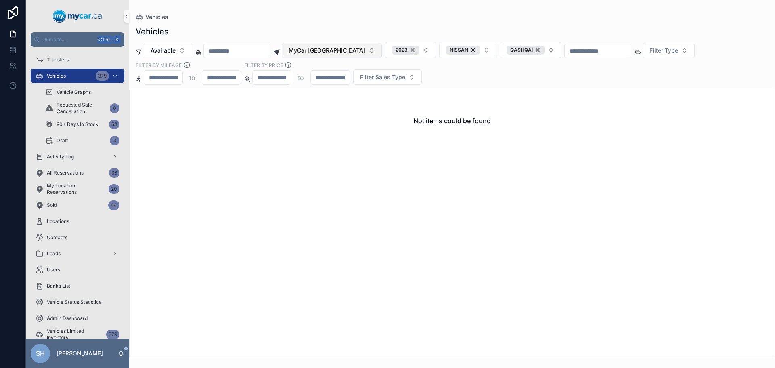
click at [332, 50] on span "MyCar [GEOGRAPHIC_DATA]" at bounding box center [327, 50] width 77 height 8
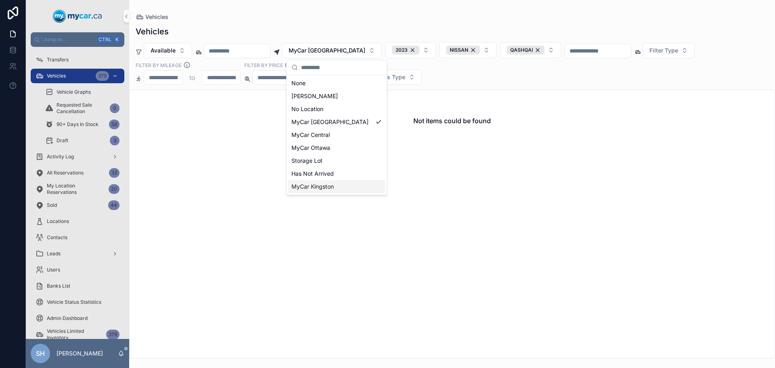
click at [327, 185] on span "MyCar Kingston" at bounding box center [313, 187] width 42 height 8
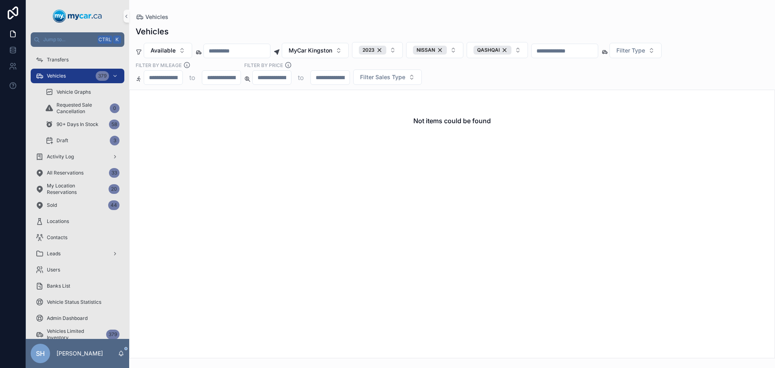
click at [313, 18] on div "Vehicles" at bounding box center [452, 17] width 633 height 8
click at [323, 52] on span "MyCar Kingston" at bounding box center [311, 50] width 44 height 8
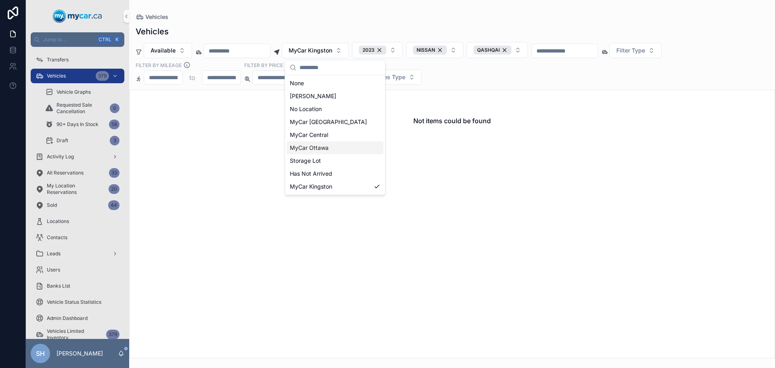
click at [327, 151] on span "MyCar Ottawa" at bounding box center [309, 148] width 39 height 8
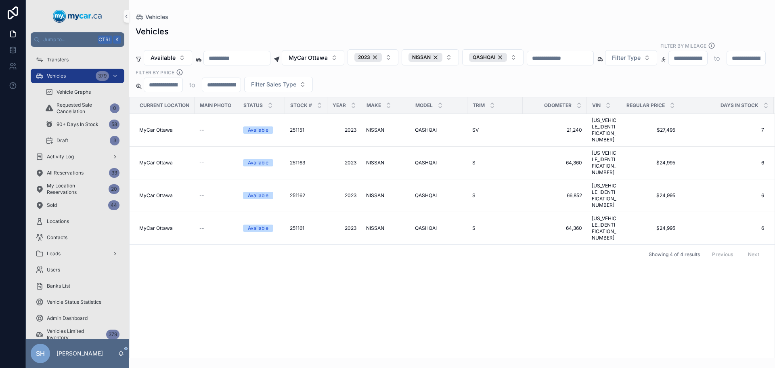
click at [364, 32] on div "Vehicles" at bounding box center [452, 31] width 633 height 11
click at [443, 53] on div "NISSAN" at bounding box center [426, 57] width 34 height 9
click at [382, 53] on div "2023" at bounding box center [368, 57] width 27 height 9
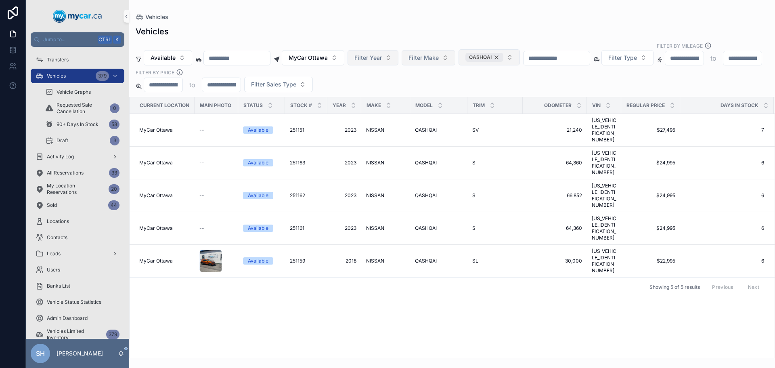
click at [504, 53] on div "QASHQAI" at bounding box center [485, 57] width 38 height 9
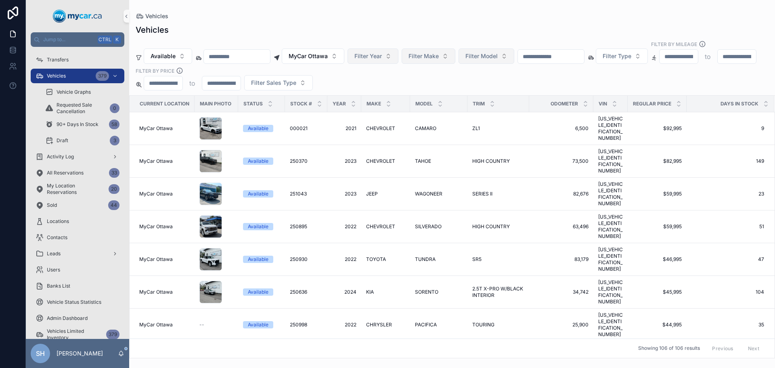
click at [504, 20] on div "Vehicles Available MyCar Ottawa Filter Year Filter Make Filter Model Filter Typ…" at bounding box center [452, 188] width 646 height 339
click at [498, 52] on span "Filter Model" at bounding box center [482, 56] width 32 height 8
type input "*"
click at [439, 52] on span "Filter Make" at bounding box center [424, 56] width 30 height 8
type input "***"
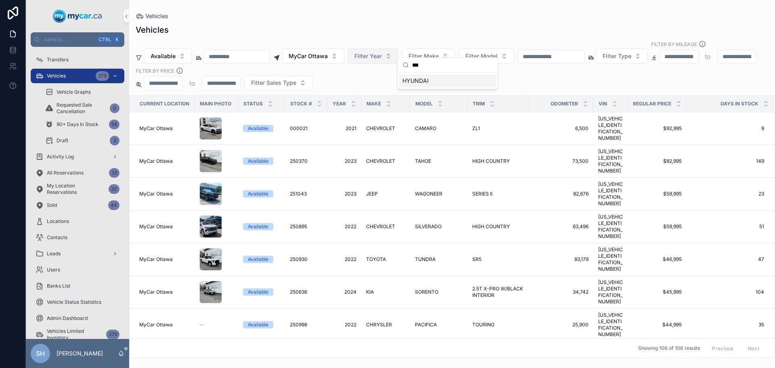
click at [424, 82] on span "HYUNDAI" at bounding box center [416, 81] width 26 height 8
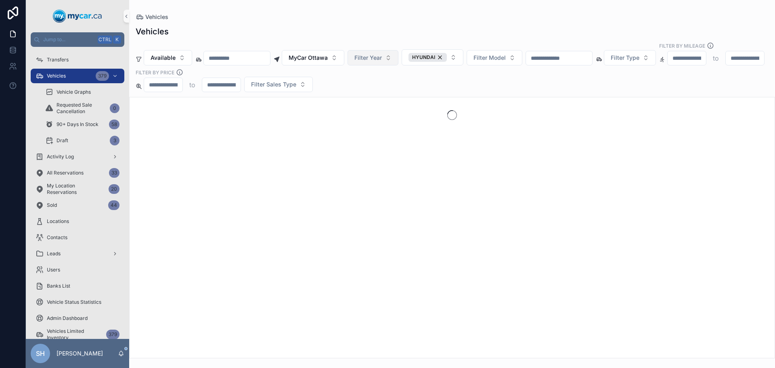
click at [429, 24] on div "Vehicles Available MyCar Ottawa Filter Year HYUNDAI Filter Model Filter Type Fi…" at bounding box center [452, 189] width 646 height 337
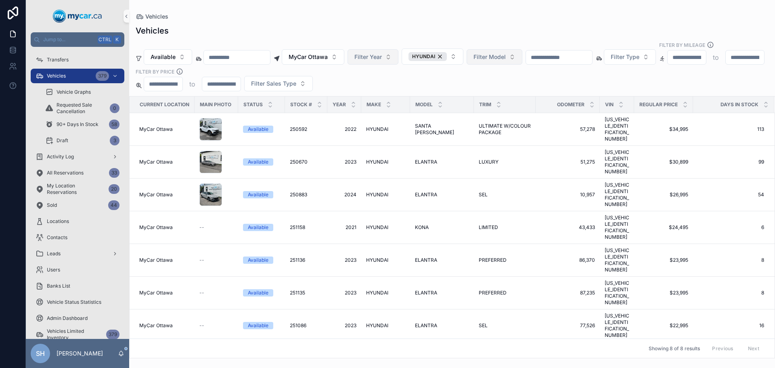
click at [506, 54] on span "Filter Model" at bounding box center [490, 57] width 32 height 8
type input "***"
click at [485, 82] on span "ELANTRA" at bounding box center [481, 83] width 26 height 8
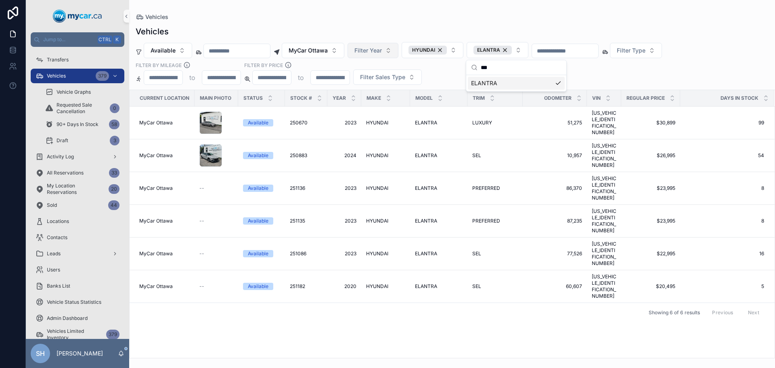
click at [477, 18] on div "Vehicles" at bounding box center [452, 17] width 633 height 8
click at [321, 52] on span "MyCar Ottawa" at bounding box center [308, 50] width 39 height 8
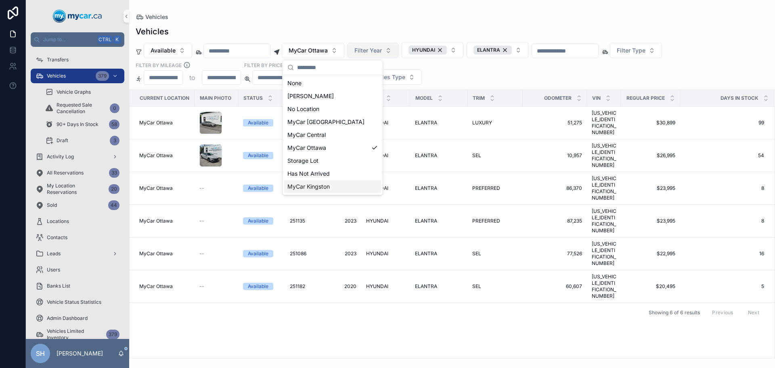
click at [321, 189] on span "MyCar Kingston" at bounding box center [309, 187] width 42 height 8
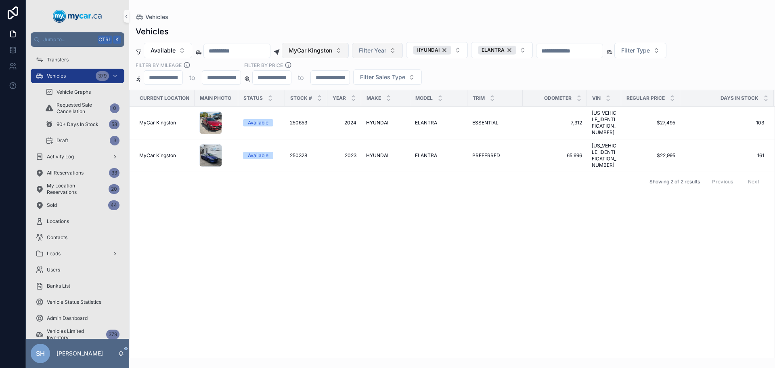
click at [349, 55] on button "MyCar Kingston" at bounding box center [315, 50] width 67 height 15
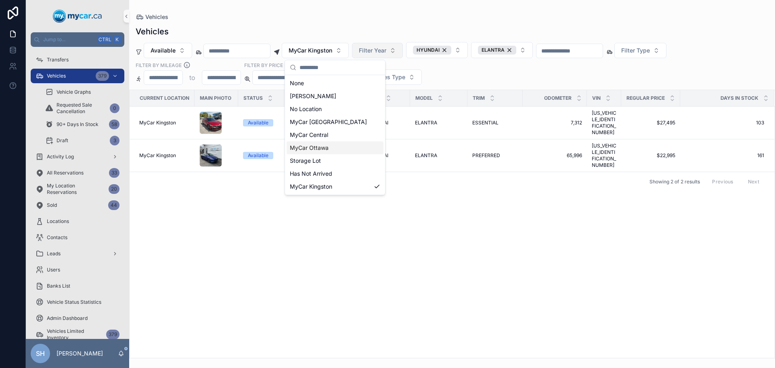
click at [327, 149] on span "MyCar Ottawa" at bounding box center [309, 148] width 39 height 8
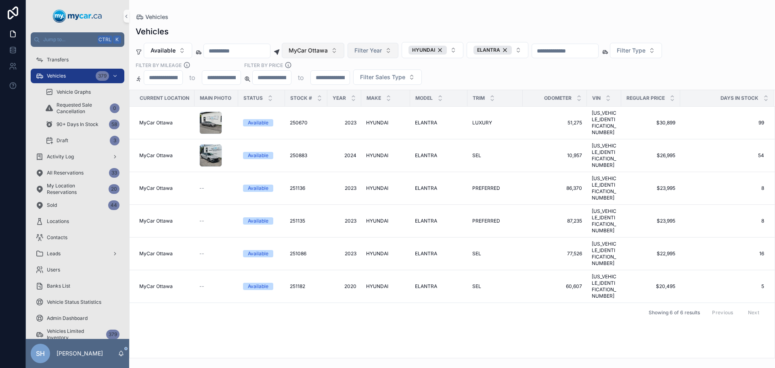
click at [345, 52] on button "MyCar Ottawa" at bounding box center [313, 50] width 63 height 15
click at [383, 11] on div "Vehicles Vehicles Available MyCar [GEOGRAPHIC_DATA] Filter Year HYUNDAI ELANTRA…" at bounding box center [452, 179] width 646 height 358
click at [328, 50] on span "MyCar Ottawa" at bounding box center [308, 50] width 39 height 8
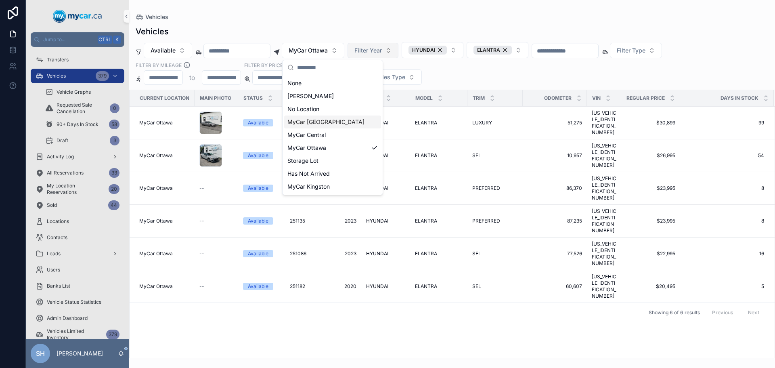
click at [317, 122] on span "MyCar [GEOGRAPHIC_DATA]" at bounding box center [326, 122] width 77 height 8
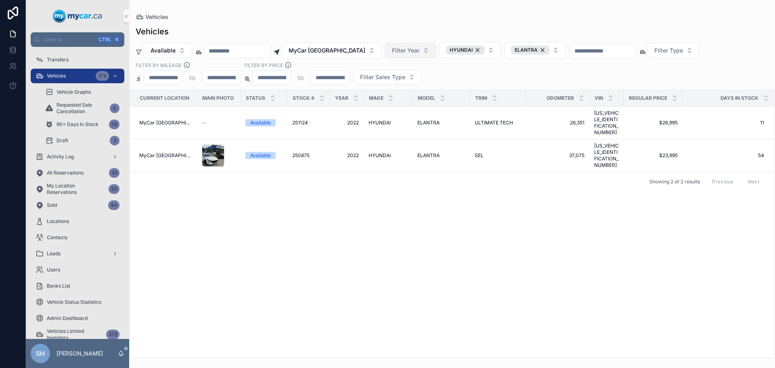
click at [343, 24] on div "Vehicles Available MyCar [GEOGRAPHIC_DATA] Filter Year HYUNDAI ELANTRA Filter T…" at bounding box center [452, 189] width 646 height 337
click at [326, 51] on span "MyCar [GEOGRAPHIC_DATA]" at bounding box center [327, 50] width 77 height 8
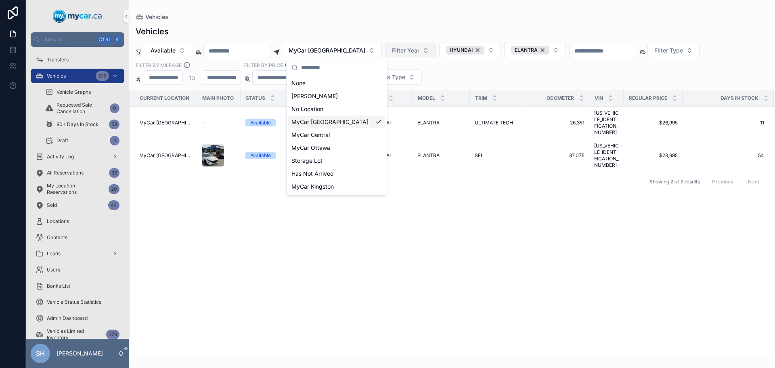
click at [320, 122] on span "MyCar [GEOGRAPHIC_DATA]" at bounding box center [330, 122] width 77 height 8
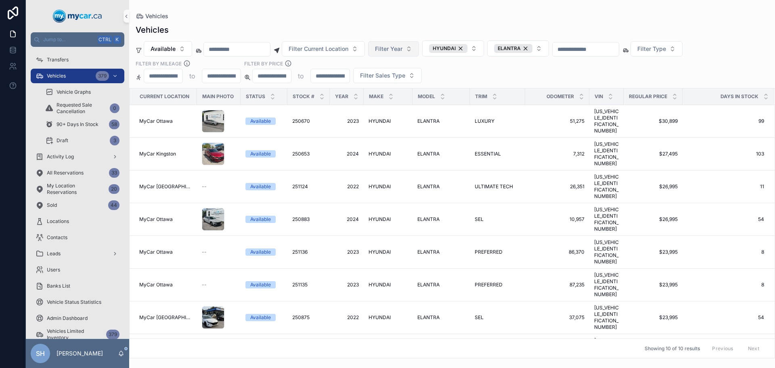
click at [347, 19] on div "Vehicles" at bounding box center [452, 16] width 633 height 6
click at [327, 49] on span "Filter Current Location" at bounding box center [319, 49] width 60 height 8
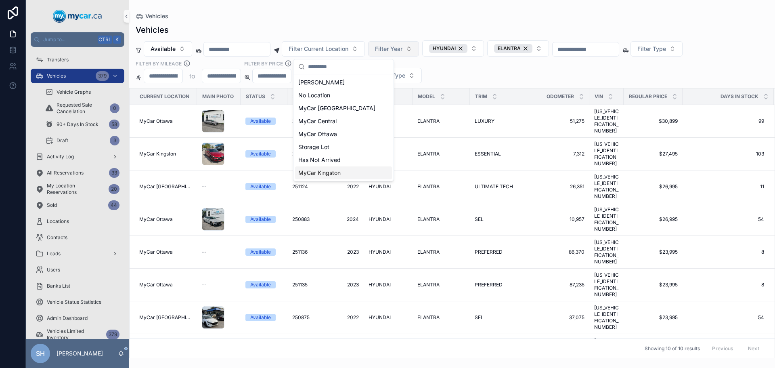
click at [330, 175] on span "MyCar Kingston" at bounding box center [319, 173] width 42 height 8
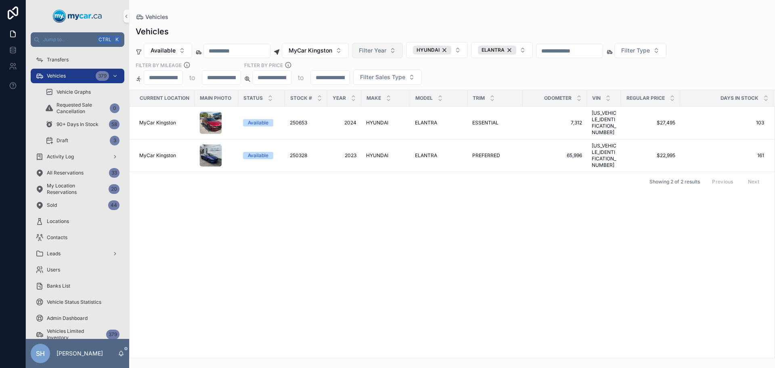
click at [343, 18] on div "Vehicles" at bounding box center [452, 17] width 633 height 8
click at [331, 21] on div "Vehicles" at bounding box center [452, 17] width 633 height 8
click at [325, 59] on div "Available MyCar Kingston Filter Year HYUNDAI ELANTRA Filter Type Filter By Mile…" at bounding box center [452, 63] width 646 height 43
click at [377, 11] on div "Vehicles Vehicles Available MyCar Kingston Filter Year HYUNDAI ELANTRA Filter T…" at bounding box center [452, 179] width 646 height 358
click at [330, 49] on span "MyCar Kingston" at bounding box center [311, 50] width 44 height 8
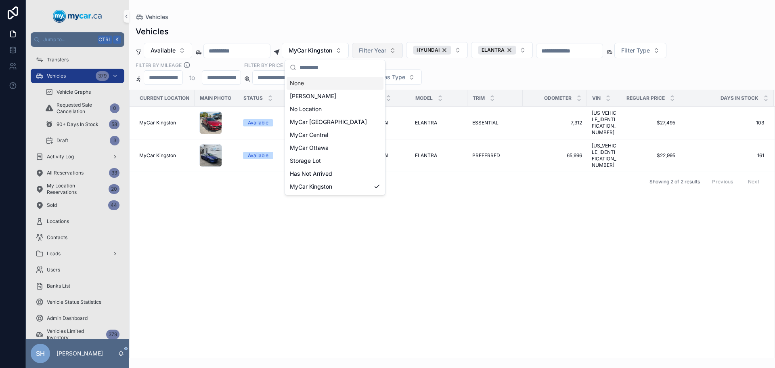
click at [352, 18] on div "Vehicles" at bounding box center [452, 17] width 633 height 8
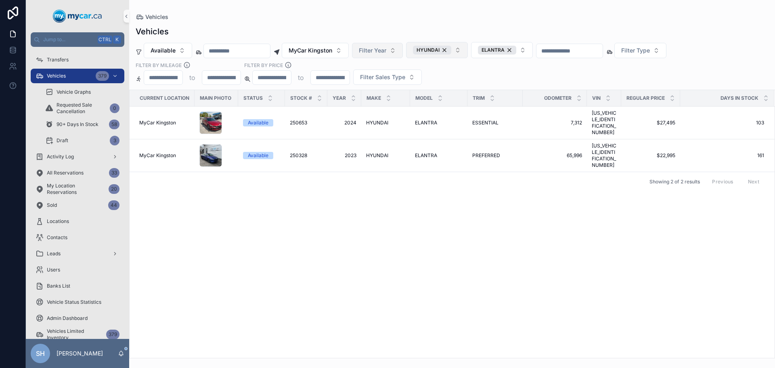
click at [452, 48] on div "HYUNDAI" at bounding box center [432, 50] width 38 height 9
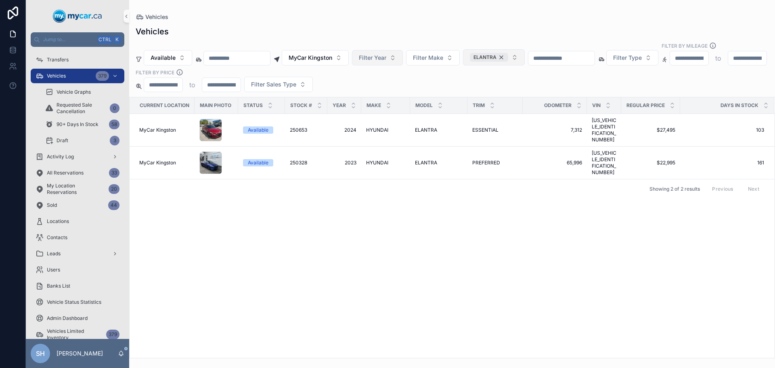
click at [508, 53] on div "ELANTRA" at bounding box center [489, 57] width 38 height 9
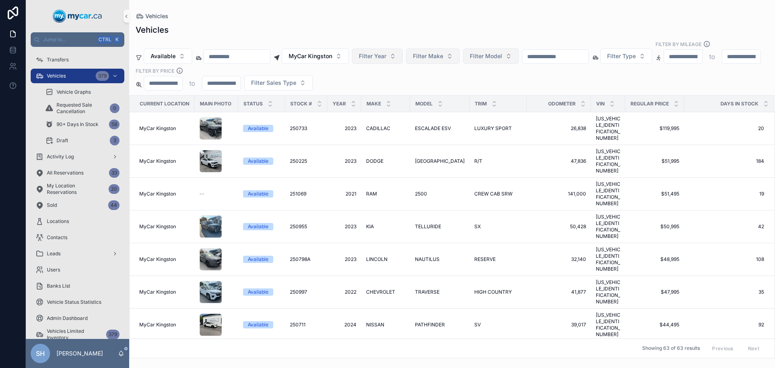
click at [443, 52] on span "Filter Make" at bounding box center [428, 56] width 30 height 8
type input "**"
click at [420, 80] on div "KIA" at bounding box center [452, 80] width 97 height 13
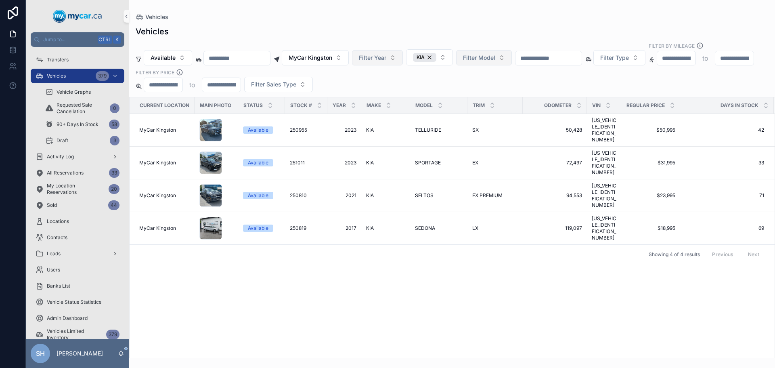
click at [443, 16] on div "Vehicles" at bounding box center [452, 17] width 633 height 8
click at [330, 54] on span "MyCar Kingston" at bounding box center [311, 58] width 44 height 8
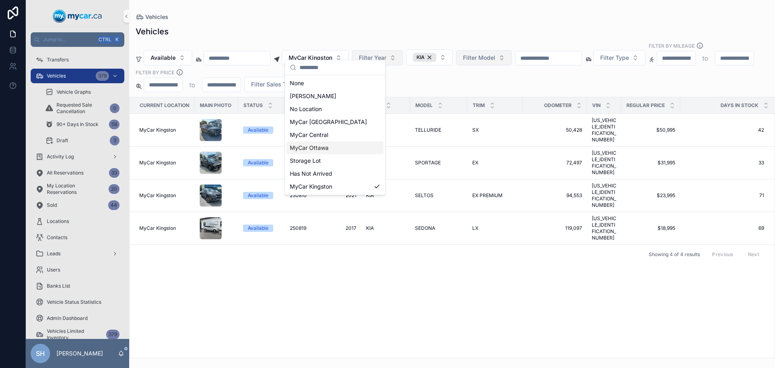
click at [322, 148] on span "MyCar Ottawa" at bounding box center [309, 148] width 39 height 8
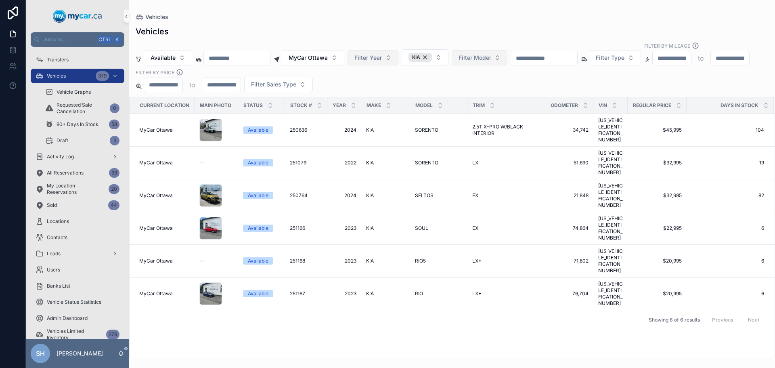
click at [373, 17] on div "Vehicles" at bounding box center [452, 17] width 633 height 8
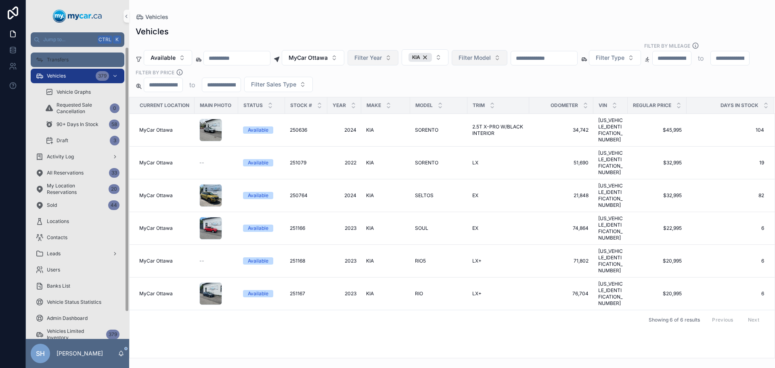
click at [86, 59] on div "Transfers" at bounding box center [78, 59] width 84 height 13
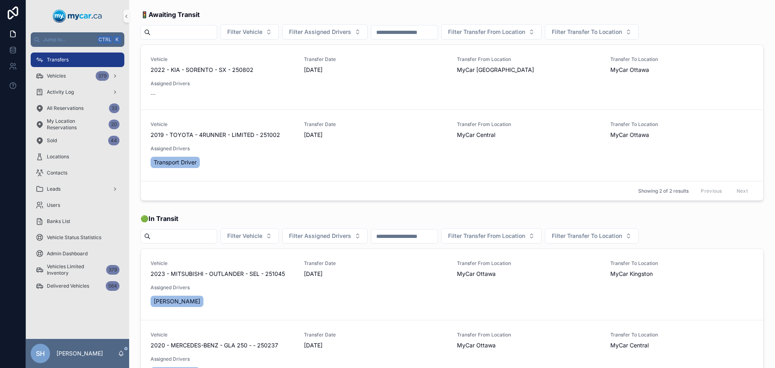
click at [183, 34] on input "scrollable content" at bounding box center [184, 32] width 66 height 11
type input "******"
click at [273, 11] on div "🚦 Awaiting Transit" at bounding box center [453, 15] width 624 height 10
click at [222, 32] on icon "Clear" at bounding box center [219, 32] width 3 height 3
click at [71, 77] on div "Vehicles 379" at bounding box center [78, 75] width 84 height 13
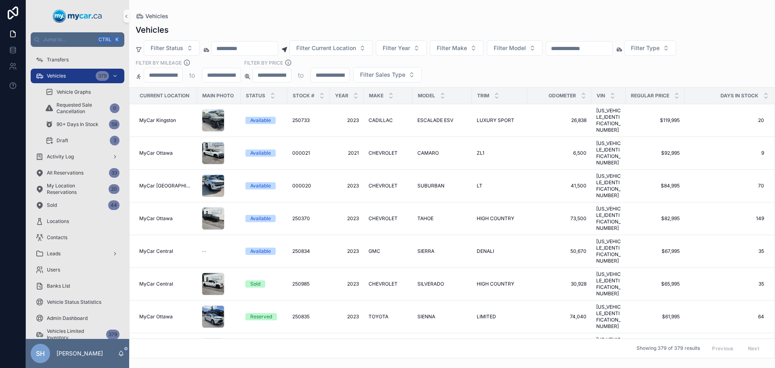
click at [582, 47] on input "scrollable content" at bounding box center [579, 48] width 66 height 11
type input "******"
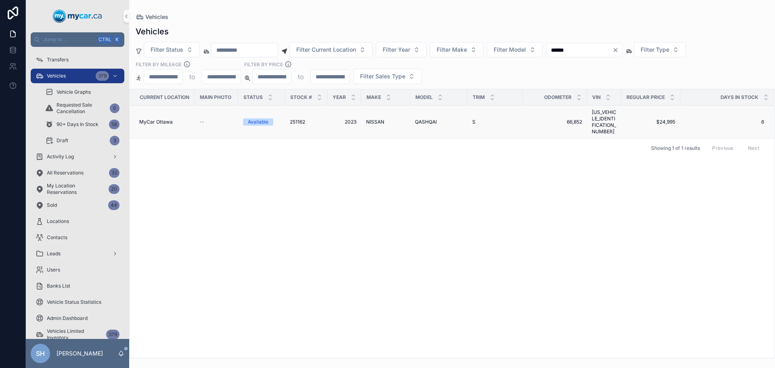
click at [429, 119] on span "QASHQAI" at bounding box center [426, 122] width 22 height 6
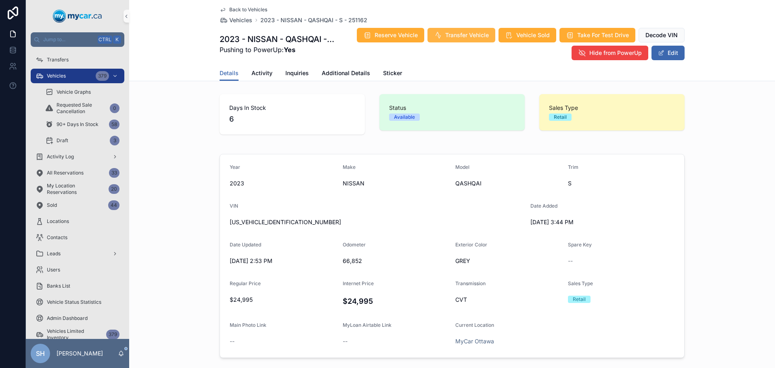
click at [458, 34] on span "Transfer Vehicle" at bounding box center [467, 35] width 44 height 8
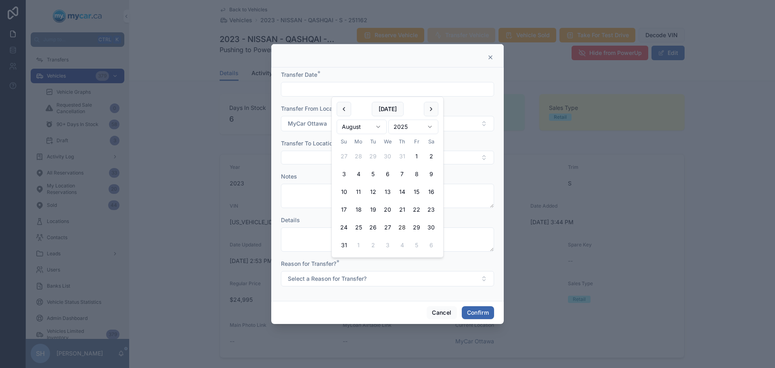
click at [324, 91] on input "text" at bounding box center [388, 89] width 212 height 11
click at [389, 109] on button "[DATE]" at bounding box center [388, 109] width 32 height 15
type input "*********"
click at [322, 158] on button "Select Button" at bounding box center [387, 158] width 213 height 14
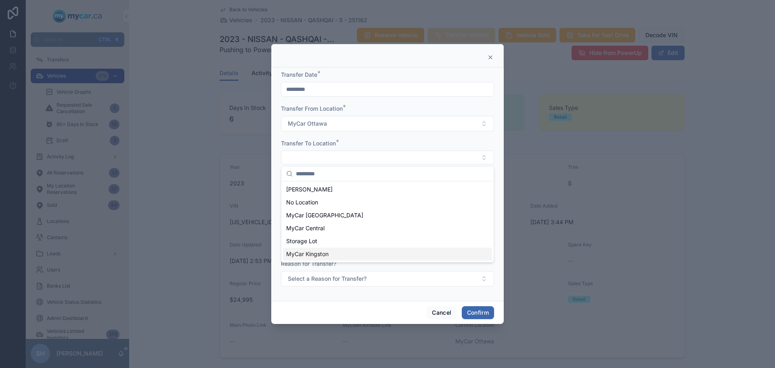
click at [334, 253] on div "MyCar Kingston" at bounding box center [387, 254] width 209 height 13
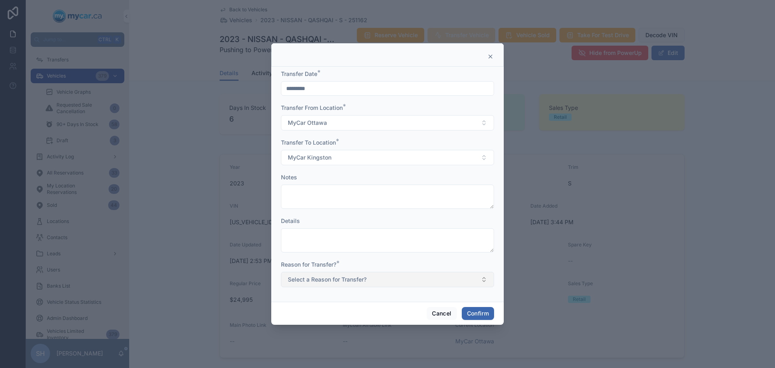
click at [322, 275] on button "Select a Reason for Transfer?" at bounding box center [387, 279] width 213 height 15
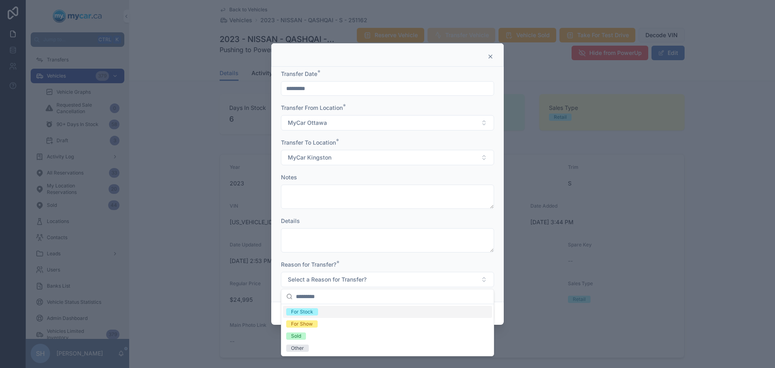
click at [309, 313] on div "For Stock" at bounding box center [302, 311] width 22 height 7
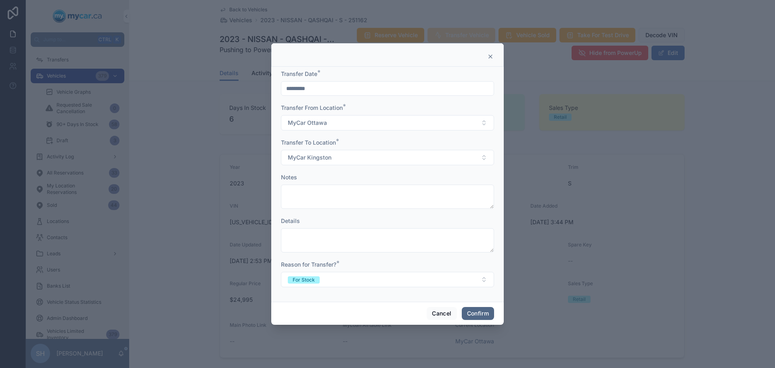
click at [475, 314] on button "Confirm" at bounding box center [478, 313] width 32 height 13
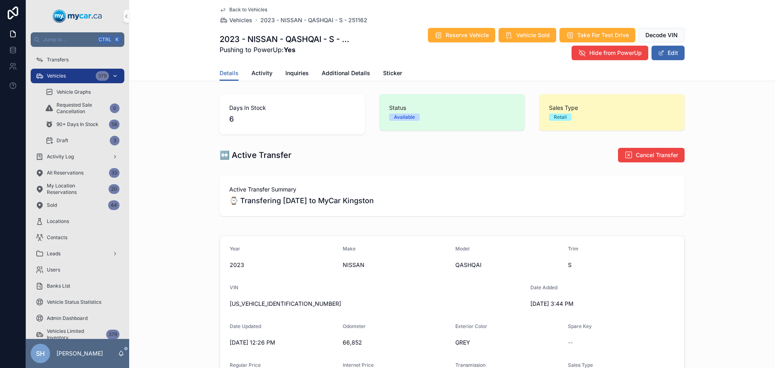
click at [76, 76] on div "Vehicles 379" at bounding box center [78, 75] width 84 height 13
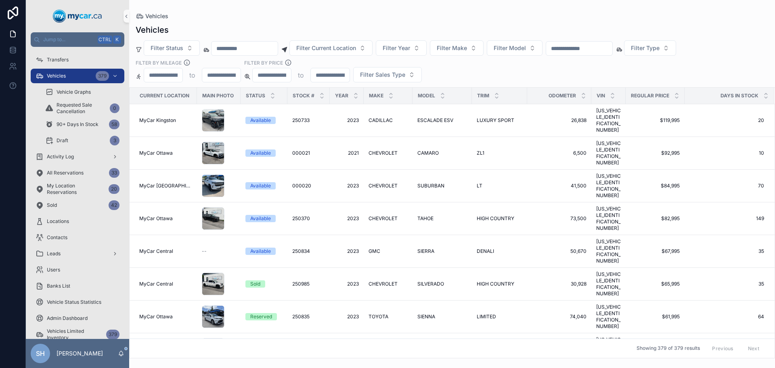
click at [584, 50] on input "scrollable content" at bounding box center [579, 48] width 66 height 11
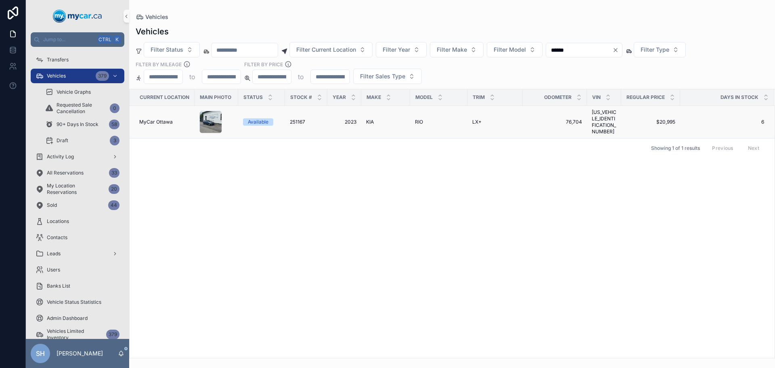
type input "******"
click at [415, 122] on span "RIO" at bounding box center [419, 122] width 8 height 6
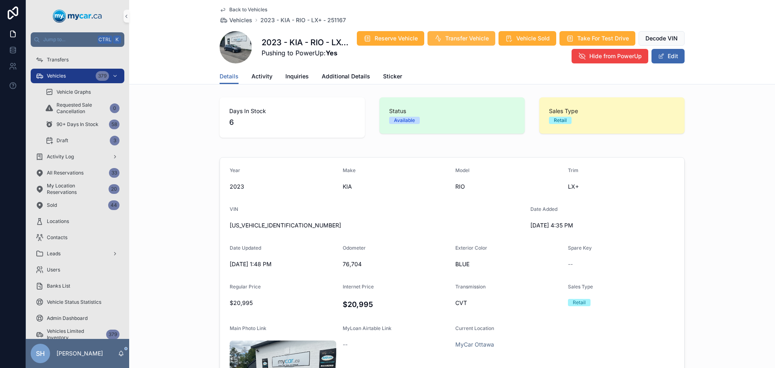
click at [489, 37] on span "Transfer Vehicle" at bounding box center [467, 38] width 44 height 8
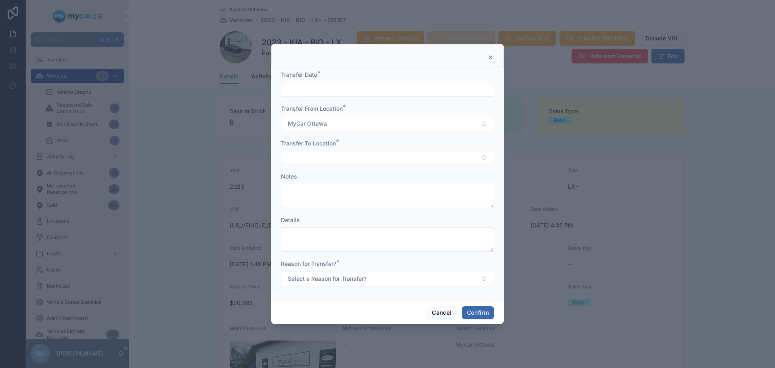
click at [310, 87] on input "text" at bounding box center [388, 89] width 212 height 11
click at [392, 109] on button "[DATE]" at bounding box center [388, 109] width 32 height 15
type input "*********"
click at [306, 160] on button "Select Button" at bounding box center [387, 158] width 213 height 14
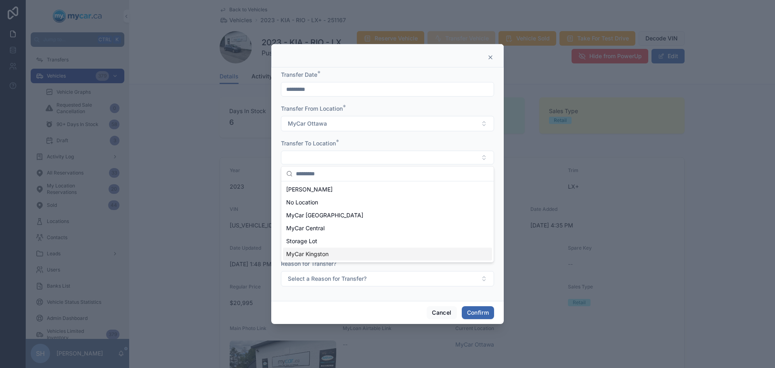
click at [322, 254] on span "MyCar Kingston" at bounding box center [307, 254] width 42 height 8
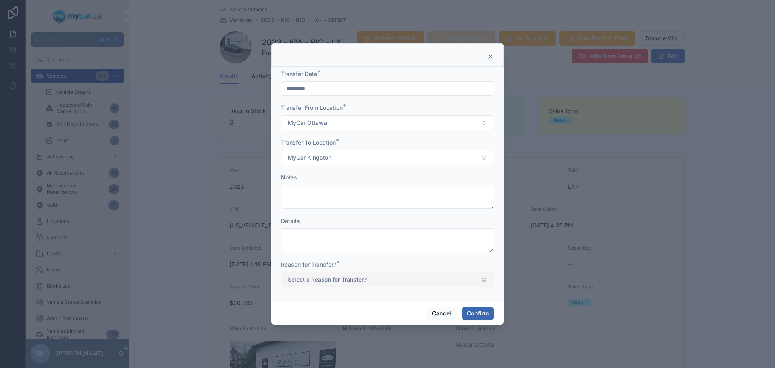
click at [319, 283] on span "Select a Reason for Transfer?" at bounding box center [327, 279] width 79 height 8
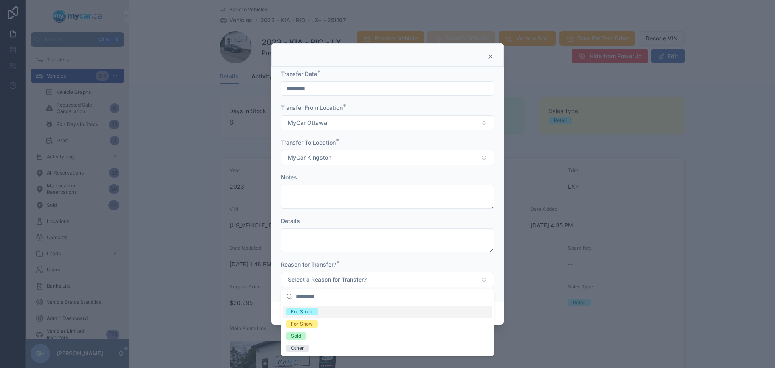
click at [307, 313] on div "For Stock" at bounding box center [302, 311] width 22 height 7
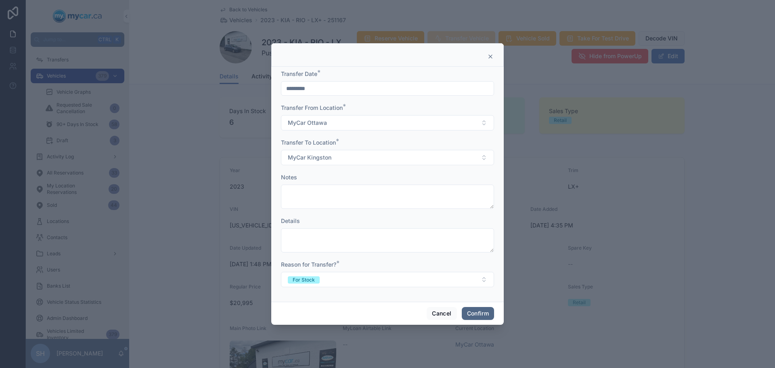
click at [476, 312] on button "Confirm" at bounding box center [478, 313] width 32 height 13
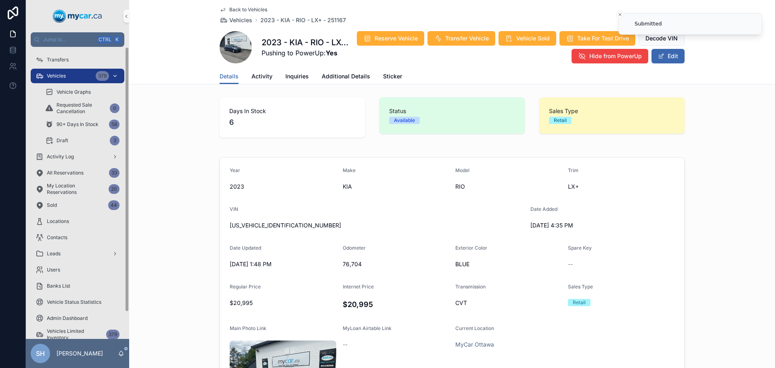
click at [57, 78] on span "Vehicles" at bounding box center [56, 76] width 19 height 6
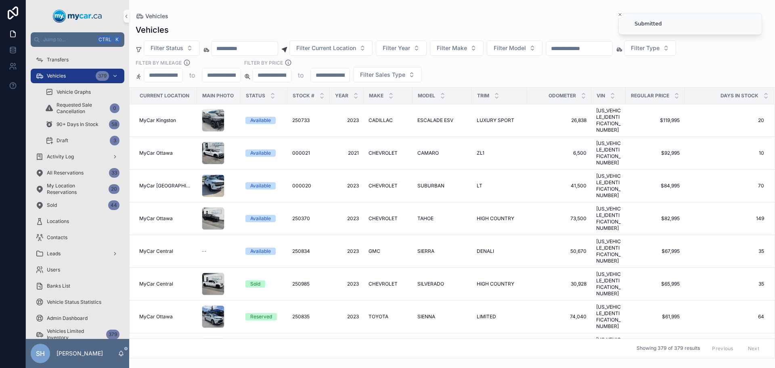
click at [605, 50] on input "scrollable content" at bounding box center [579, 48] width 66 height 11
type input "******"
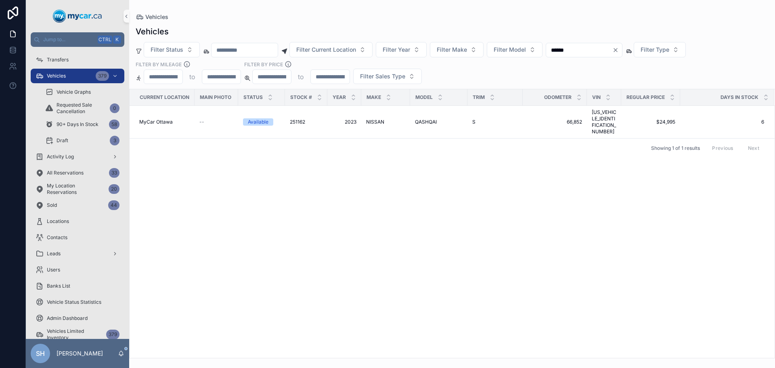
click at [430, 119] on span "QASHQAI" at bounding box center [426, 122] width 22 height 6
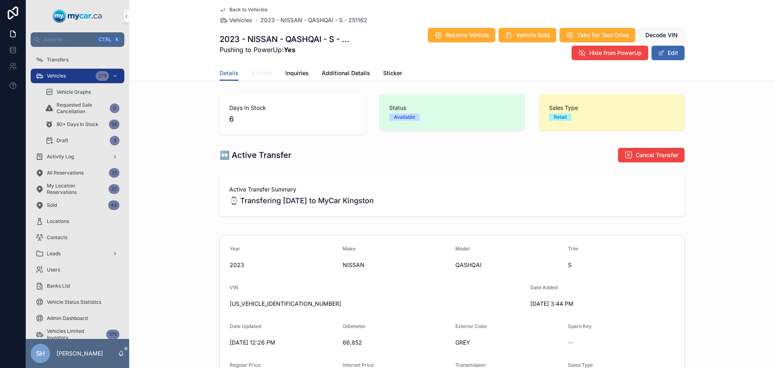
click at [265, 75] on span "Activity" at bounding box center [262, 73] width 21 height 8
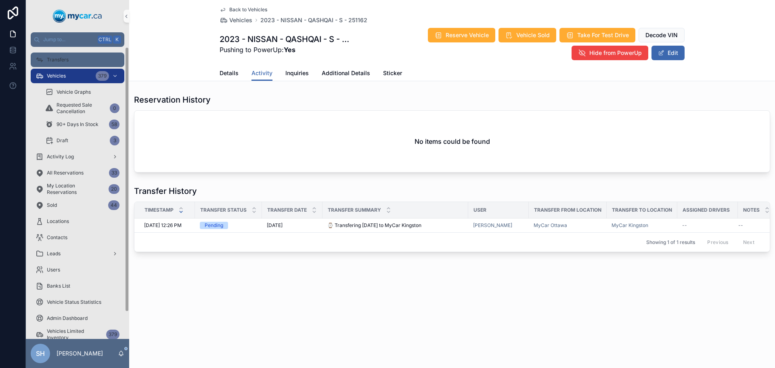
click at [65, 58] on span "Transfers" at bounding box center [58, 60] width 22 height 6
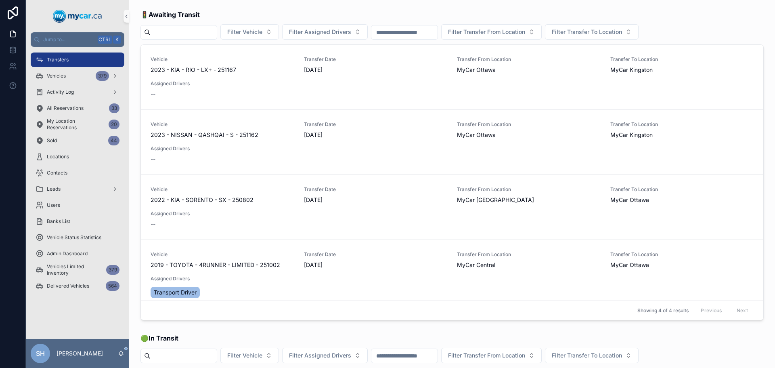
click at [0, 0] on span "Assign Driver" at bounding box center [0, 0] width 0 height 0
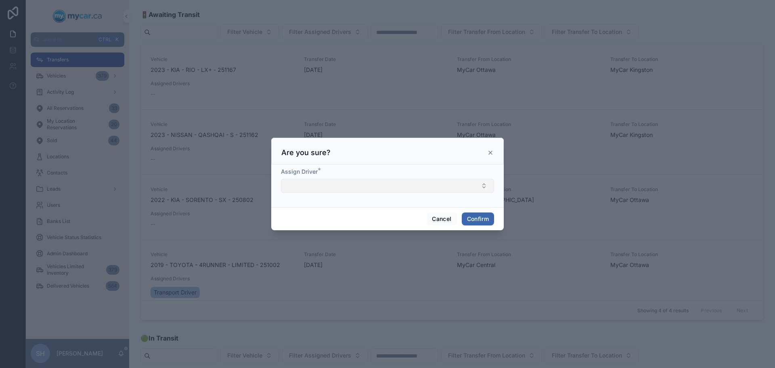
click at [294, 191] on button "Select Button" at bounding box center [387, 186] width 213 height 14
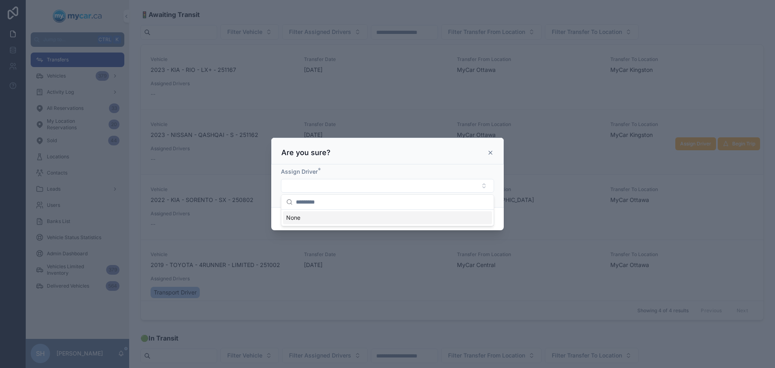
click at [492, 152] on icon at bounding box center [490, 152] width 6 height 6
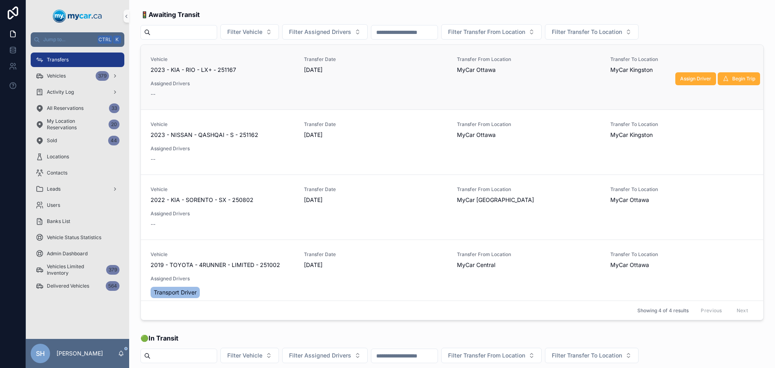
click at [227, 69] on span "2023 - KIA - RIO - LX+ - 251167" at bounding box center [194, 70] width 86 height 8
click at [681, 75] on button "Assign Driver" at bounding box center [696, 78] width 41 height 13
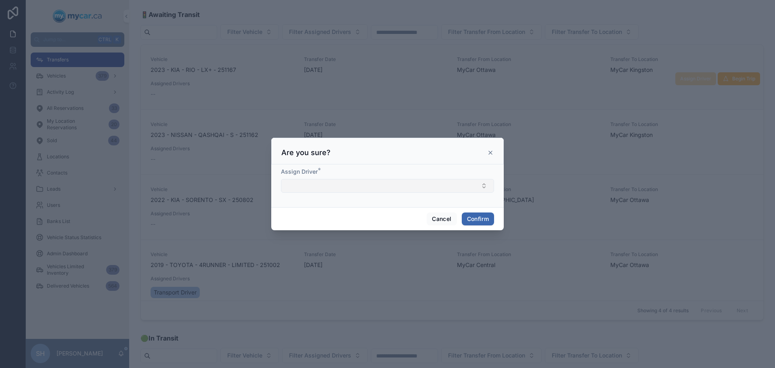
click at [302, 185] on button "Select Button" at bounding box center [387, 186] width 213 height 14
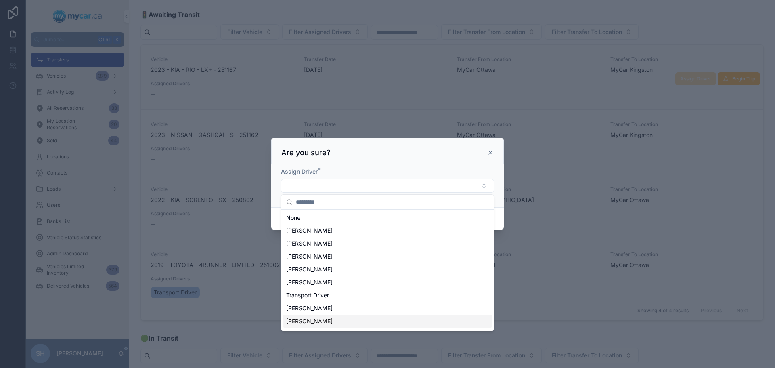
click at [317, 321] on span "[PERSON_NAME]" at bounding box center [309, 321] width 46 height 8
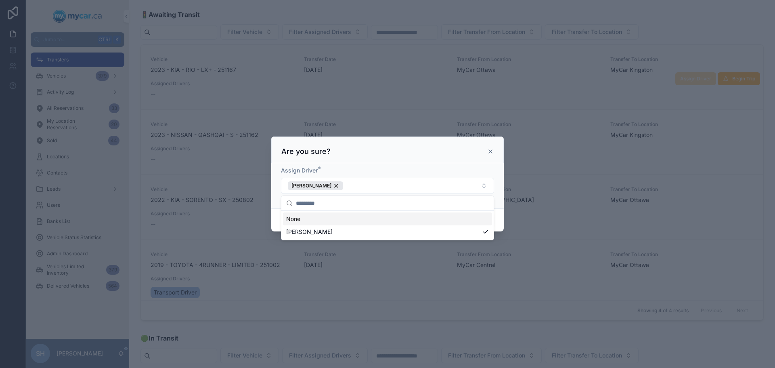
click at [528, 204] on div at bounding box center [387, 184] width 775 height 368
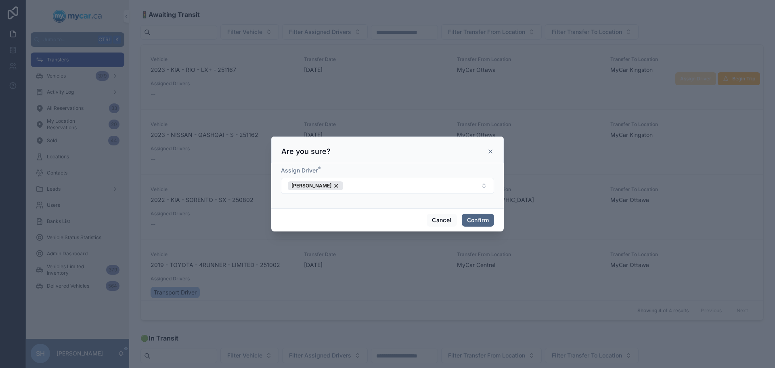
click at [477, 221] on button "Confirm" at bounding box center [478, 220] width 32 height 13
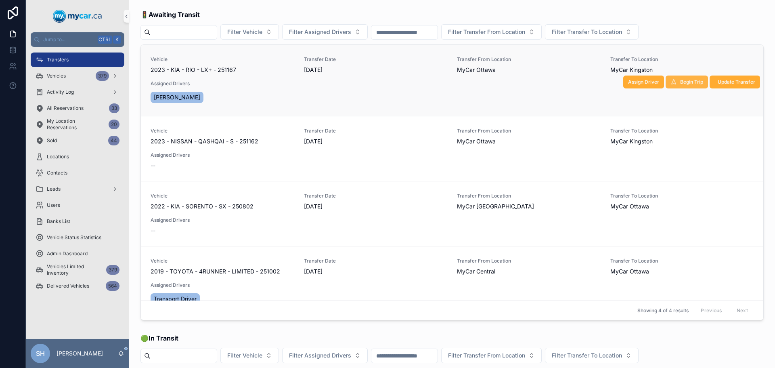
click at [681, 81] on span "Begin Trip" at bounding box center [692, 82] width 23 height 6
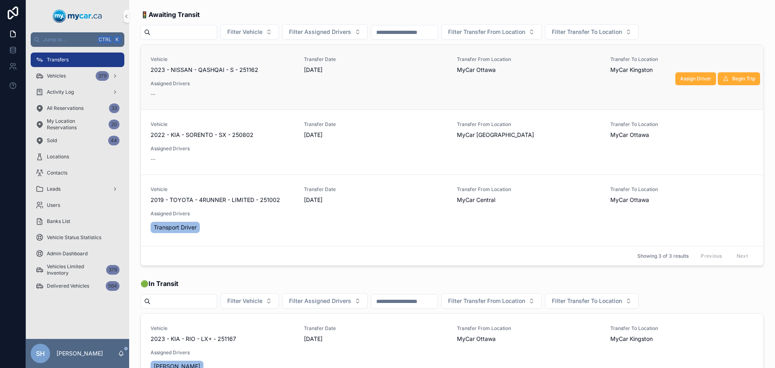
click at [205, 69] on span "2023 - NISSAN - QASHQAI - S - 251162" at bounding box center [205, 70] width 108 height 8
click at [687, 77] on span "Assign Driver" at bounding box center [696, 79] width 31 height 6
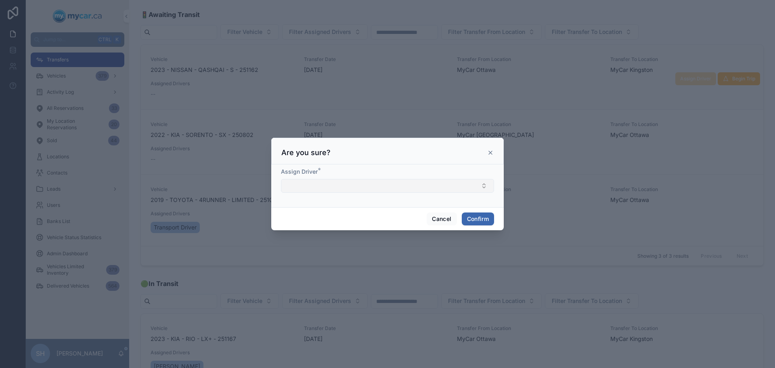
click at [343, 185] on button "Select Button" at bounding box center [387, 186] width 213 height 14
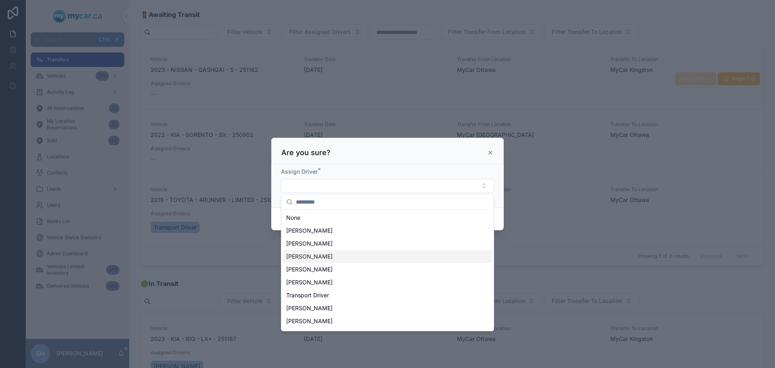
click at [317, 256] on span "[PERSON_NAME]" at bounding box center [309, 256] width 46 height 8
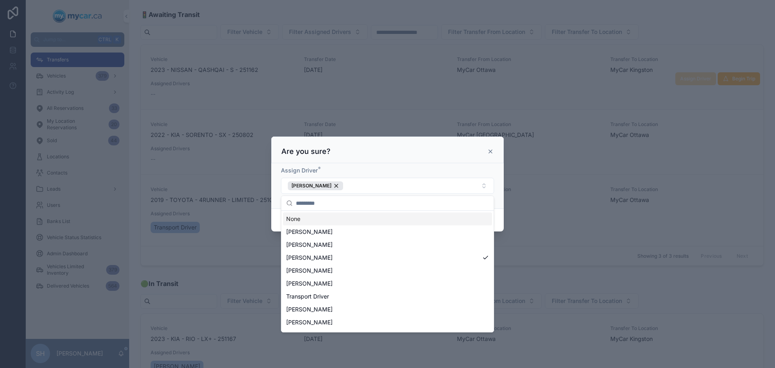
click at [405, 145] on div "Are you sure?" at bounding box center [387, 150] width 233 height 27
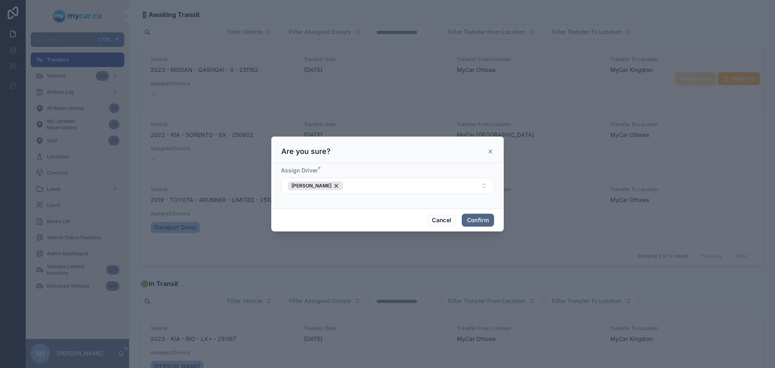
click at [477, 221] on button "Confirm" at bounding box center [478, 220] width 32 height 13
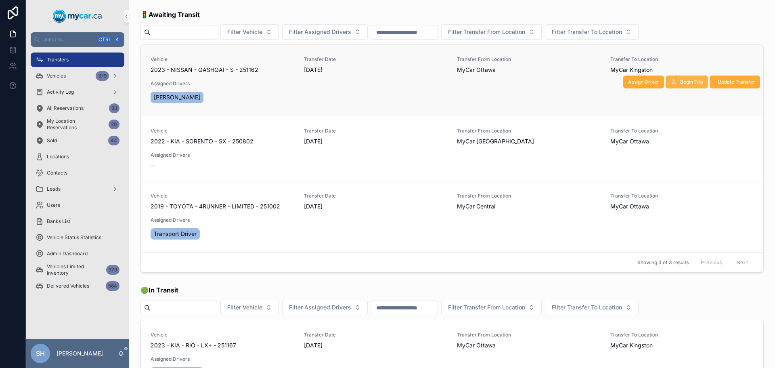
click at [681, 82] on span "Begin Trip" at bounding box center [692, 82] width 23 height 6
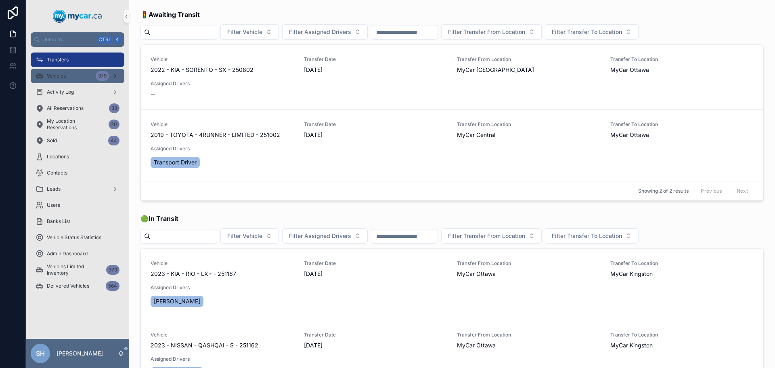
click at [75, 77] on div "Vehicles 379" at bounding box center [78, 75] width 84 height 13
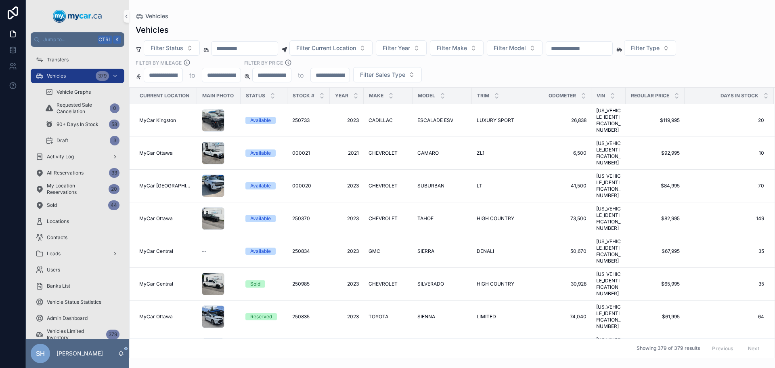
click at [594, 50] on input "scrollable content" at bounding box center [579, 48] width 66 height 11
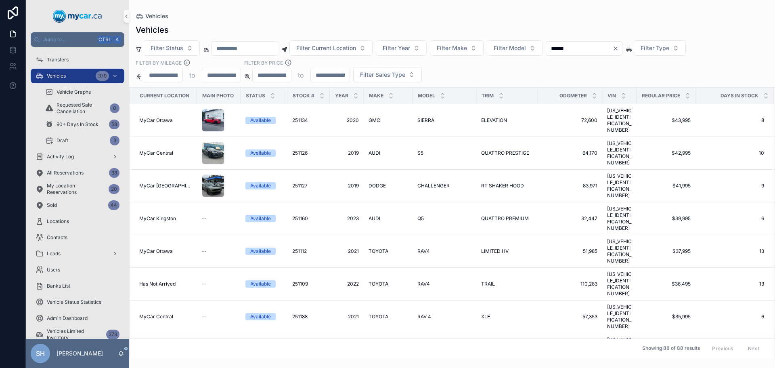
type input "******"
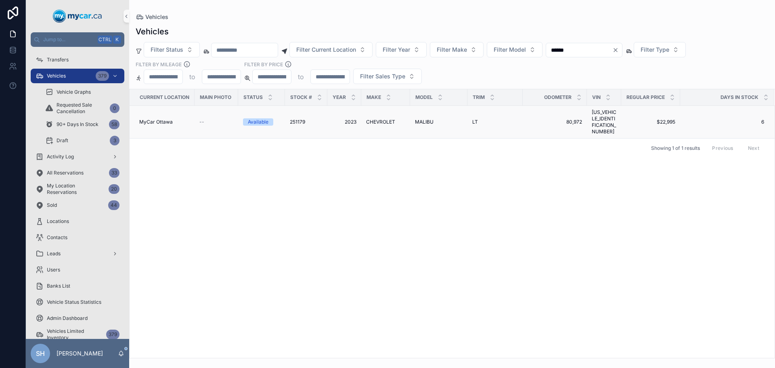
click at [427, 119] on span "MALIBU" at bounding box center [424, 122] width 19 height 6
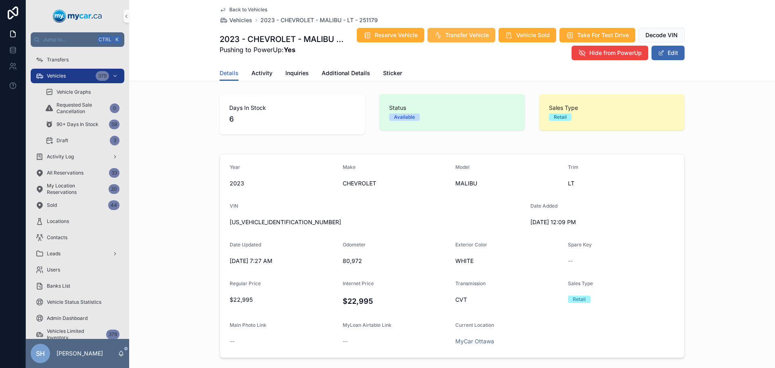
click at [447, 33] on span "Transfer Vehicle" at bounding box center [467, 35] width 44 height 8
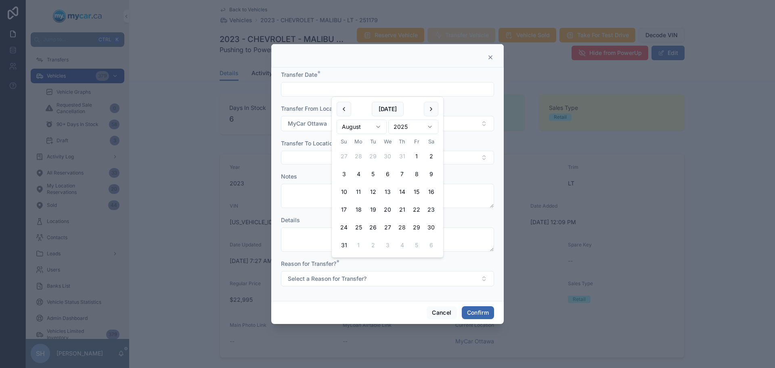
click at [328, 90] on input "text" at bounding box center [388, 89] width 212 height 11
click at [391, 107] on button "[DATE]" at bounding box center [388, 109] width 32 height 15
type input "*********"
click at [309, 159] on button "Select Button" at bounding box center [387, 158] width 213 height 14
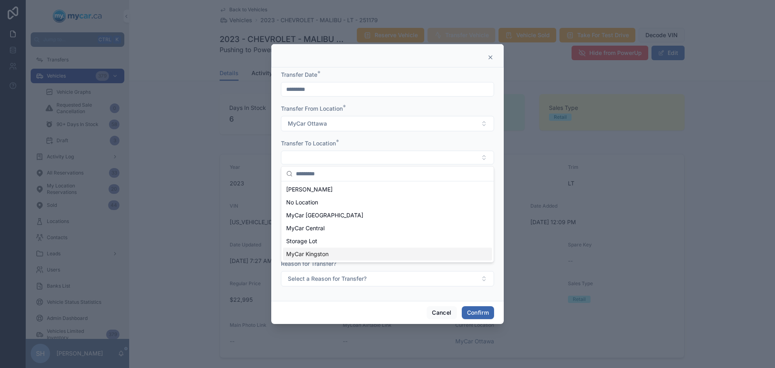
click at [322, 253] on span "MyCar Kingston" at bounding box center [307, 254] width 42 height 8
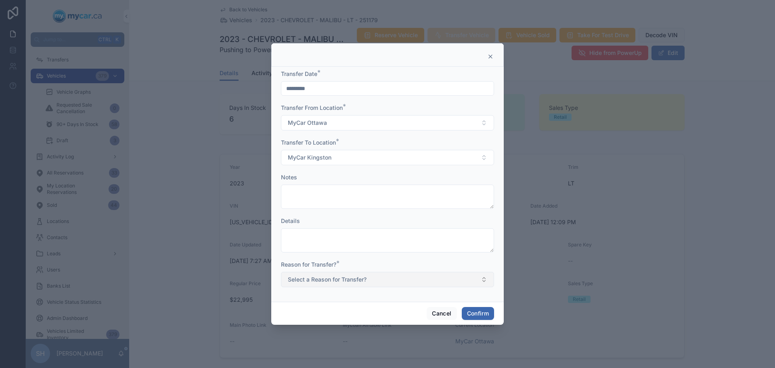
click at [358, 278] on span "Select a Reason for Transfer?" at bounding box center [327, 279] width 79 height 8
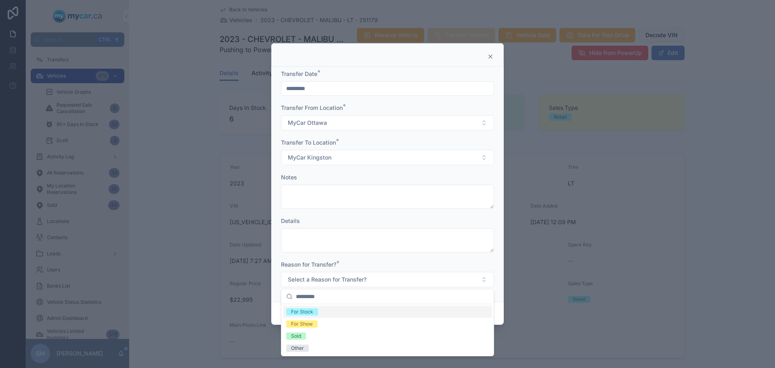
click at [317, 308] on span "For Stock" at bounding box center [302, 311] width 32 height 7
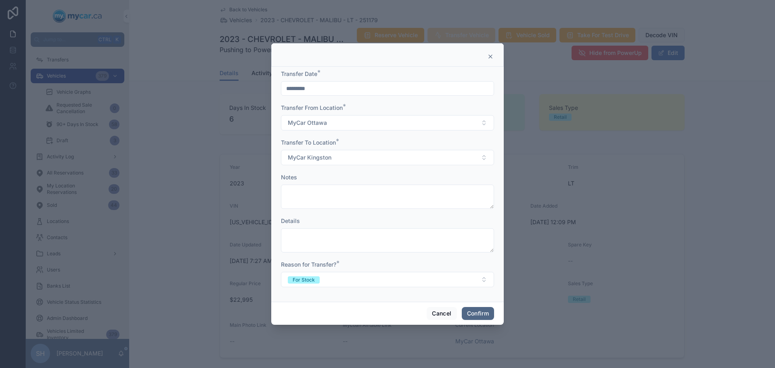
click at [478, 310] on button "Confirm" at bounding box center [478, 313] width 32 height 13
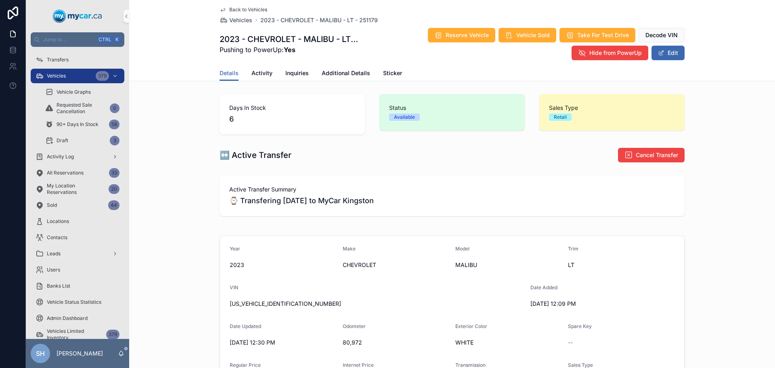
click at [84, 52] on div "Transfers" at bounding box center [77, 60] width 103 height 16
click at [79, 59] on div "Transfers" at bounding box center [78, 59] width 84 height 13
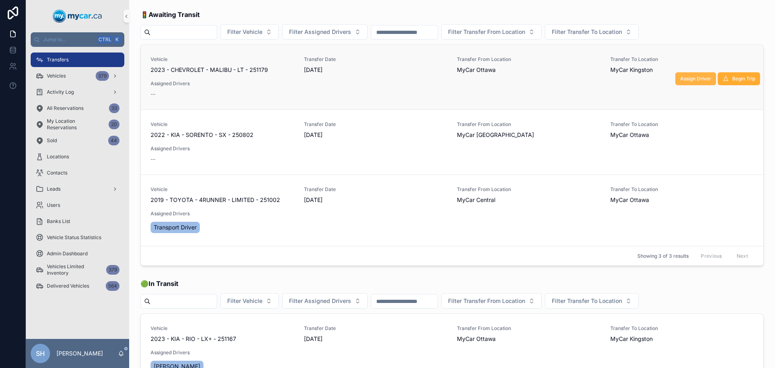
click at [693, 76] on span "Assign Driver" at bounding box center [696, 79] width 31 height 6
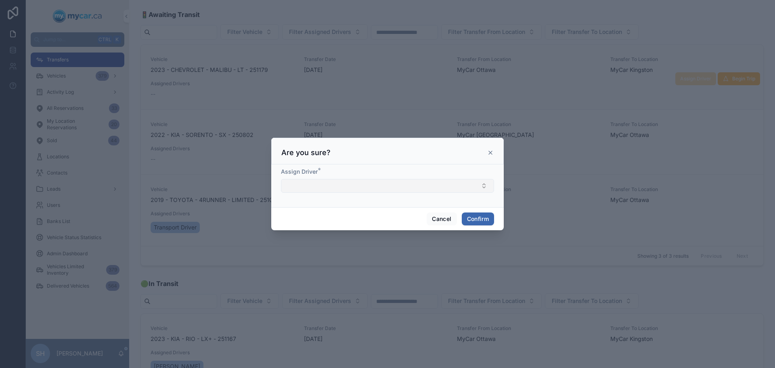
click at [316, 186] on button "Select Button" at bounding box center [387, 186] width 213 height 14
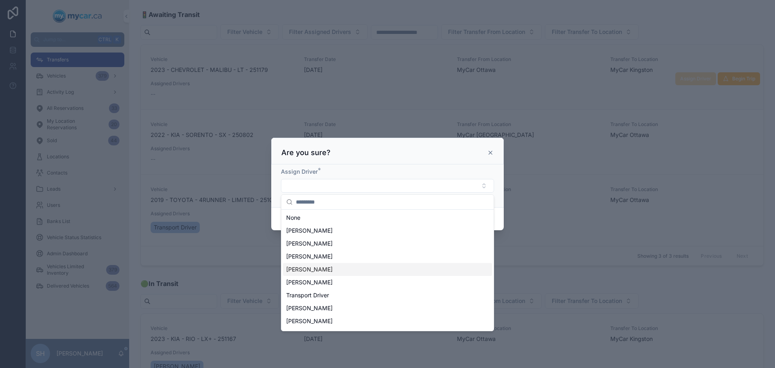
click at [332, 267] on div "[PERSON_NAME]" at bounding box center [387, 269] width 209 height 13
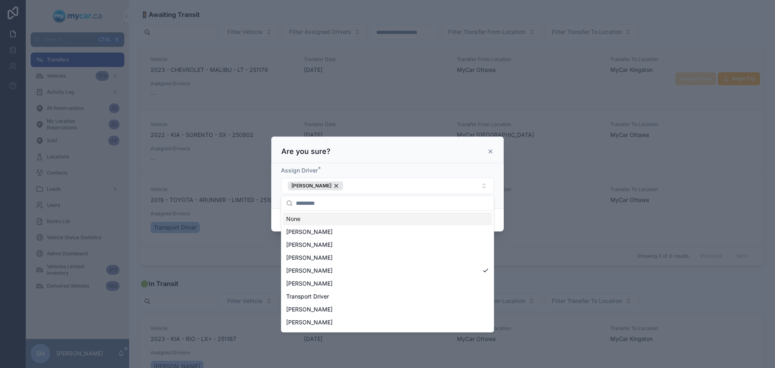
click at [520, 202] on div at bounding box center [387, 184] width 775 height 368
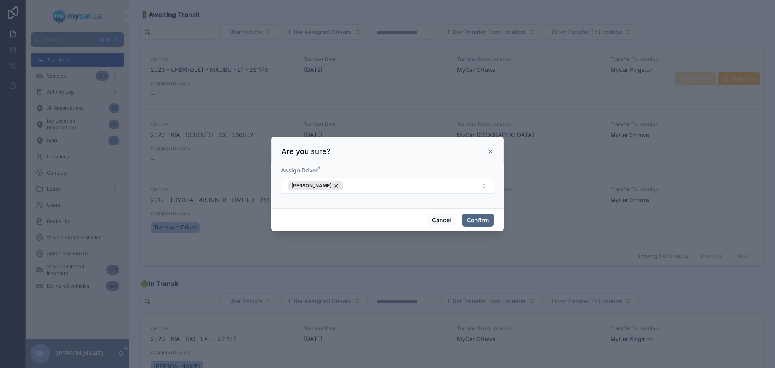
click at [474, 220] on button "Confirm" at bounding box center [478, 220] width 32 height 13
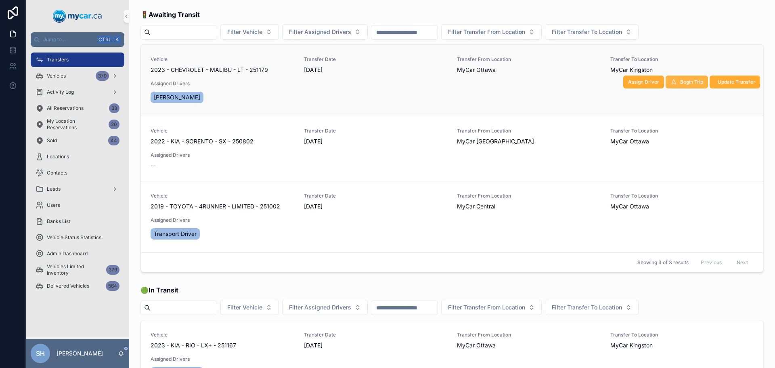
click at [682, 84] on span "Begin Trip" at bounding box center [692, 82] width 23 height 6
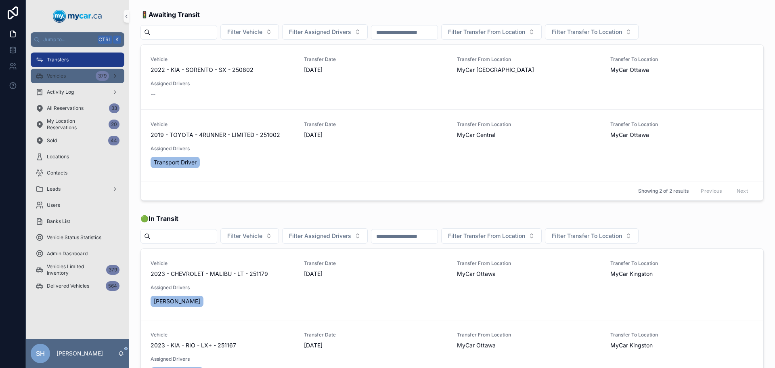
click at [65, 74] on span "Vehicles" at bounding box center [56, 76] width 19 height 6
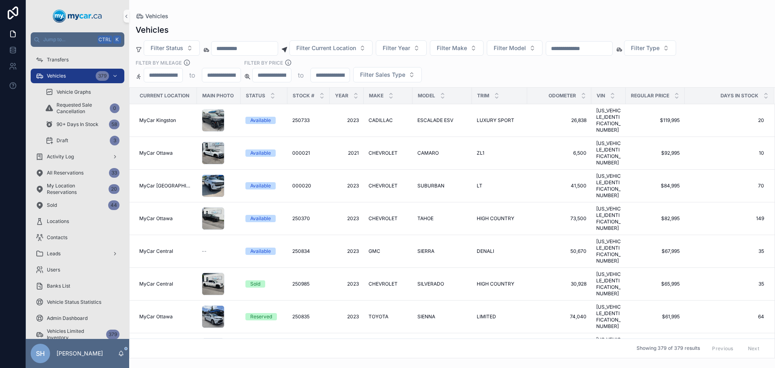
click at [326, 16] on div "Vehicles" at bounding box center [452, 16] width 633 height 6
click at [162, 46] on span "Filter Status" at bounding box center [167, 48] width 33 height 8
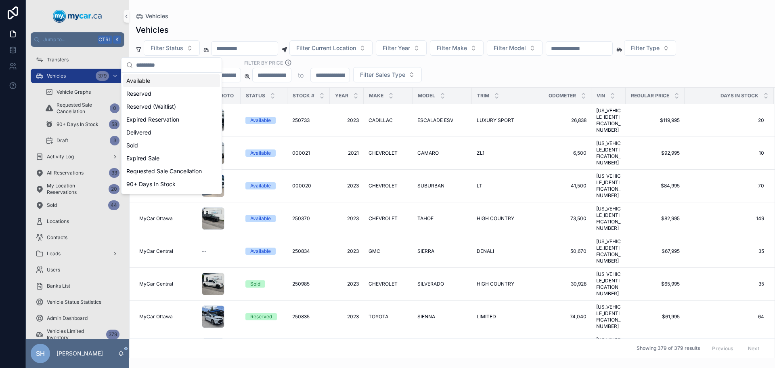
click at [149, 82] on div "Available" at bounding box center [171, 80] width 97 height 13
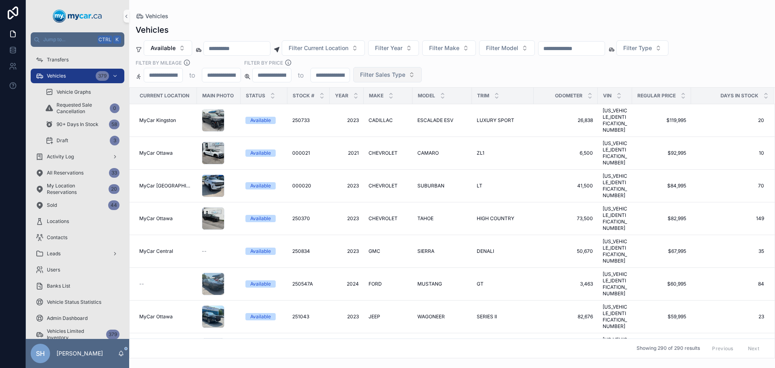
click at [381, 74] on span "Filter Sales Type" at bounding box center [382, 75] width 45 height 8
click at [352, 123] on div "Retail" at bounding box center [387, 120] width 97 height 13
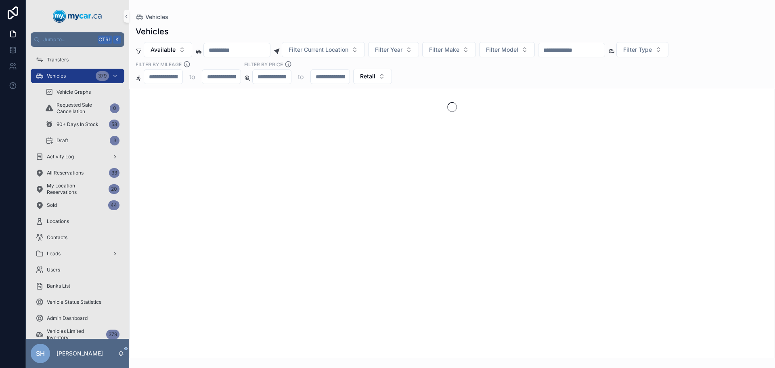
click at [369, 8] on div "Vehicles Vehicles Available Filter Current Location Filter Year Filter Make Fil…" at bounding box center [452, 179] width 646 height 358
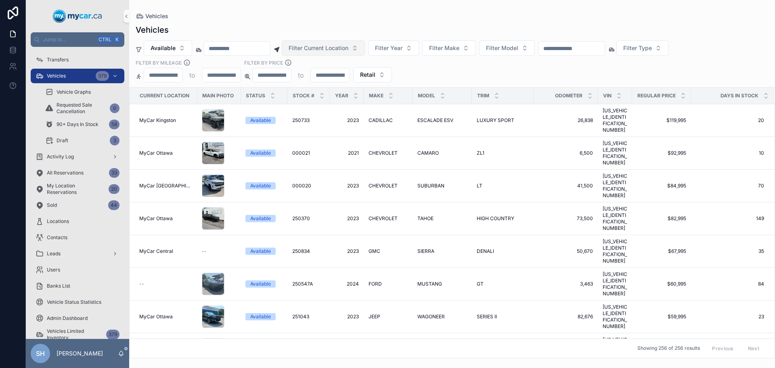
click at [349, 50] on span "Filter Current Location" at bounding box center [319, 48] width 60 height 8
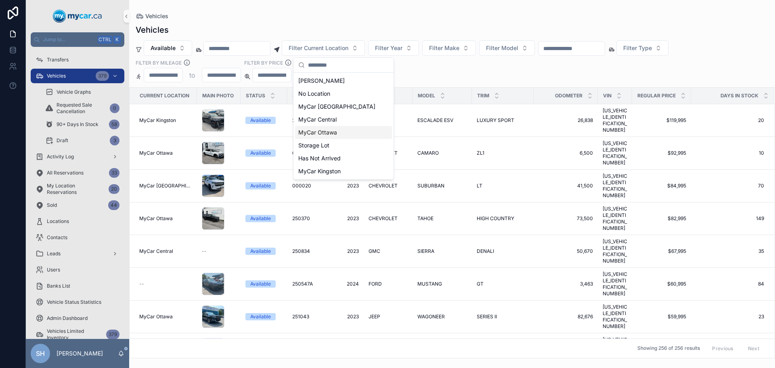
click at [338, 132] on div "MyCar Ottawa" at bounding box center [343, 132] width 97 height 13
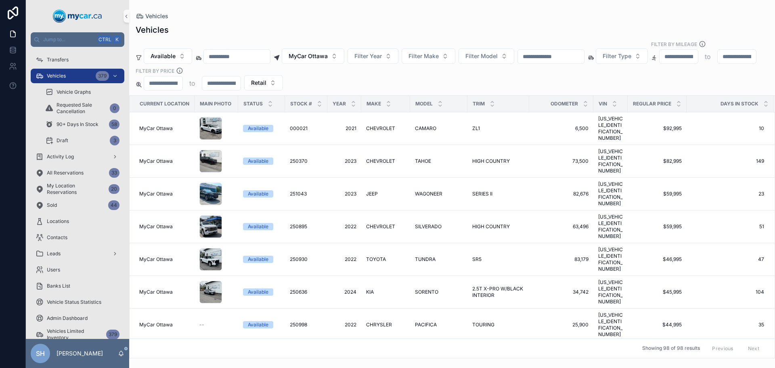
click at [349, 21] on div "Vehicles Available MyCar [GEOGRAPHIC_DATA] Filter Year Filter Make Filter Model…" at bounding box center [452, 188] width 646 height 339
click at [328, 52] on span "MyCar Ottawa" at bounding box center [308, 56] width 39 height 8
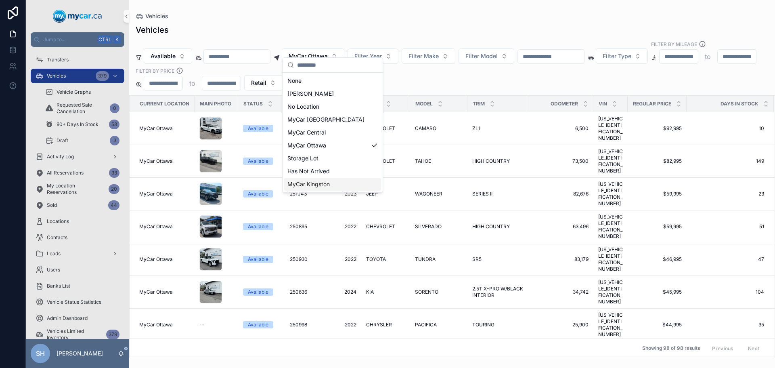
click at [320, 185] on span "MyCar Kingston" at bounding box center [309, 184] width 42 height 8
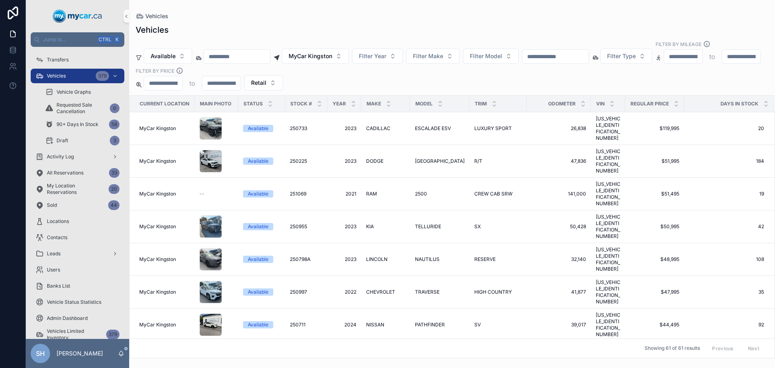
click at [314, 25] on div "Vehicles" at bounding box center [452, 29] width 633 height 11
click at [351, 17] on div "Vehicles" at bounding box center [452, 16] width 633 height 6
click at [346, 20] on div "Vehicles Available MyCar Kingston Filter Year Filter Make Filter Model Filter T…" at bounding box center [452, 188] width 646 height 339
click at [323, 52] on span "MyCar Kingston" at bounding box center [311, 56] width 44 height 8
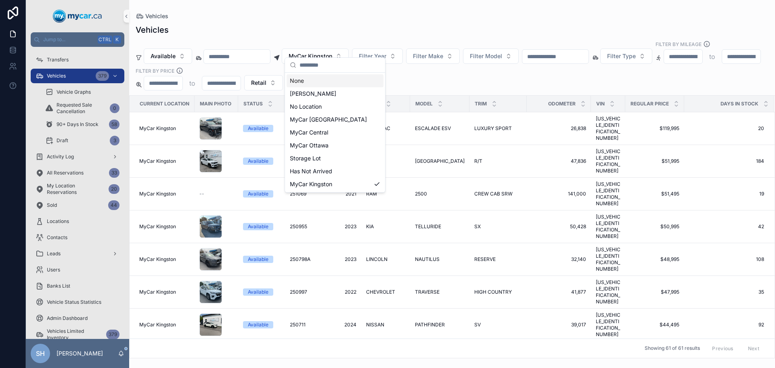
click at [337, 27] on div "Vehicles" at bounding box center [452, 29] width 633 height 11
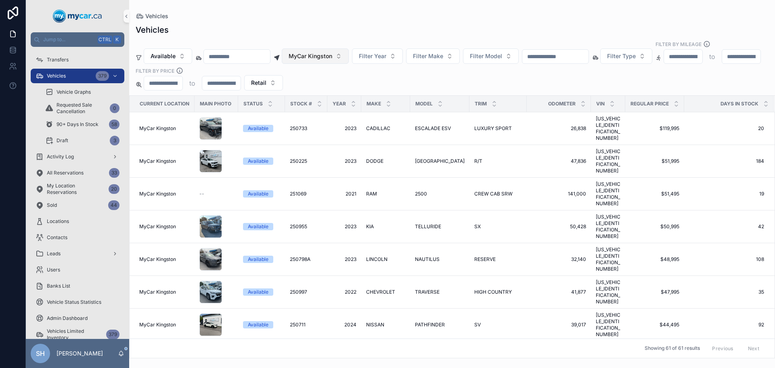
click at [319, 52] on span "MyCar Kingston" at bounding box center [311, 56] width 44 height 8
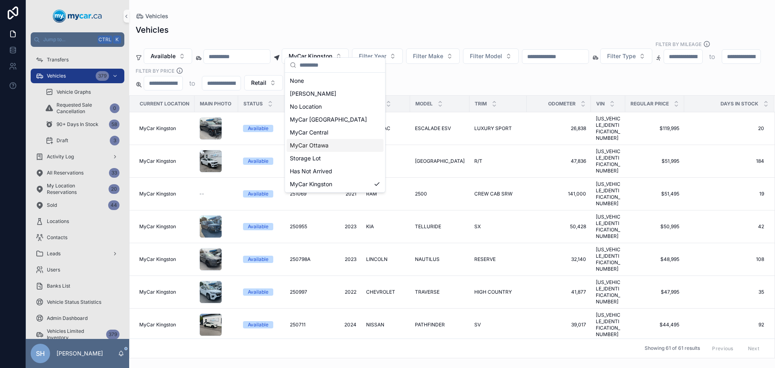
drag, startPoint x: 331, startPoint y: 144, endPoint x: 328, endPoint y: 94, distance: 50.2
click at [331, 143] on div "MyCar Ottawa" at bounding box center [335, 145] width 97 height 13
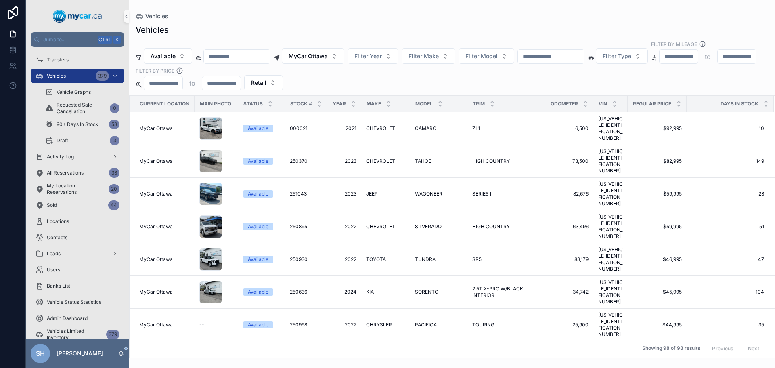
click at [332, 21] on div "Vehicles Available MyCar [GEOGRAPHIC_DATA] Filter Year Filter Make Filter Model…" at bounding box center [452, 188] width 646 height 339
